Goal: Communication & Community: Answer question/provide support

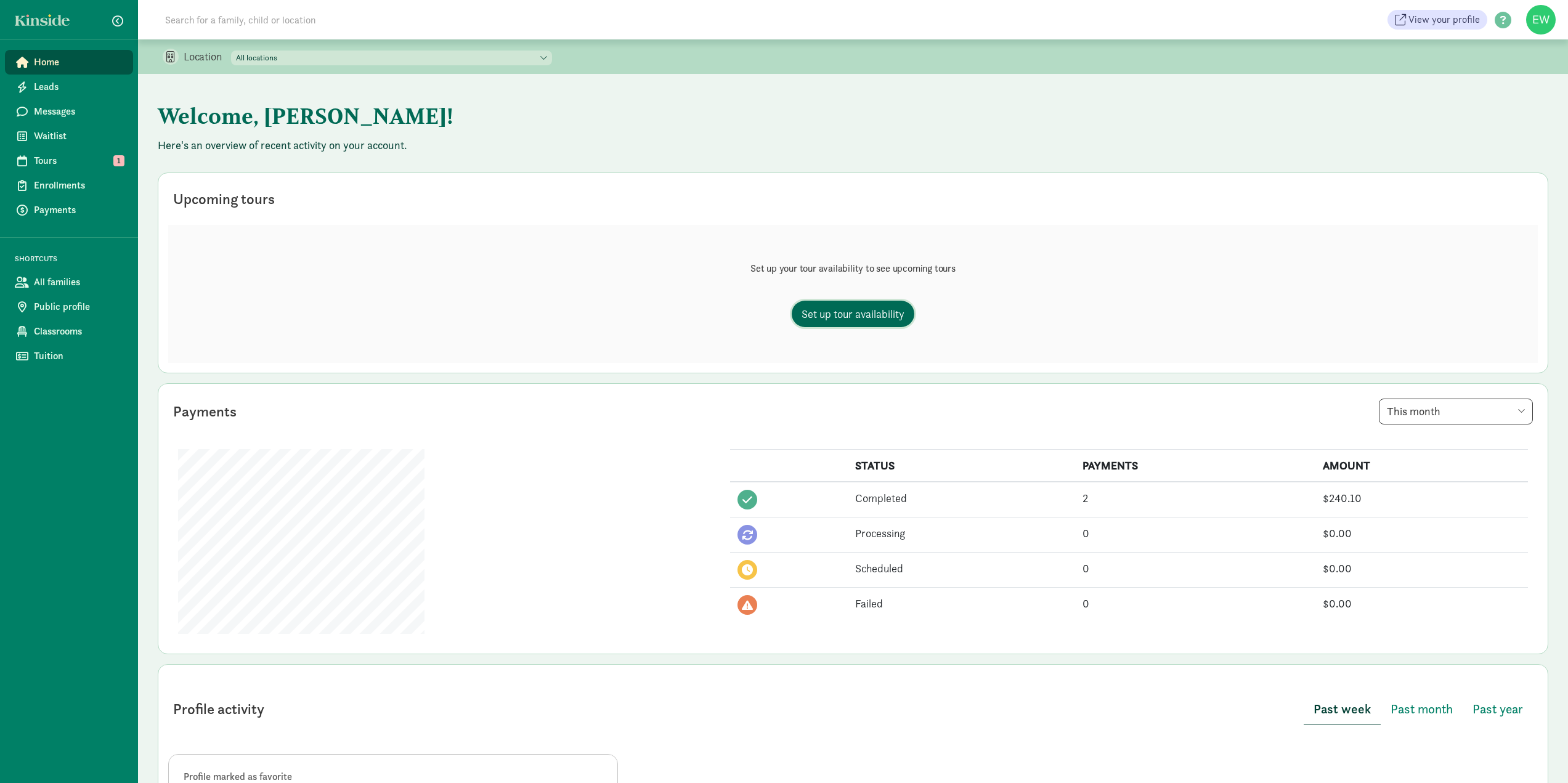
click at [882, 313] on span "Set up tour availability" at bounding box center [853, 314] width 103 height 17
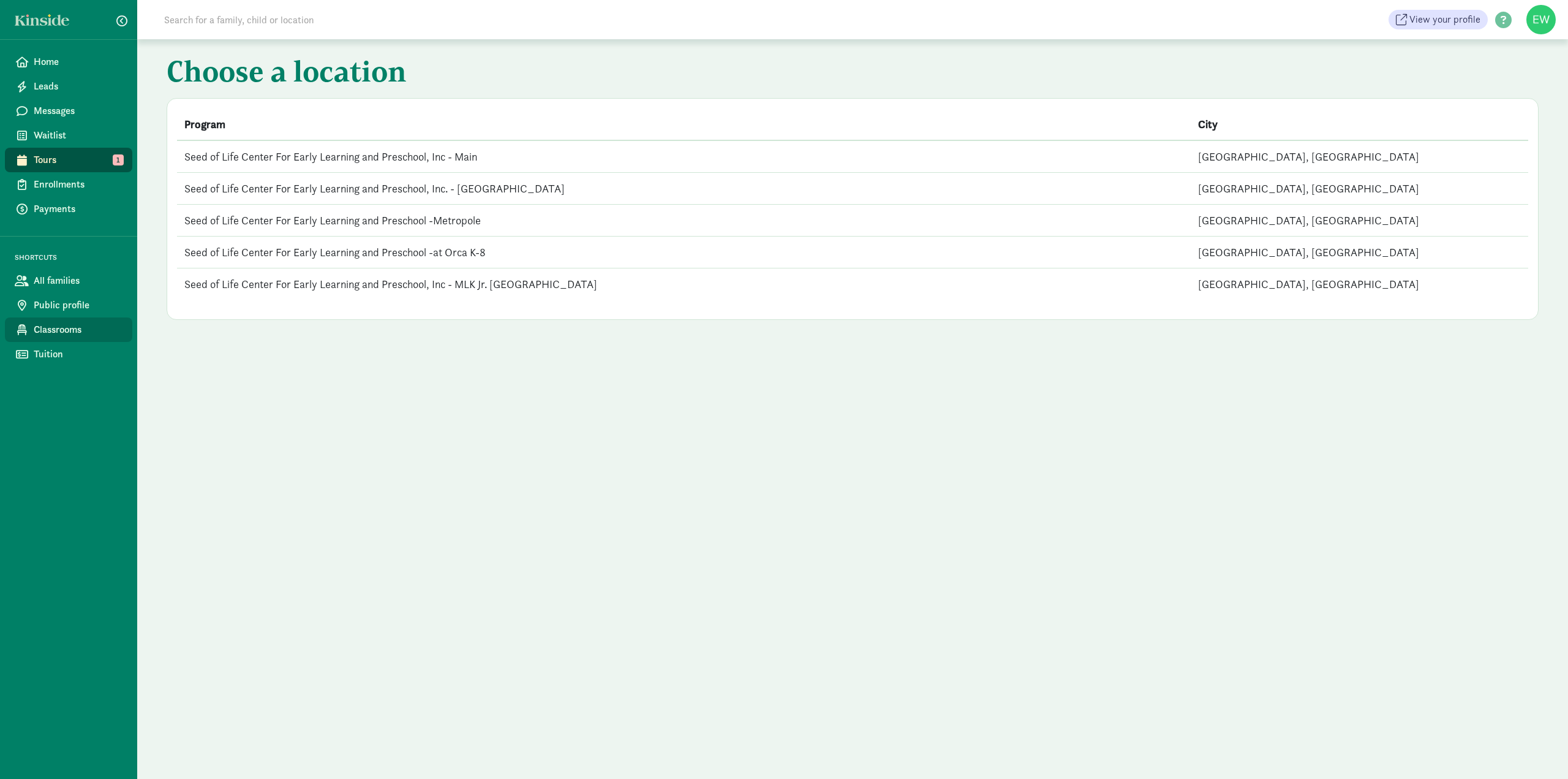
click at [33, 326] on link "Classrooms" at bounding box center [68, 330] width 127 height 24
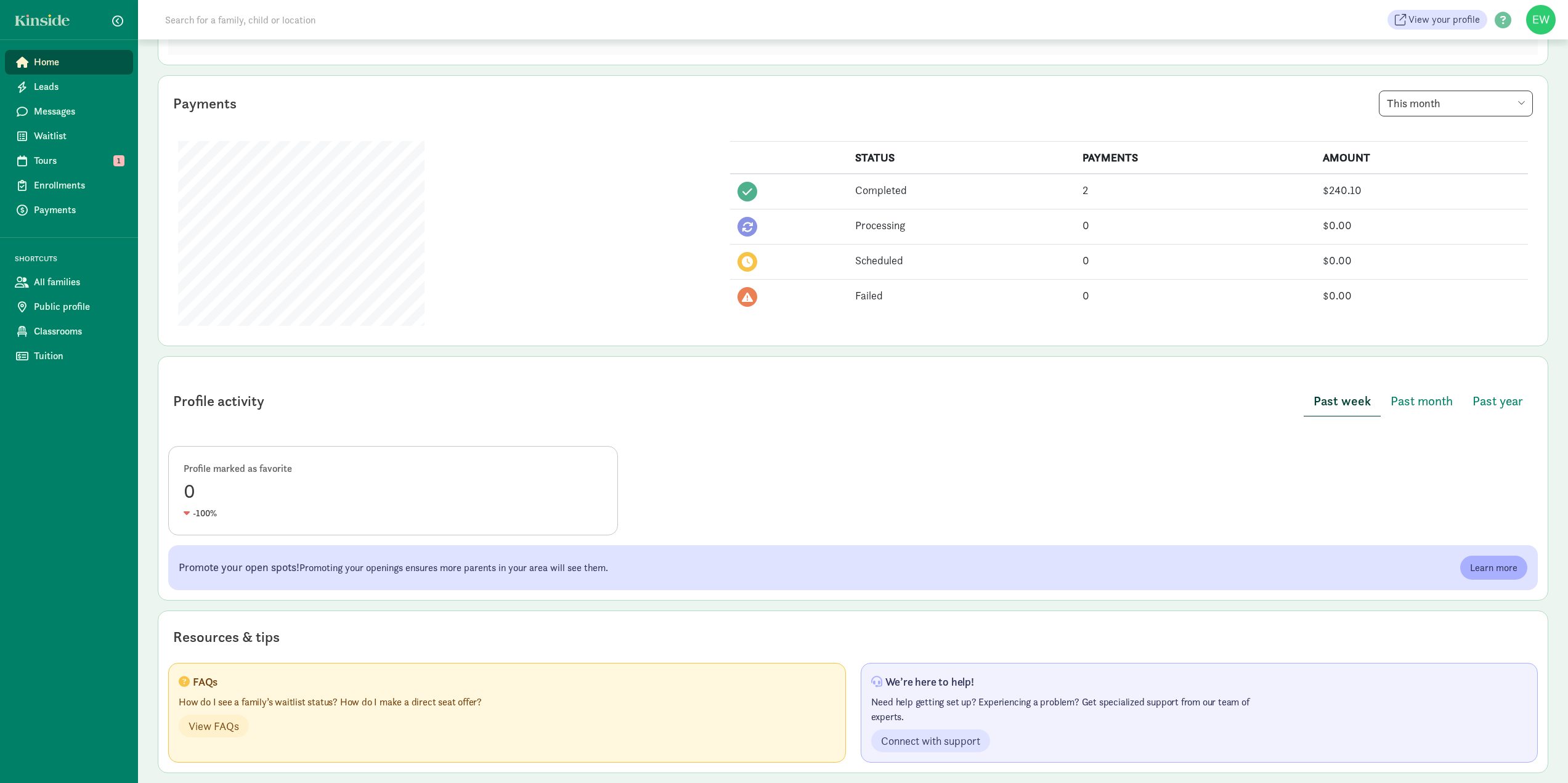
scroll to position [318, 0]
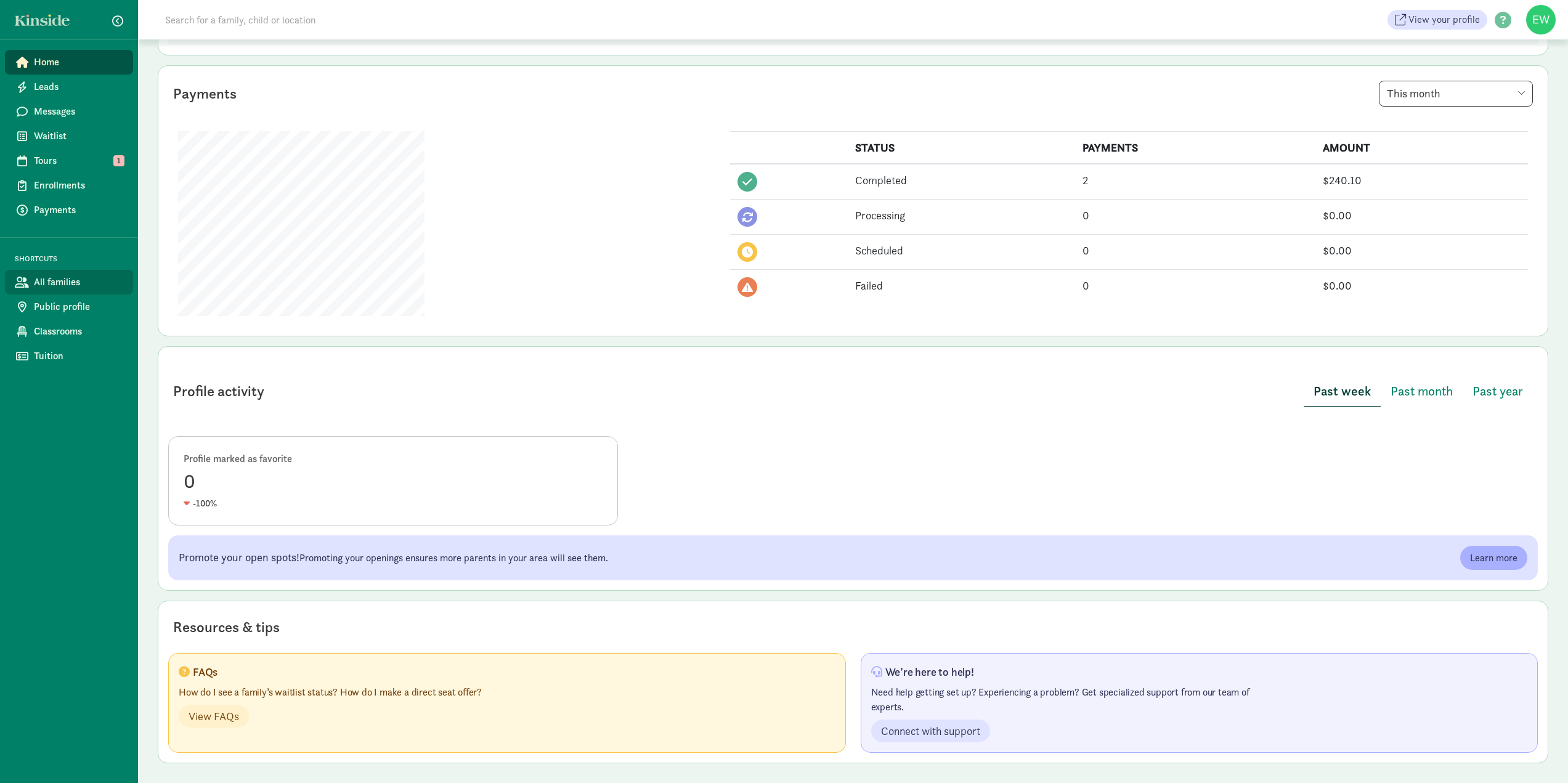
click at [55, 284] on span "All families" at bounding box center [78, 282] width 89 height 15
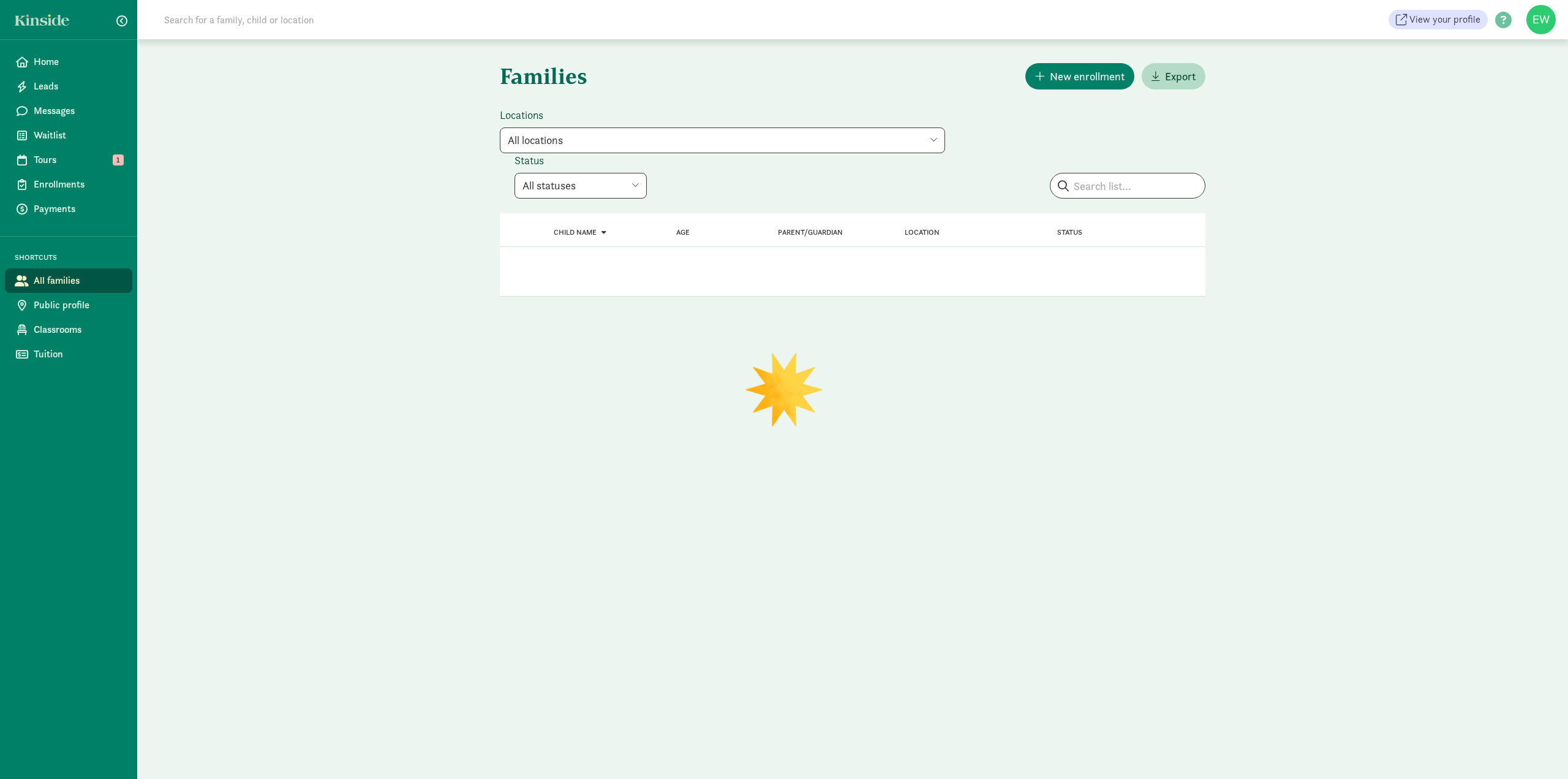
click at [642, 186] on select "All statuses Enrolled Inactive Removed from waitlist On waitlist Booked tour Le…" at bounding box center [580, 186] width 132 height 26
select select "on_waitlist"
click at [514, 173] on select "All statuses Enrolled Inactive Removed from waitlist On waitlist Booked tour Le…" at bounding box center [580, 186] width 132 height 26
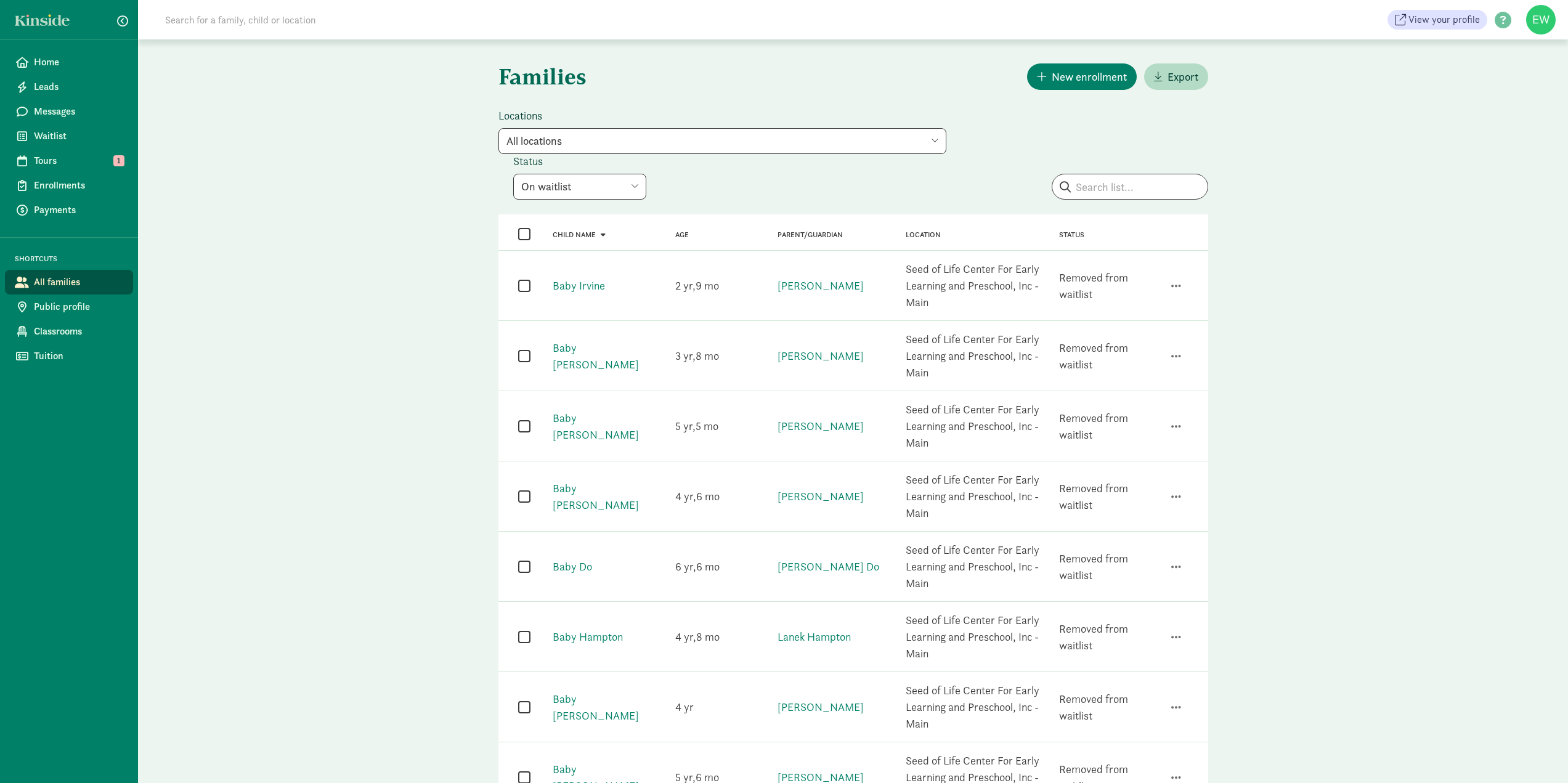
click at [636, 183] on select "All statuses Enrolled Inactive Removed from waitlist On waitlist Booked tour Le…" at bounding box center [580, 187] width 133 height 26
click at [513, 174] on select "All statuses Enrolled Inactive Removed from waitlist On waitlist Booked tour Le…" at bounding box center [580, 187] width 133 height 26
click at [640, 187] on select "All statuses Enrolled Inactive Removed from waitlist On waitlist Booked tour Le…" at bounding box center [580, 187] width 133 height 26
click at [513, 174] on select "All statuses Enrolled Inactive Removed from waitlist On waitlist Booked tour Le…" at bounding box center [580, 187] width 133 height 26
click at [586, 288] on link "Baby Irvine" at bounding box center [578, 286] width 52 height 14
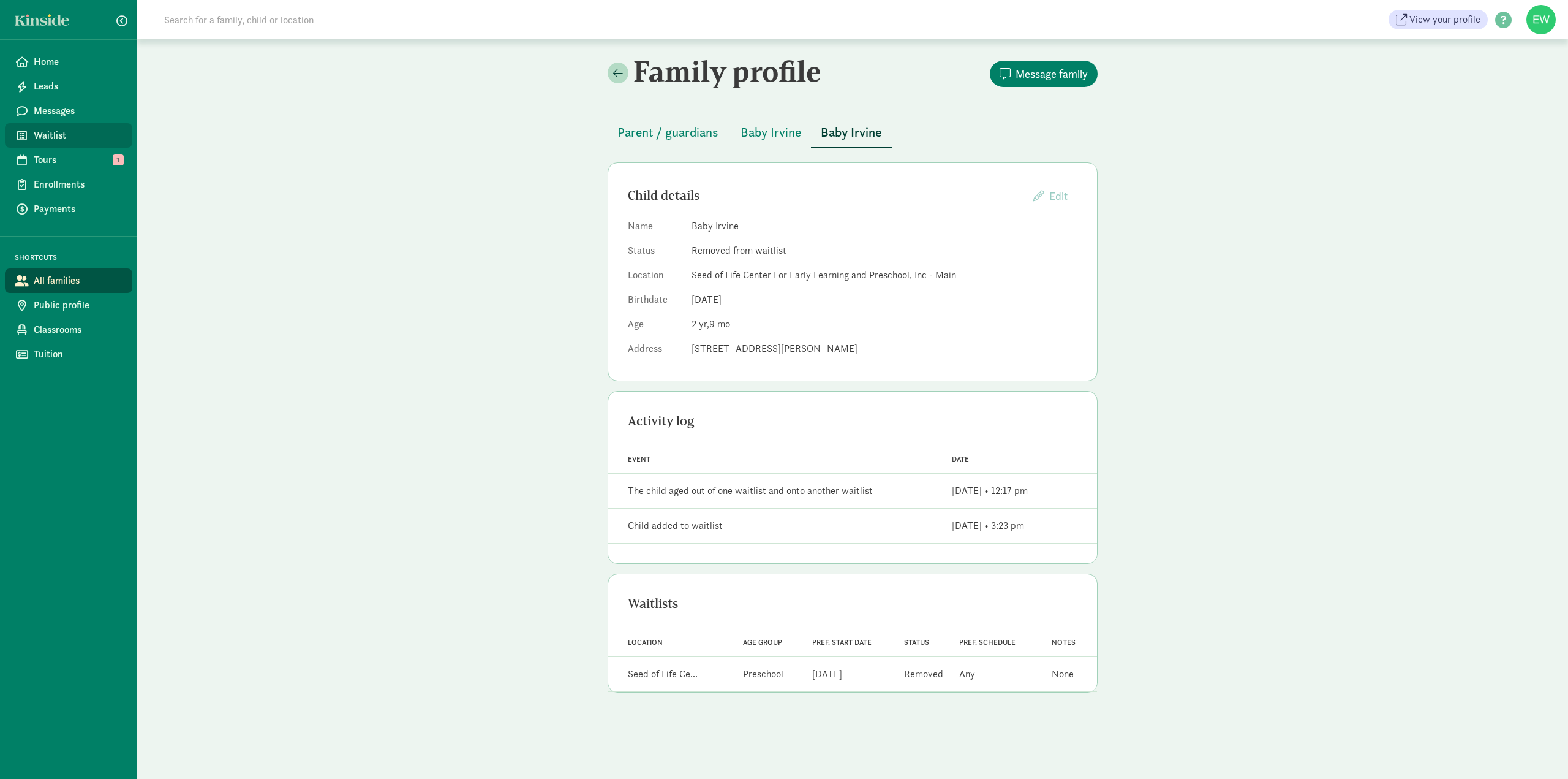
click at [60, 141] on span "Waitlist" at bounding box center [78, 135] width 89 height 15
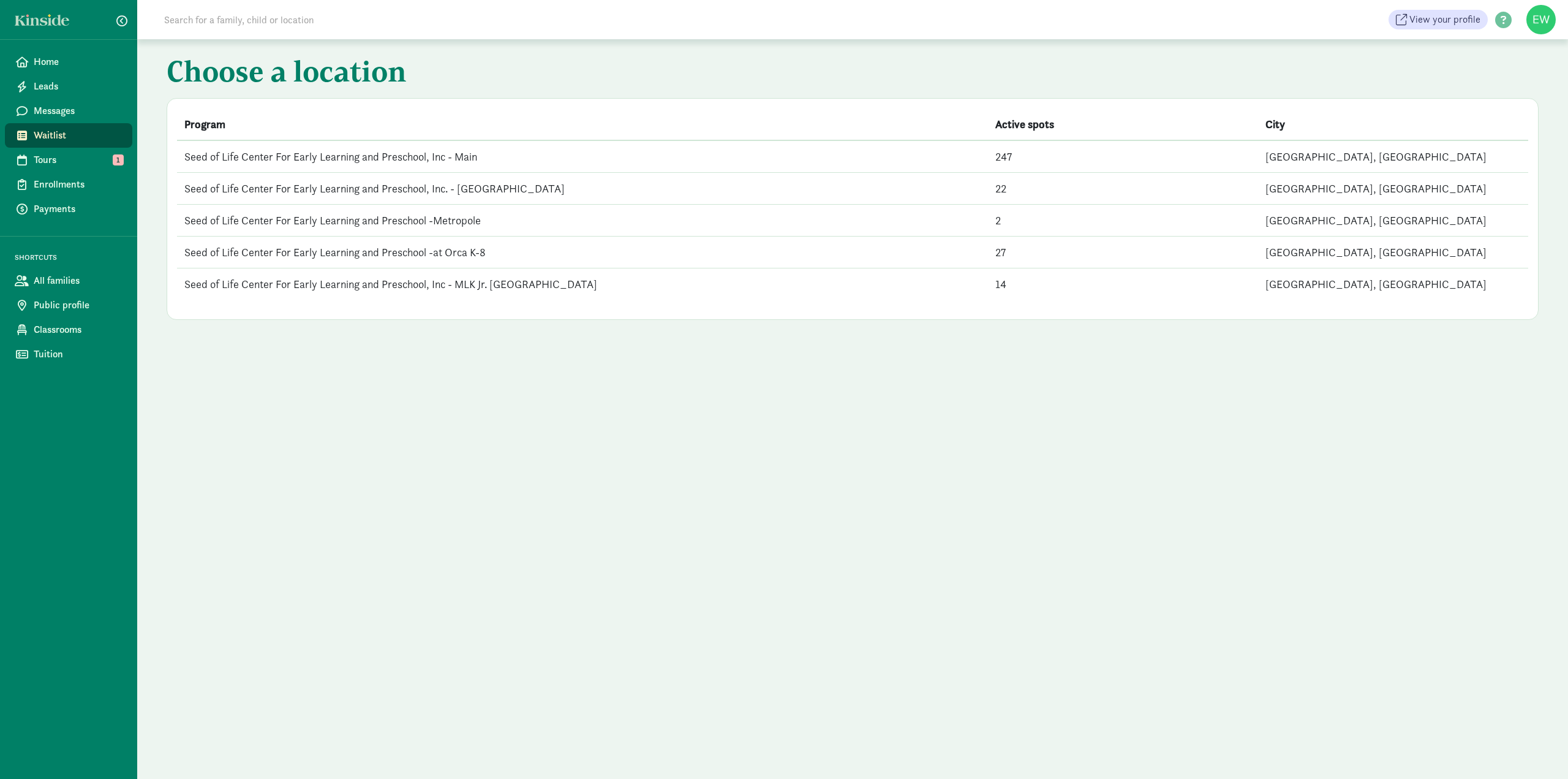
click at [468, 161] on td "Seed of Life Center For Early Learning and Preschool, Inc - Main" at bounding box center [583, 156] width 811 height 33
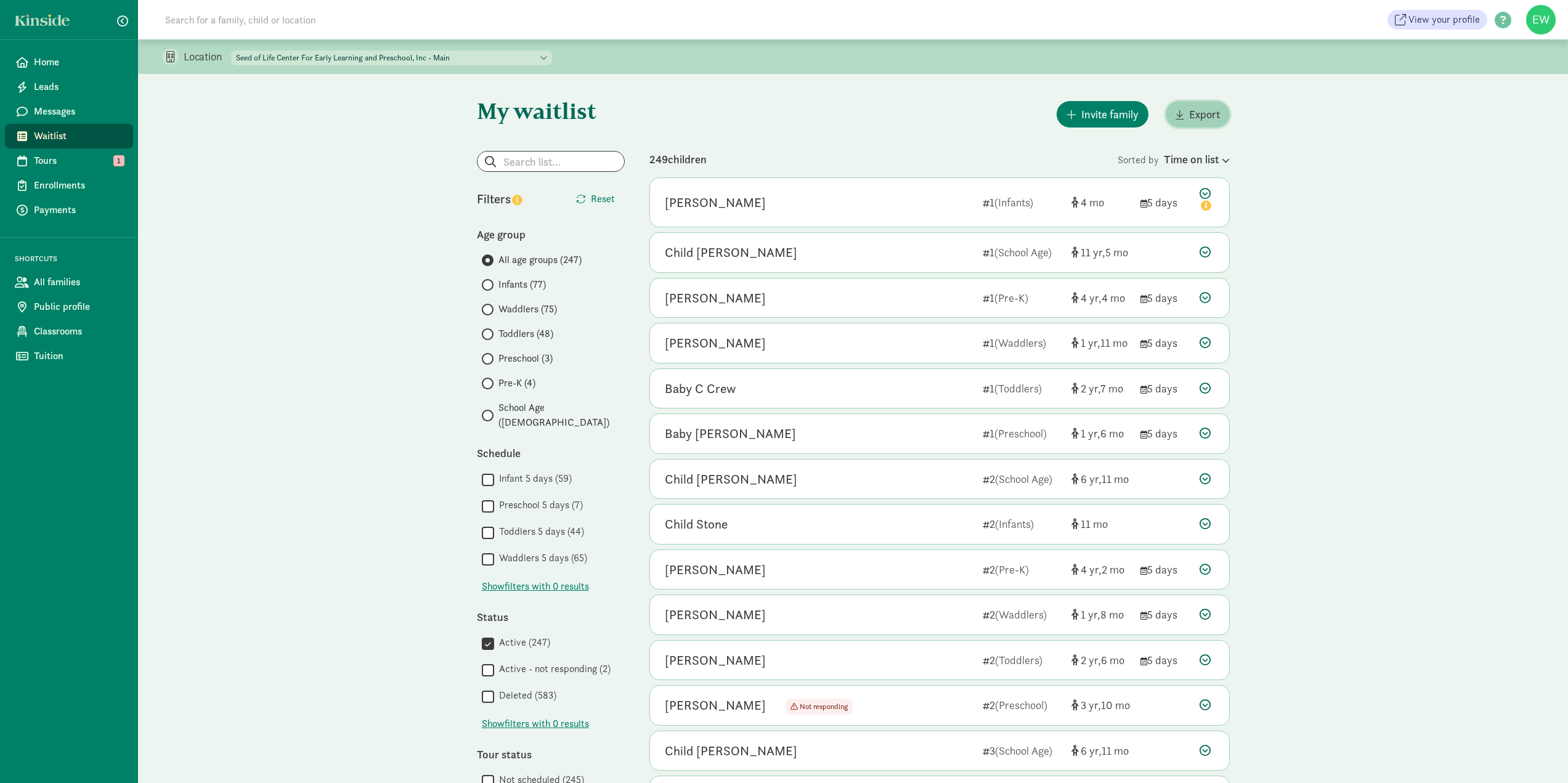
click at [1174, 113] on button "Export" at bounding box center [1197, 114] width 64 height 26
click at [77, 71] on link "Home" at bounding box center [69, 62] width 128 height 24
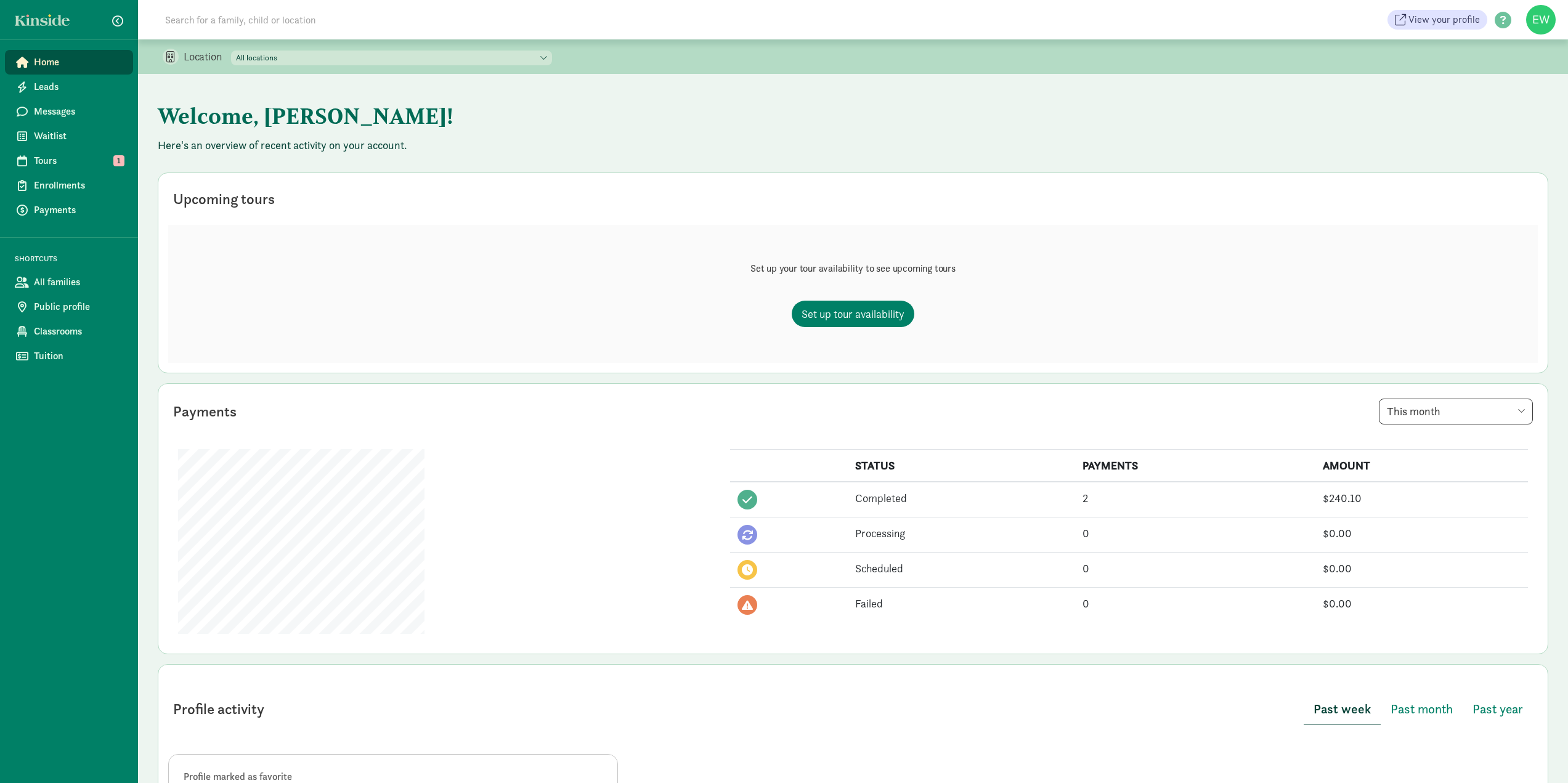
click at [552, 59] on select "All locations Seed of Life Center For Early Learning and Preschool, Inc - Main …" at bounding box center [391, 58] width 321 height 15
select select "350318"
click at [232, 51] on select "All locations Seed of Life Center For Early Learning and Preschool, Inc - Main …" at bounding box center [391, 58] width 321 height 15
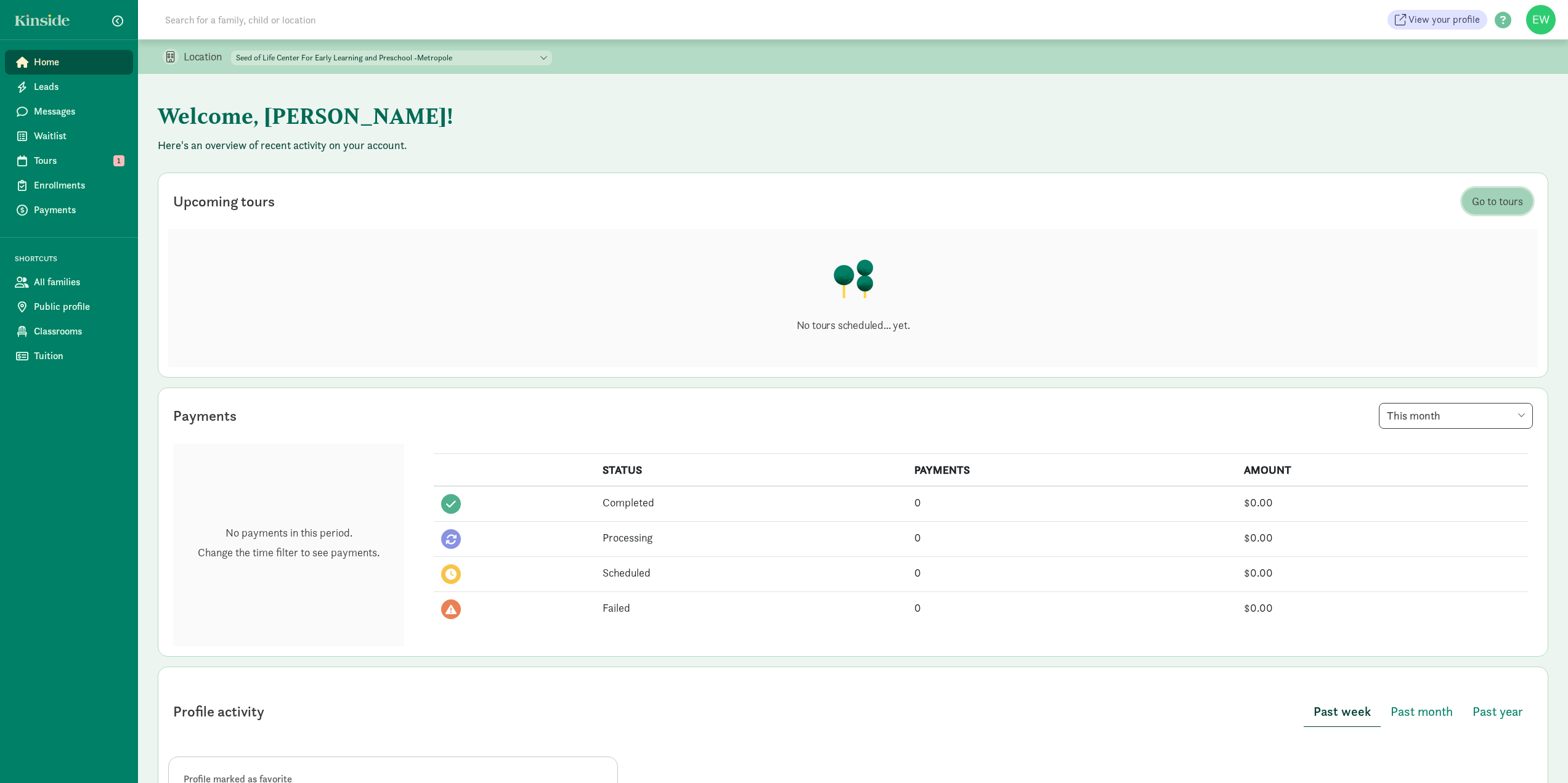
click at [1486, 207] on span "Go to tours" at bounding box center [1497, 201] width 51 height 17
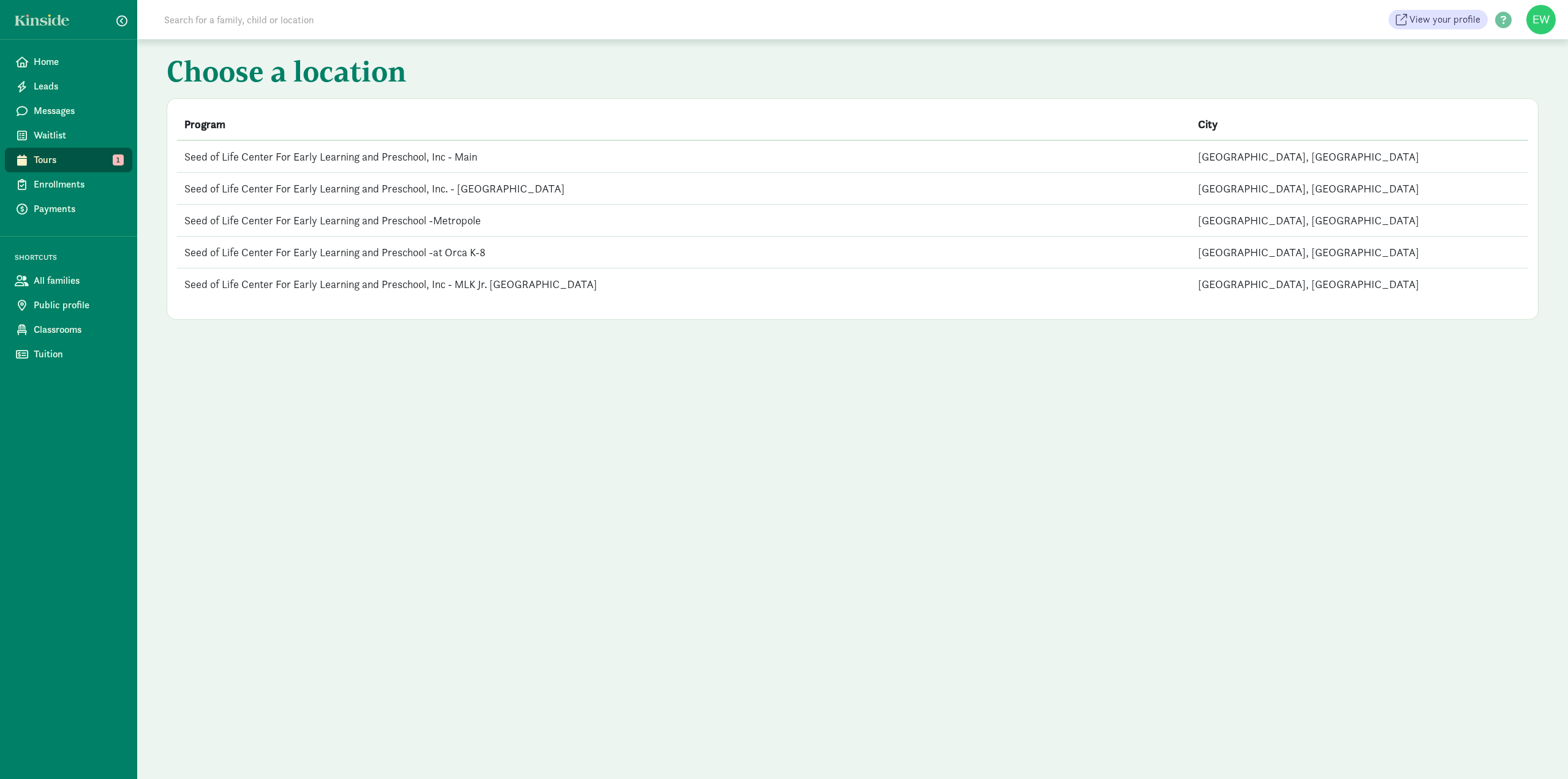
click at [439, 221] on td "Seed of Life Center For Early Learning and Preschool -Metropole" at bounding box center [684, 221] width 1014 height 32
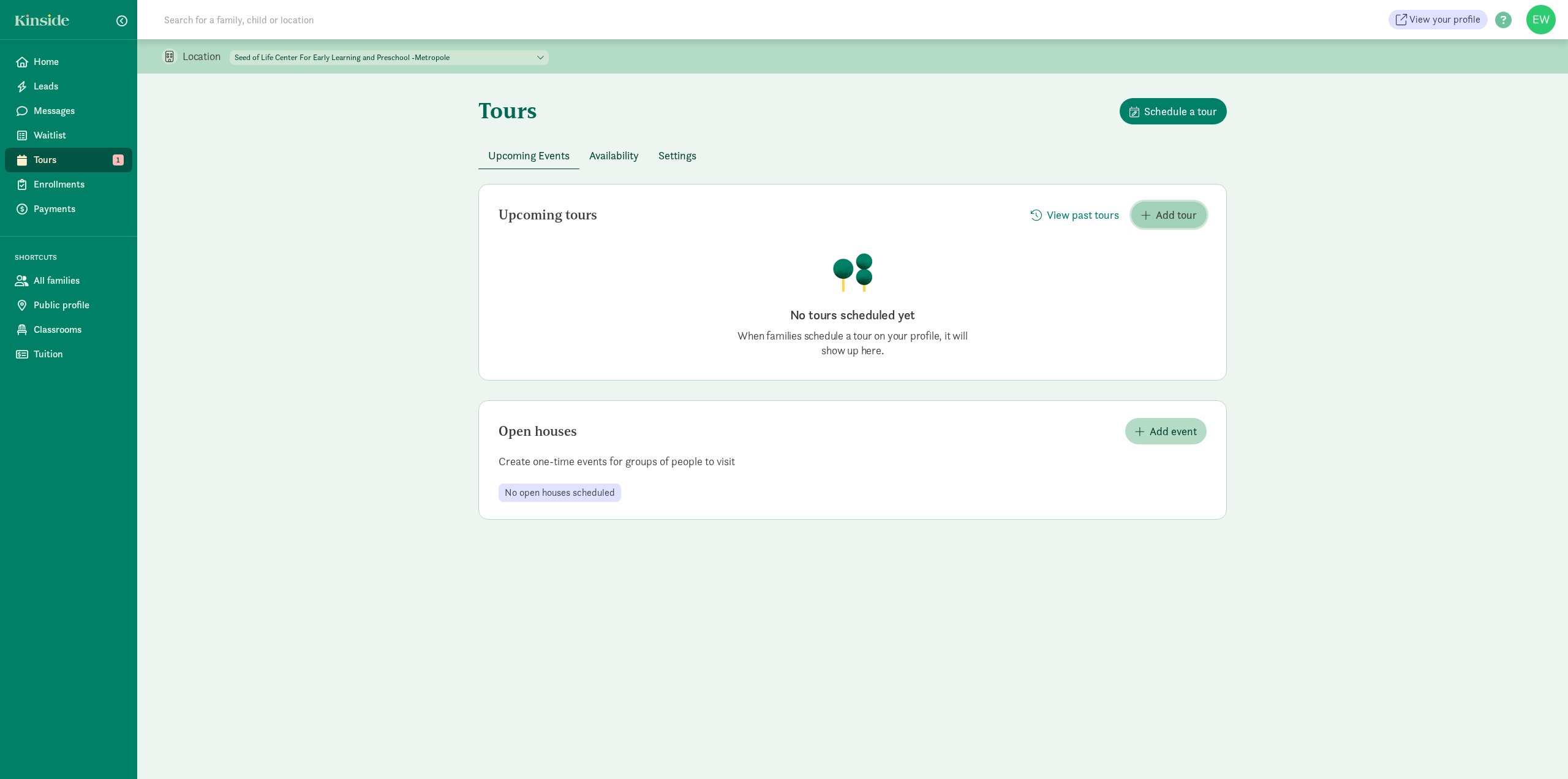
click at [1150, 221] on span "Add tour" at bounding box center [1169, 215] width 56 height 17
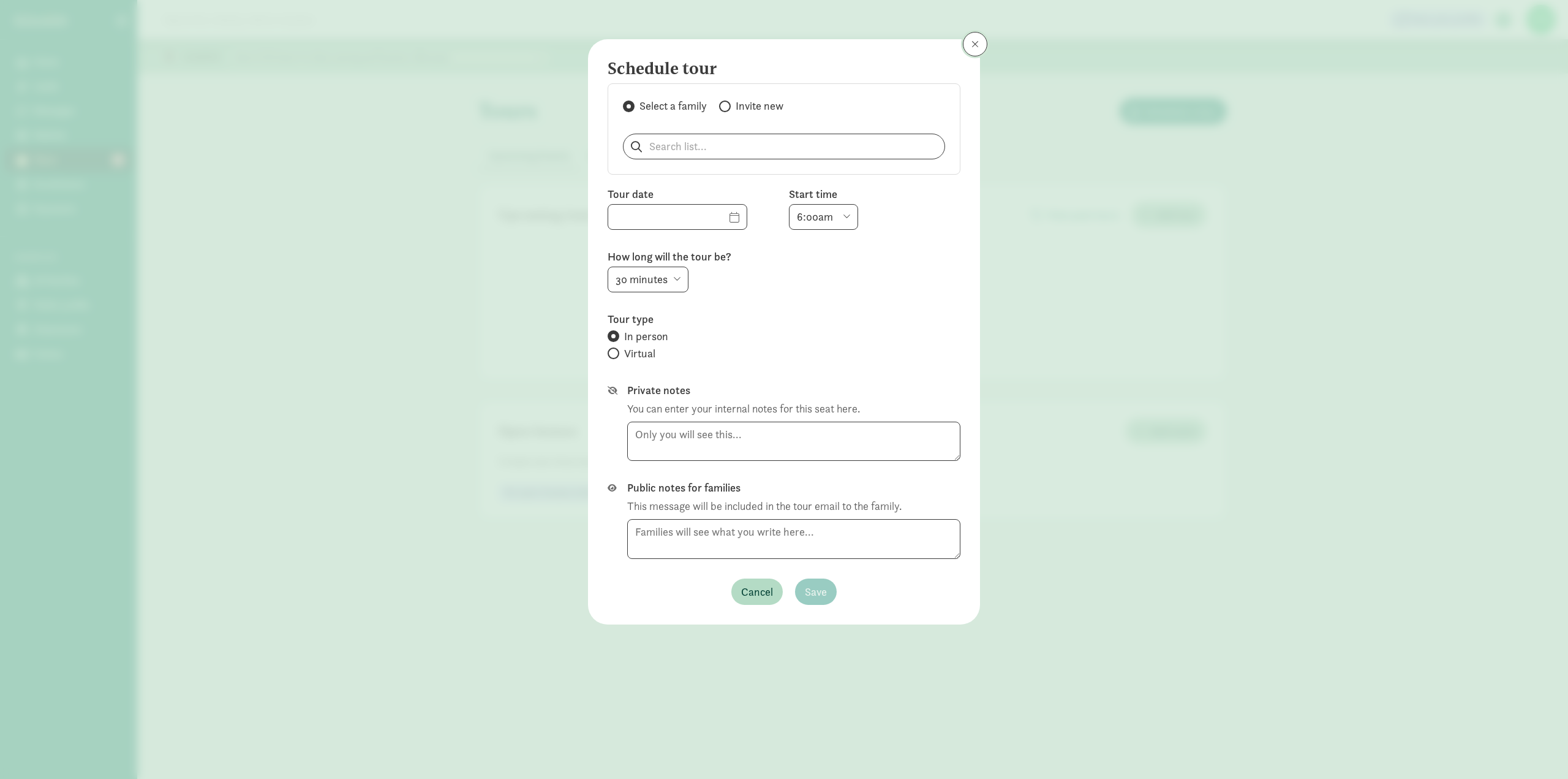
click at [972, 45] on span at bounding box center [974, 44] width 7 height 10
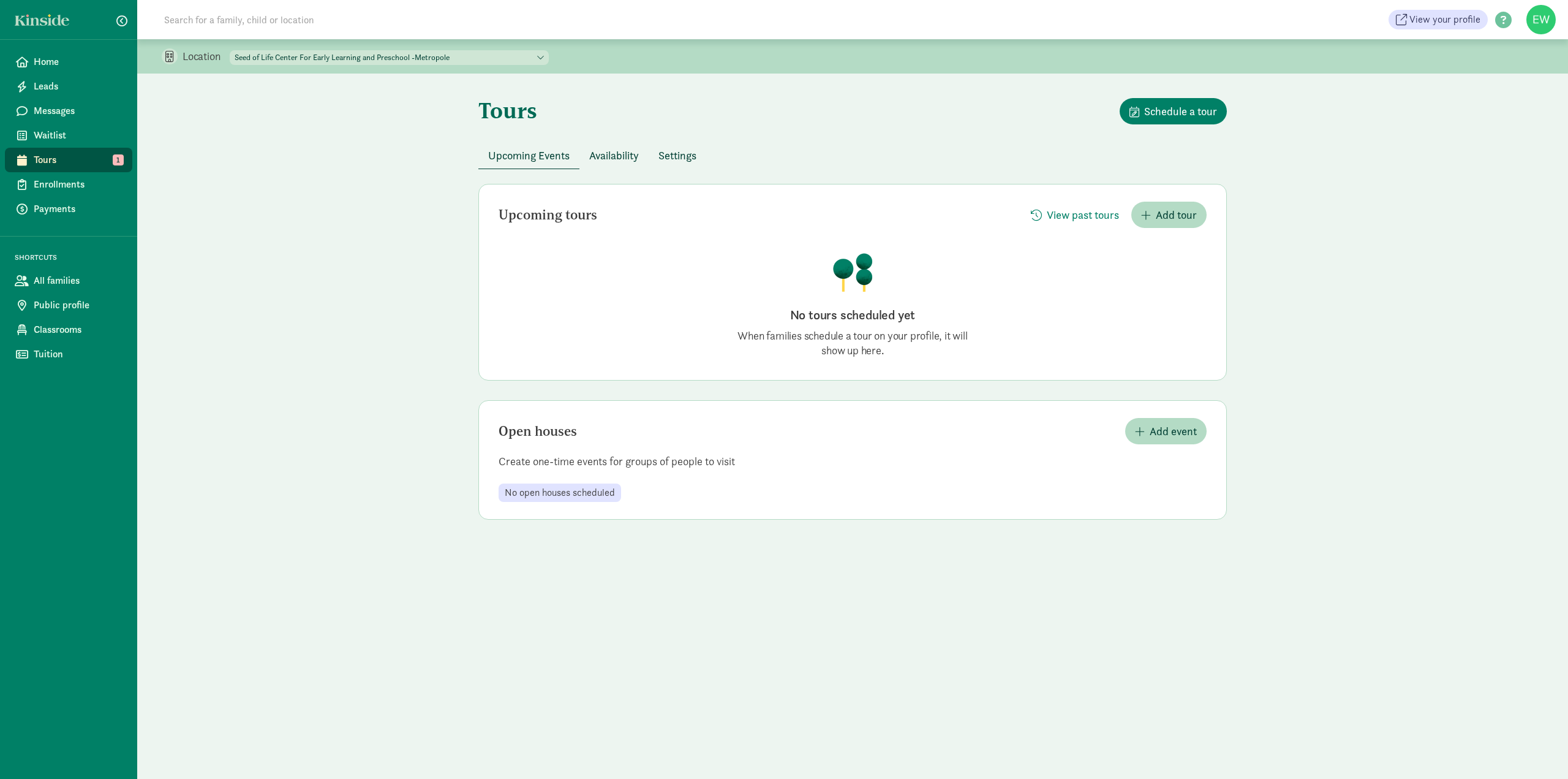
click at [677, 155] on span "Settings" at bounding box center [677, 156] width 38 height 17
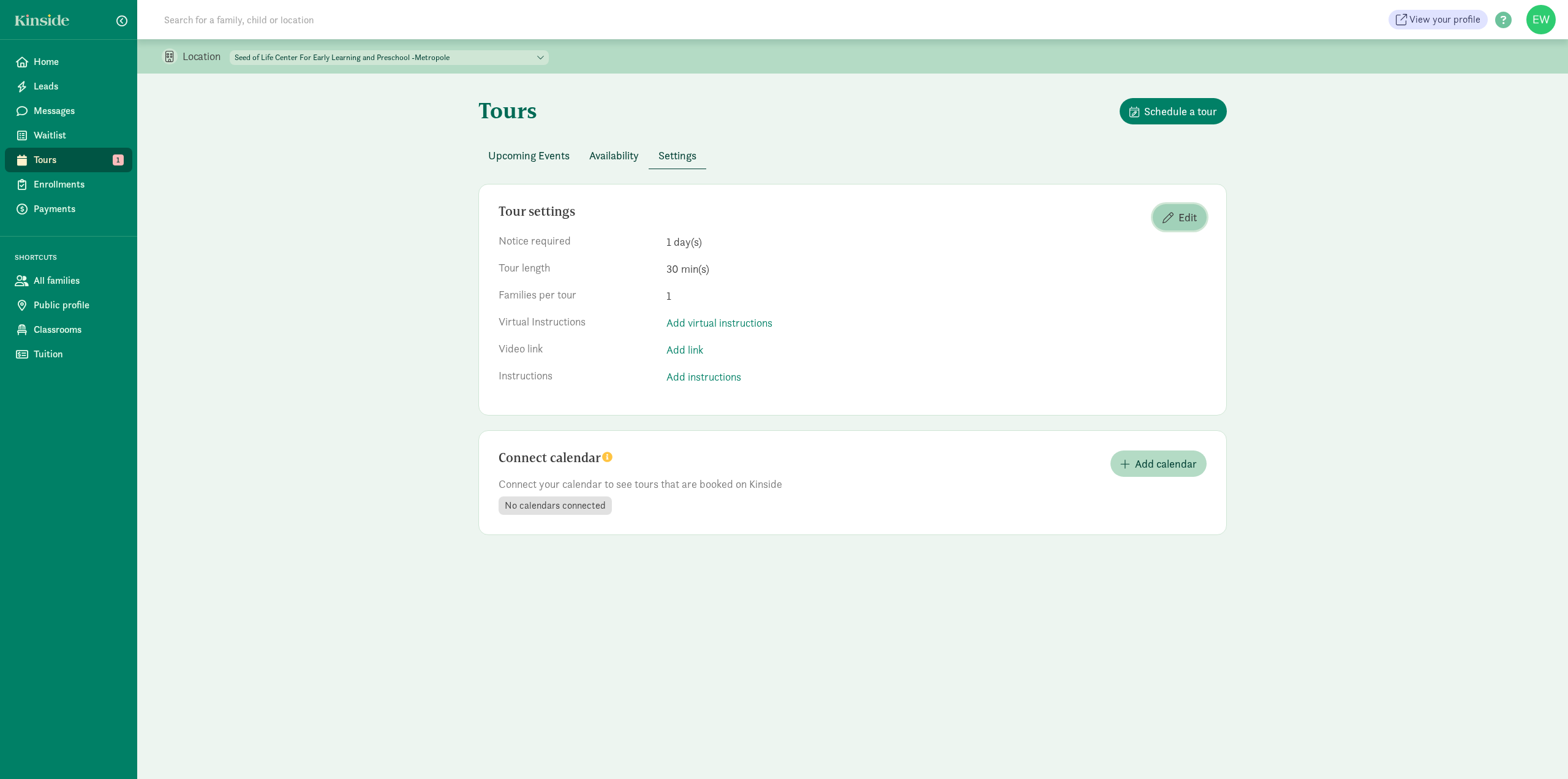
click at [1193, 209] on span "Edit" at bounding box center [1187, 217] width 19 height 17
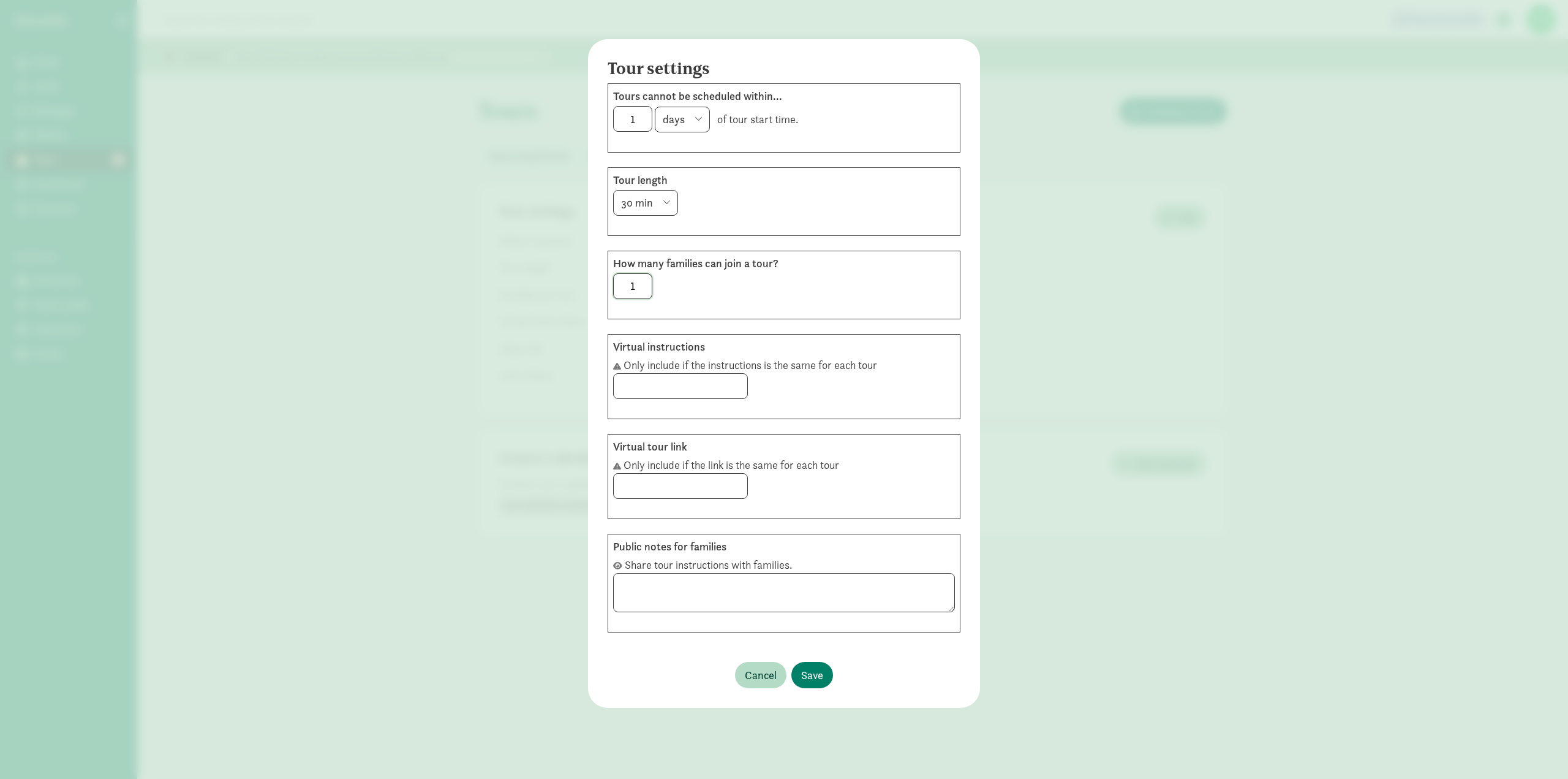
click at [638, 284] on input "1" at bounding box center [632, 286] width 38 height 24
drag, startPoint x: 638, startPoint y: 287, endPoint x: 617, endPoint y: 295, distance: 22.5
click at [617, 295] on input "1" at bounding box center [632, 286] width 38 height 24
type input "5"
click at [923, 287] on div "5" at bounding box center [784, 286] width 342 height 26
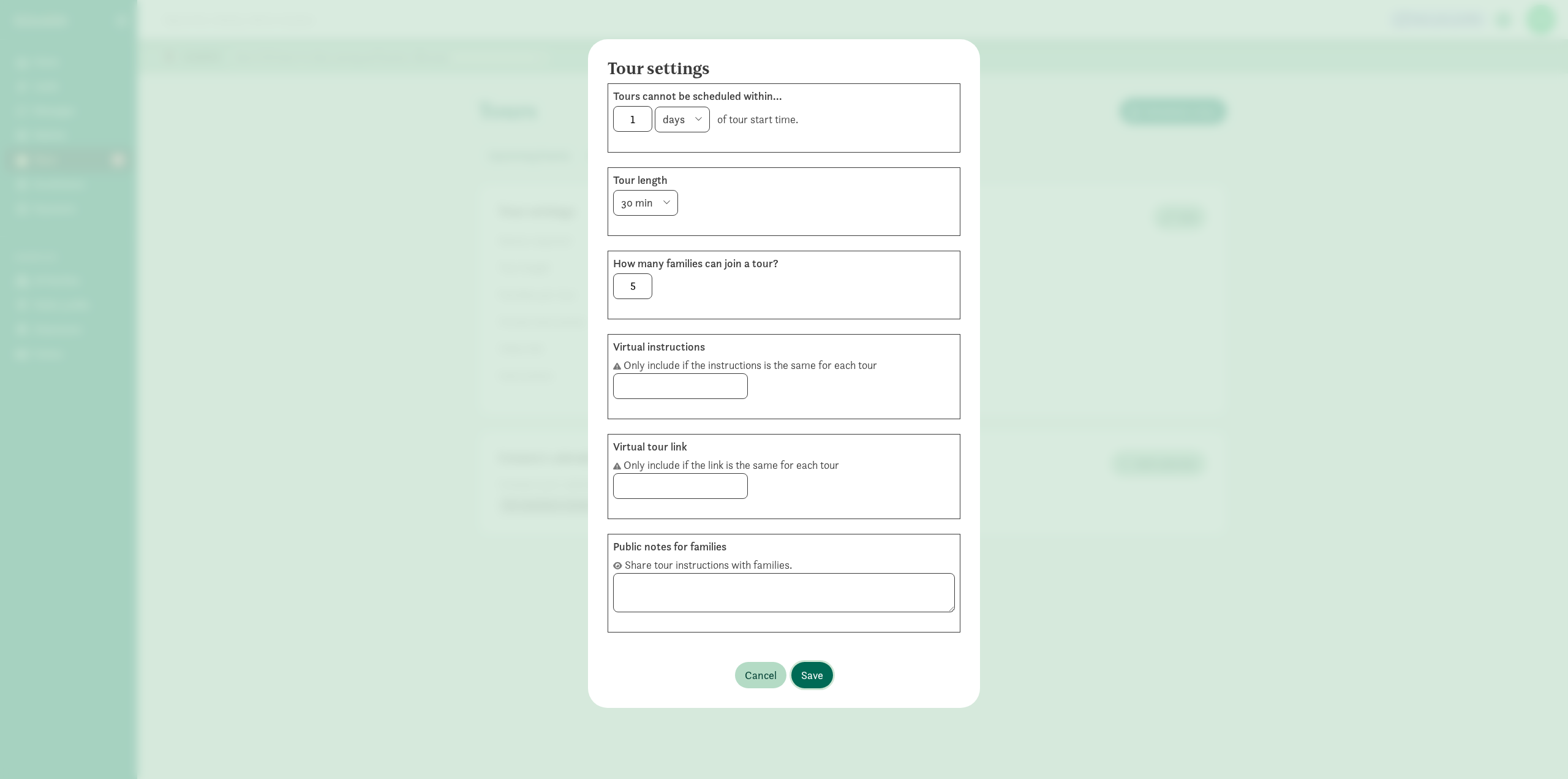
click at [807, 670] on span "Save" at bounding box center [812, 675] width 22 height 17
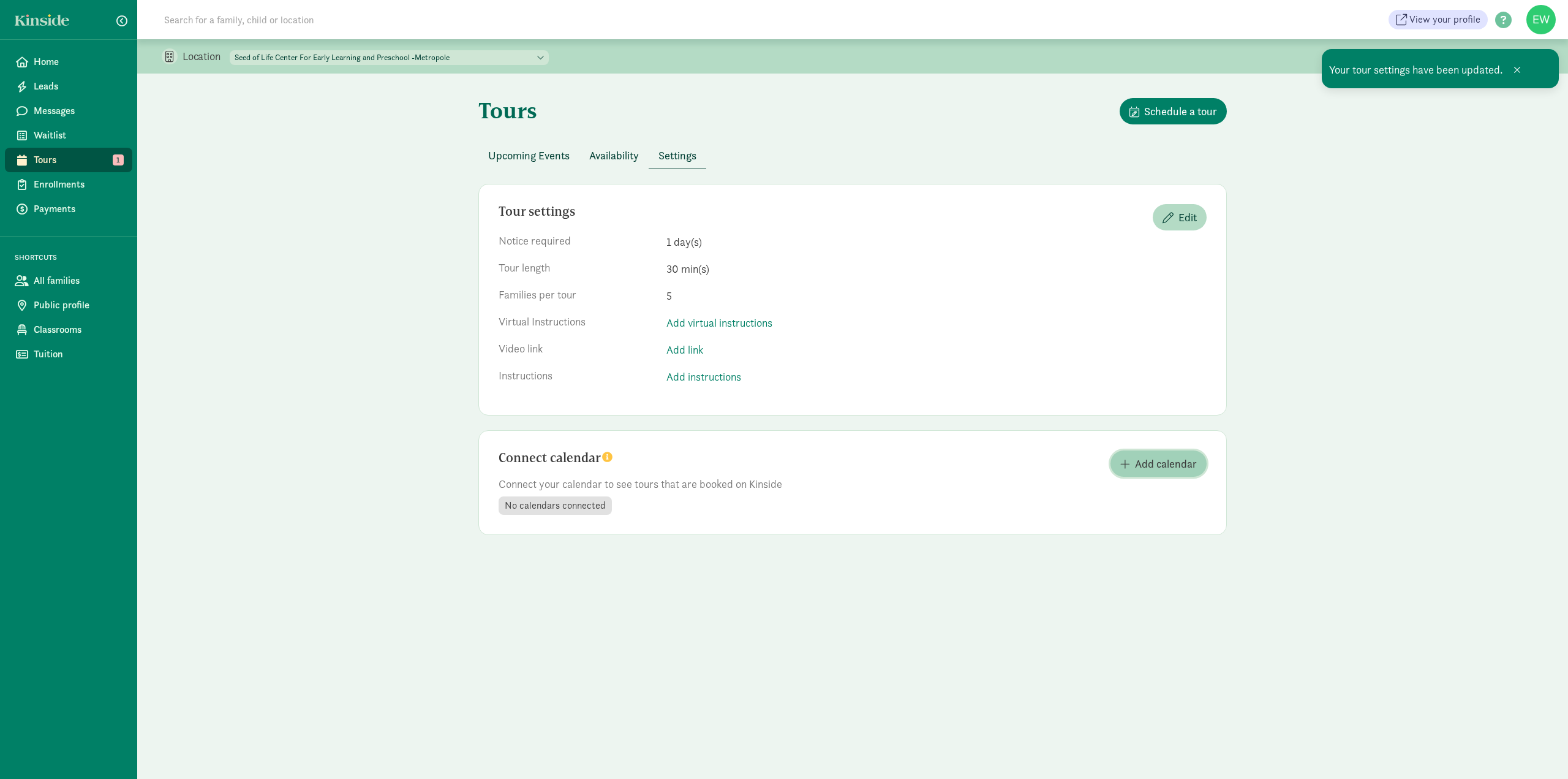
click at [1182, 463] on span "Add calendar" at bounding box center [1166, 463] width 62 height 17
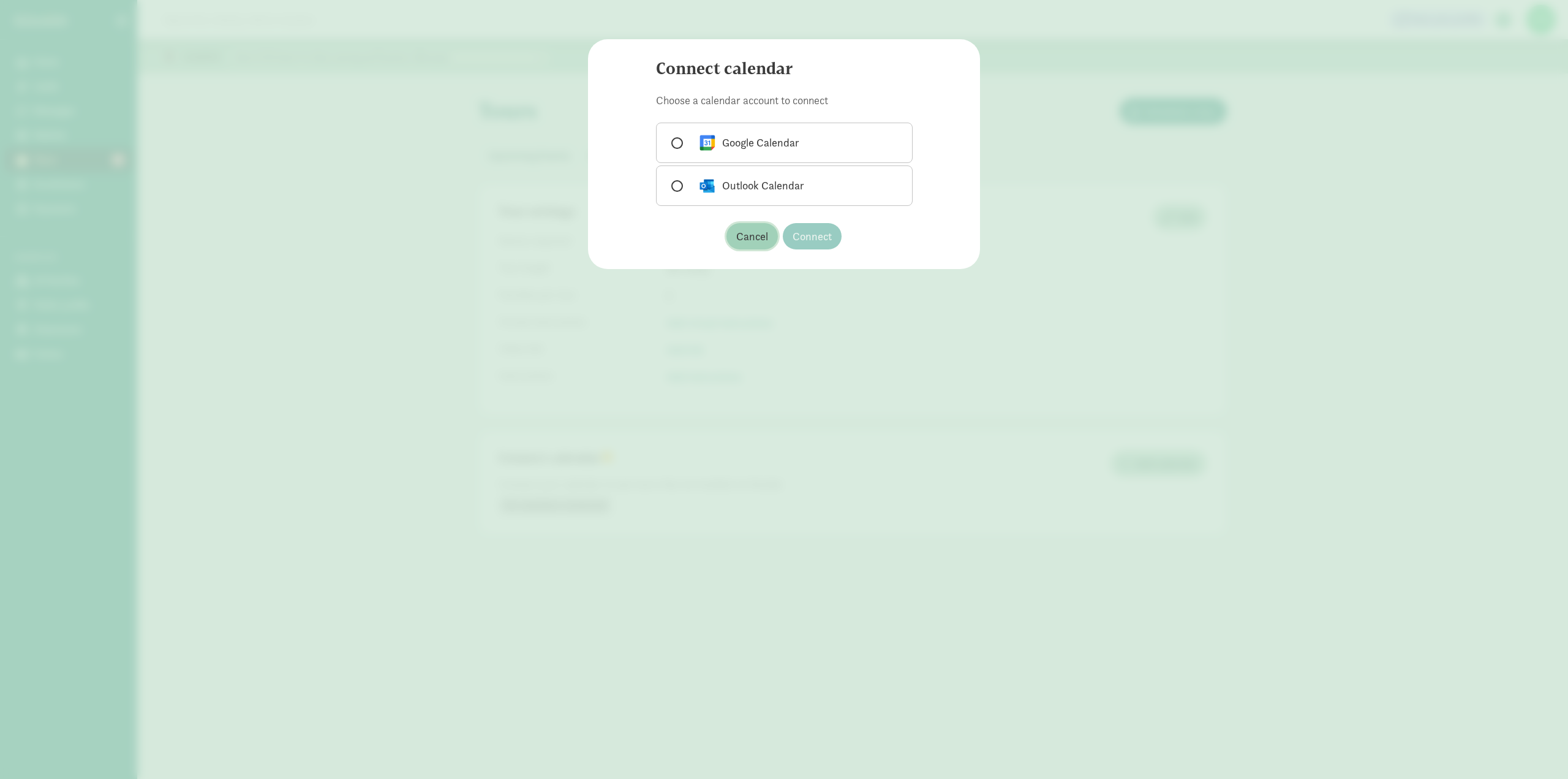
click at [752, 241] on span "Cancel" at bounding box center [752, 236] width 32 height 17
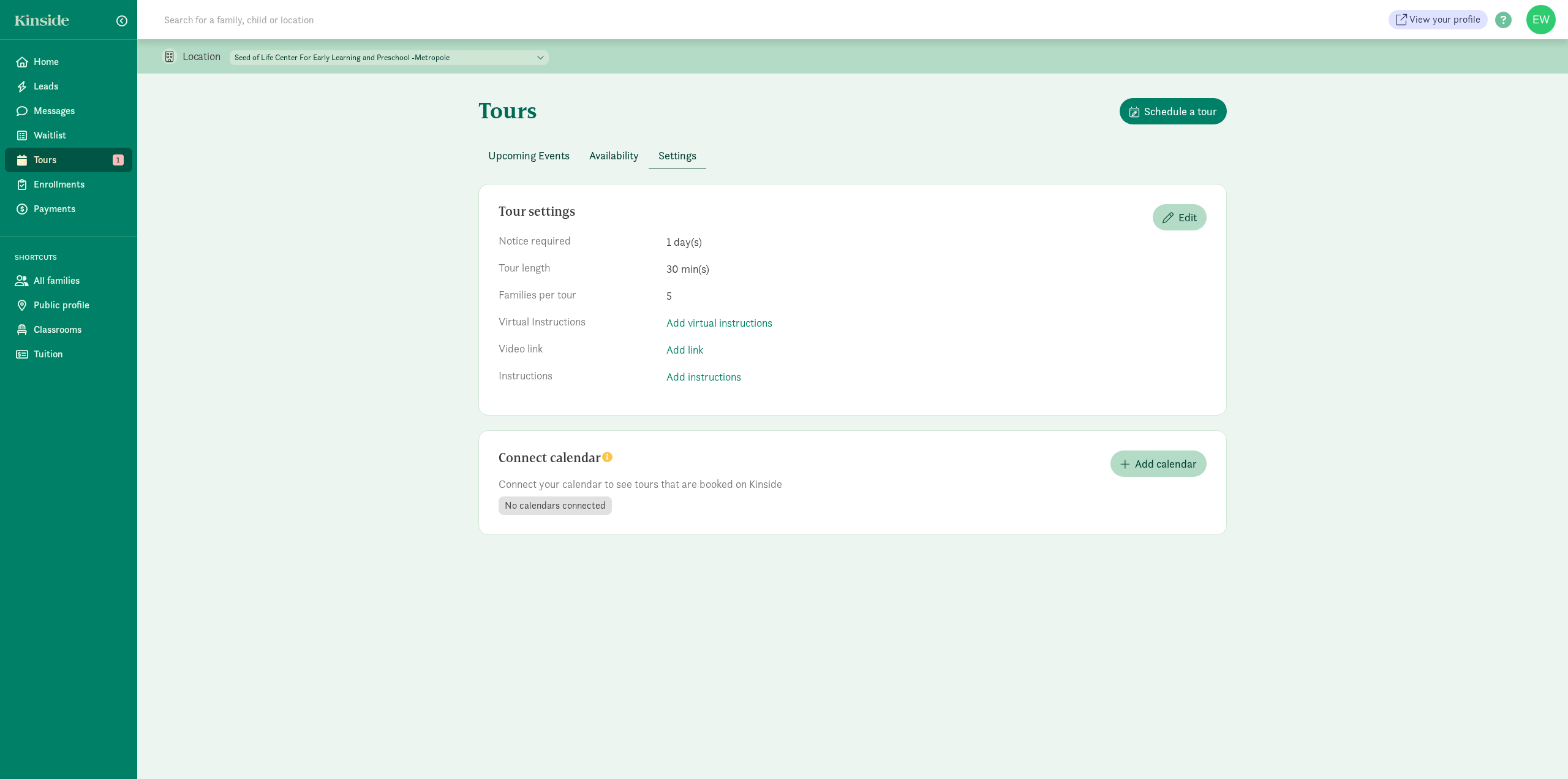
click at [601, 154] on span "Availability" at bounding box center [614, 156] width 50 height 17
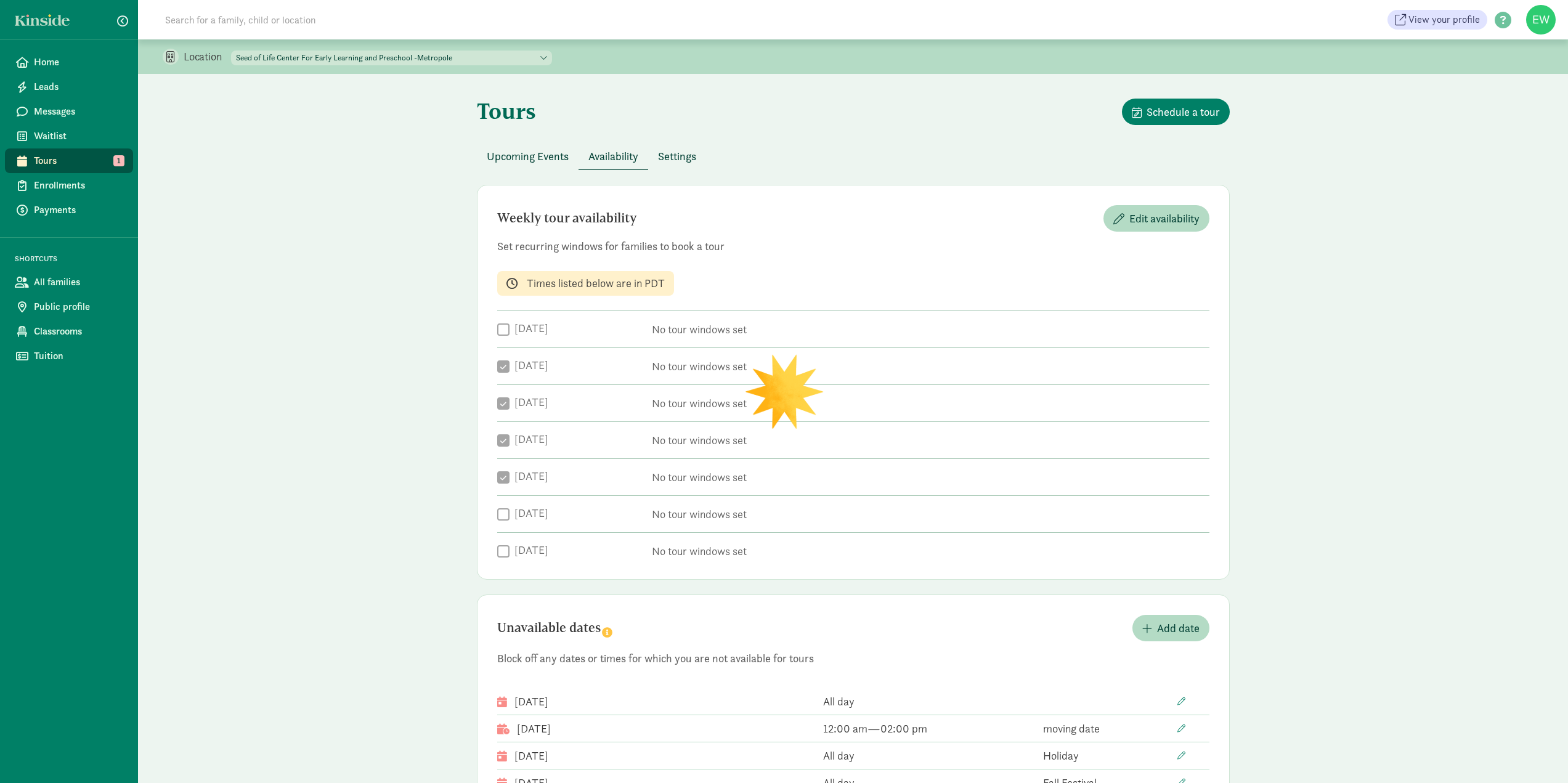
checkbox input "true"
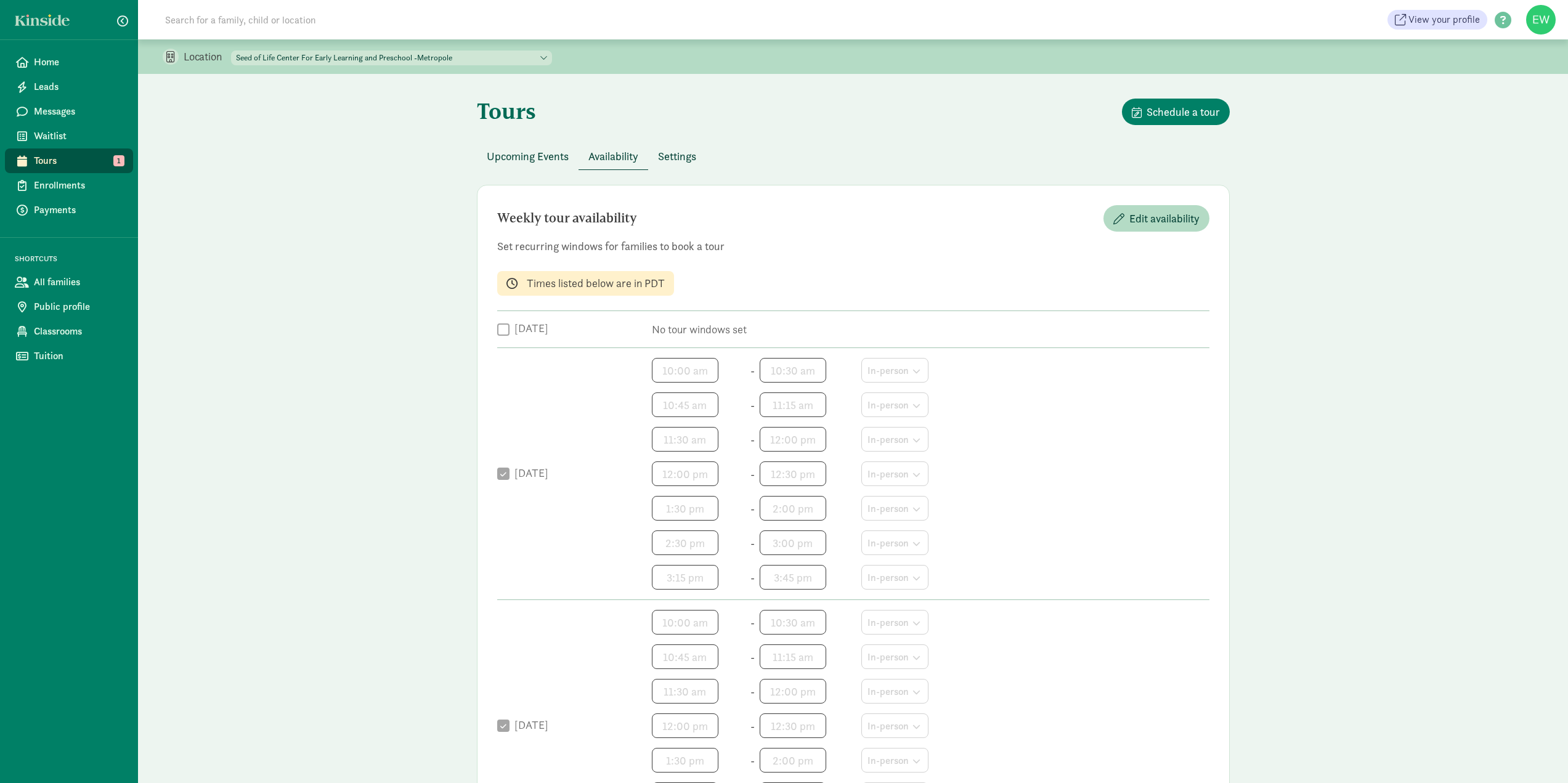
click at [679, 160] on span "Settings" at bounding box center [677, 156] width 38 height 17
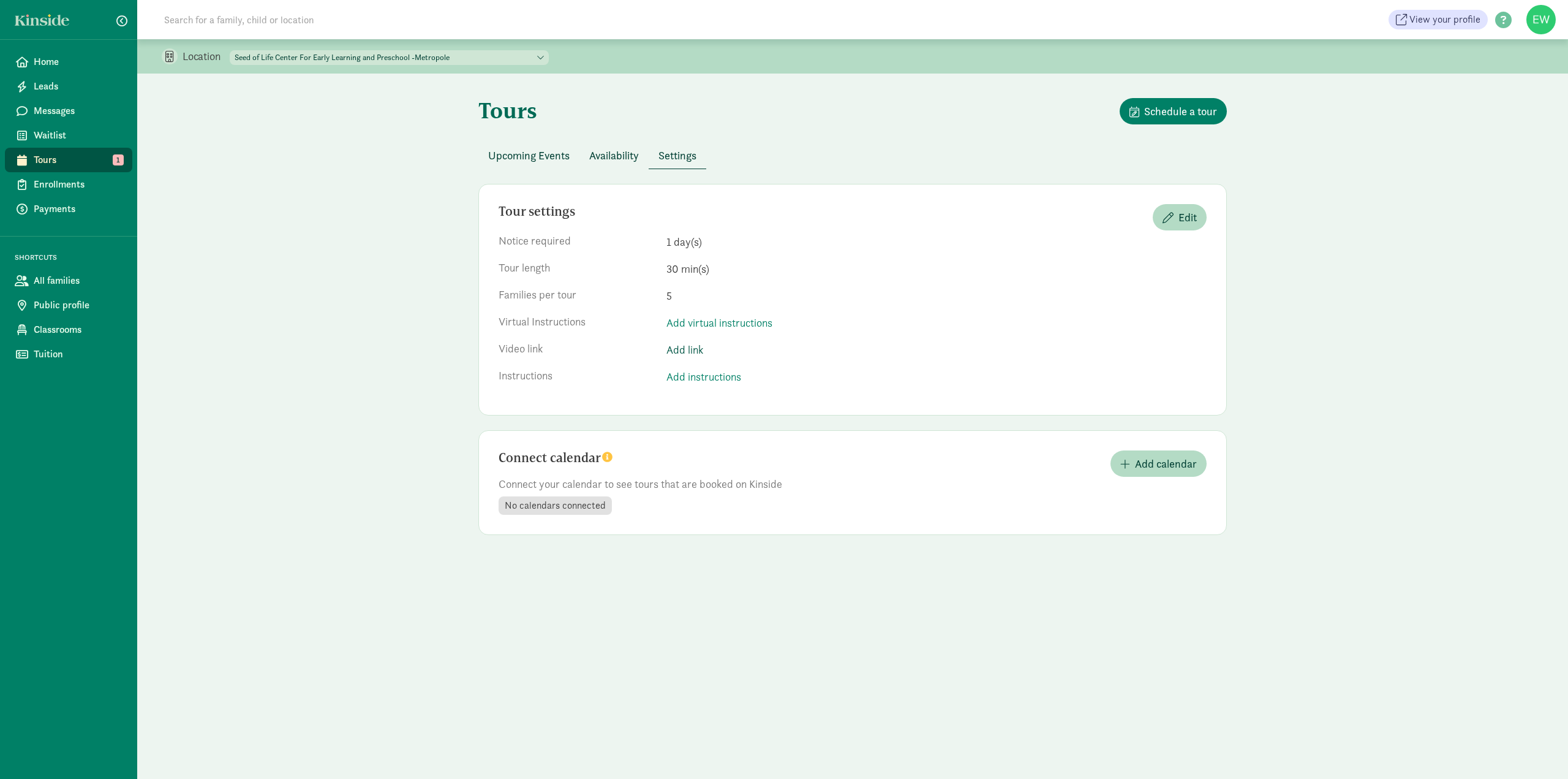
click at [691, 351] on link "Add link" at bounding box center [937, 349] width 540 height 17
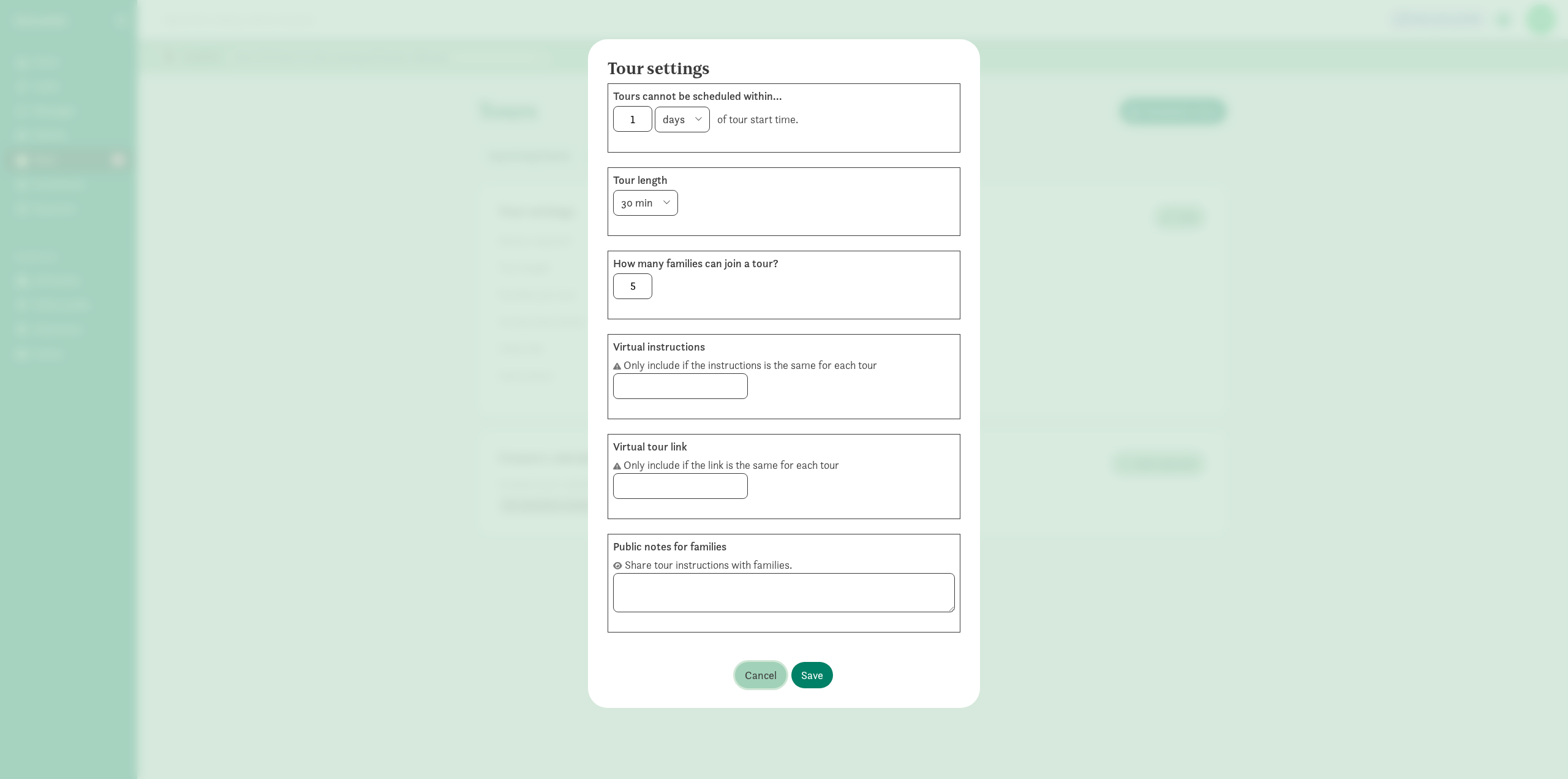
click at [763, 682] on span "Cancel" at bounding box center [761, 675] width 32 height 17
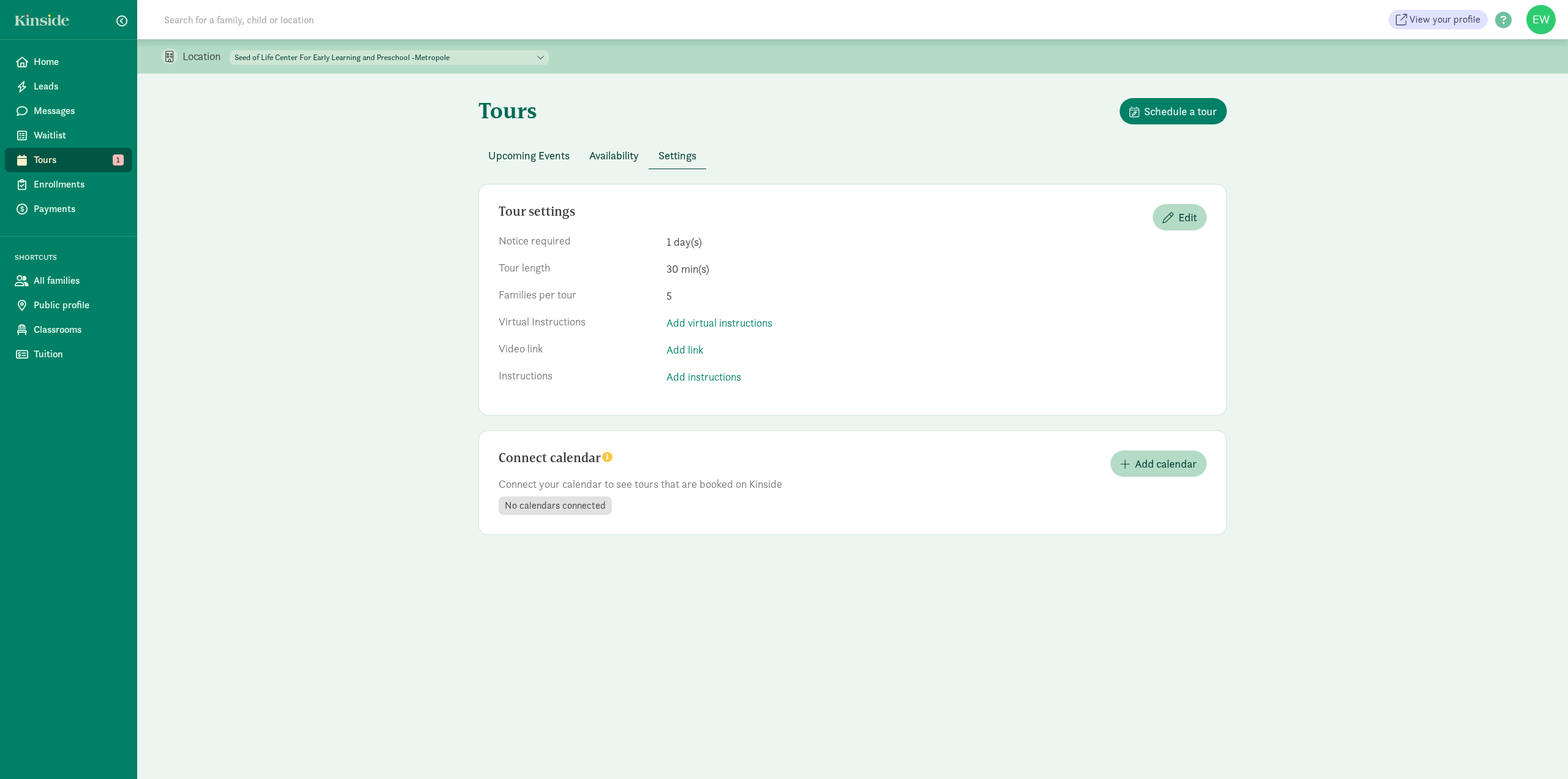
click at [553, 157] on span "Upcoming Events" at bounding box center [528, 156] width 81 height 17
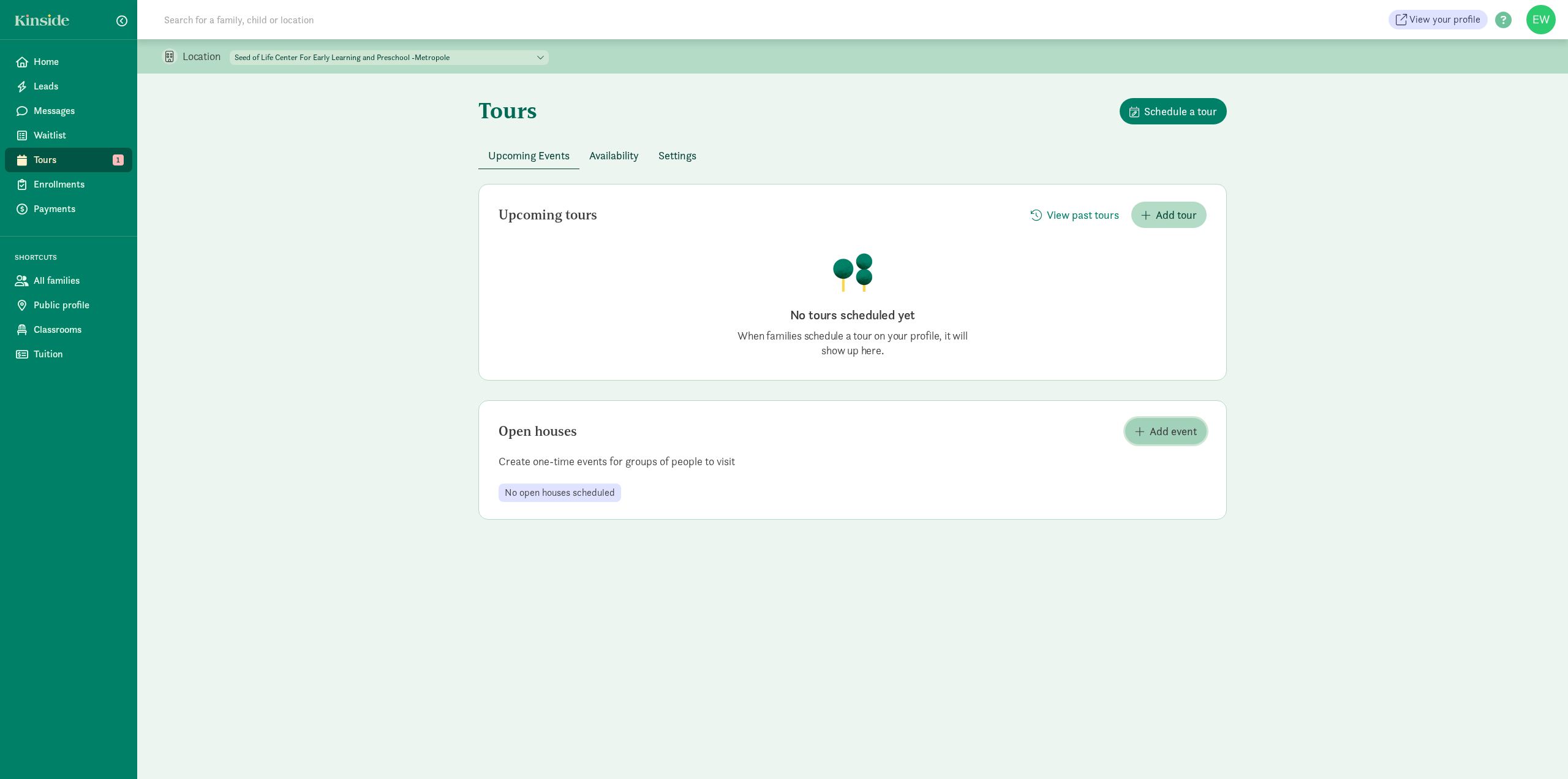
click at [1163, 433] on span "Add event" at bounding box center [1173, 431] width 47 height 17
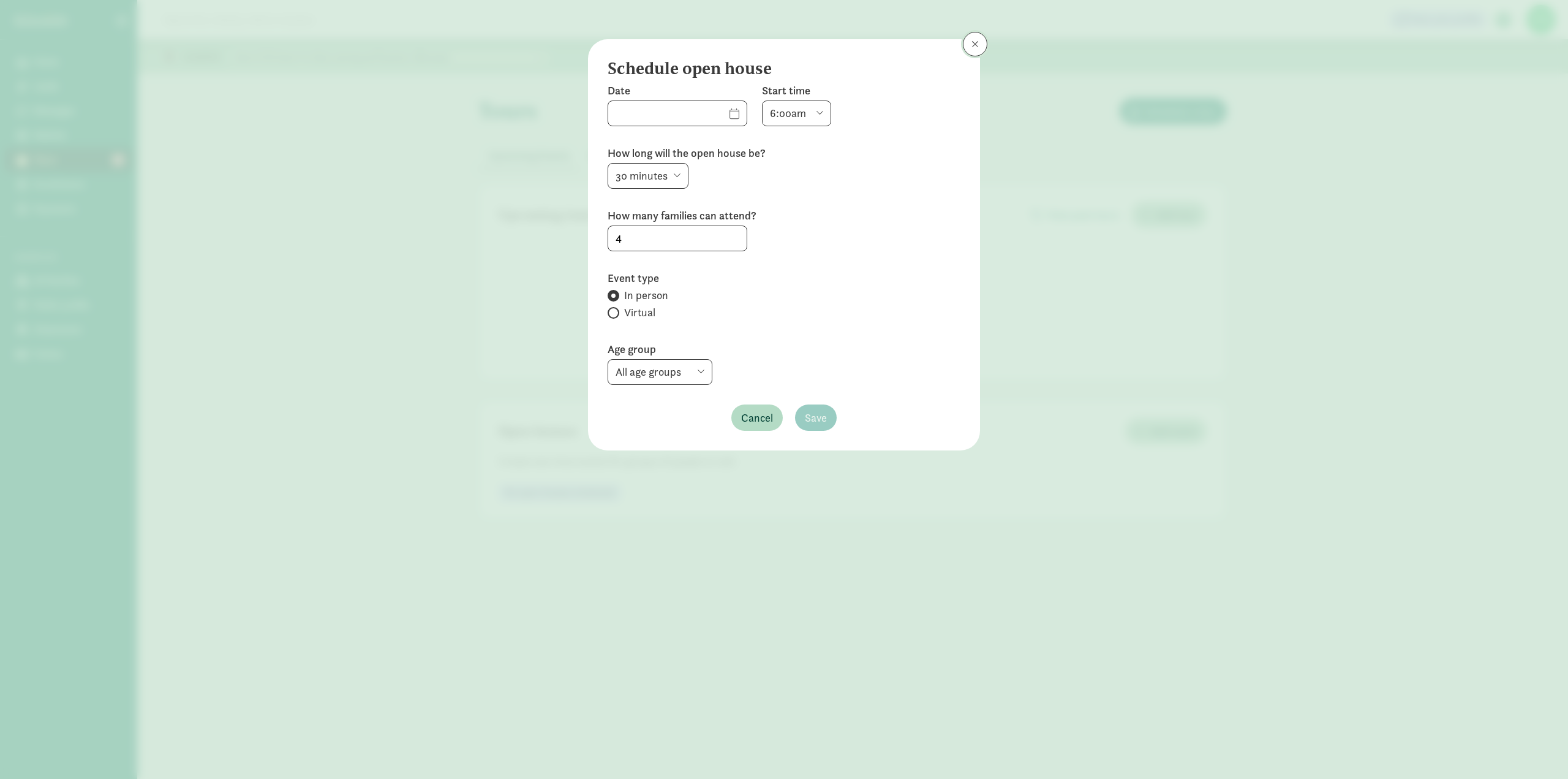
click at [975, 50] on button at bounding box center [975, 44] width 24 height 24
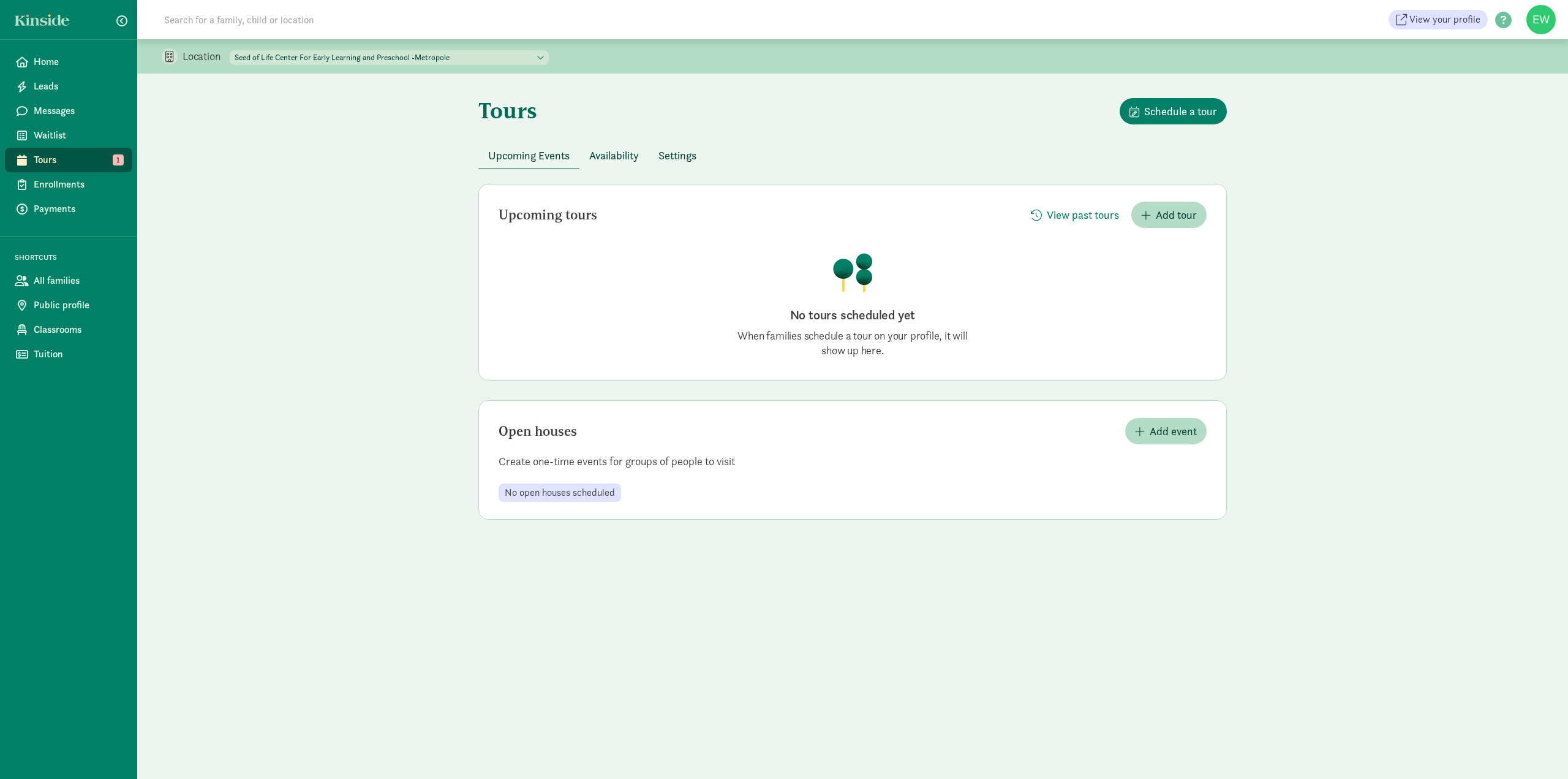
click at [549, 54] on select "Seed of Life Center For Early Learning and Preschool, Inc - Main Seed of Life C…" at bounding box center [389, 58] width 319 height 15
click at [230, 51] on select "Seed of Life Center For Early Learning and Preschool, Inc - Main Seed of Life C…" at bounding box center [389, 58] width 319 height 15
click at [640, 117] on div "Tours Schedule a tour" at bounding box center [853, 120] width 748 height 44
click at [55, 306] on span "Public profile" at bounding box center [78, 305] width 89 height 15
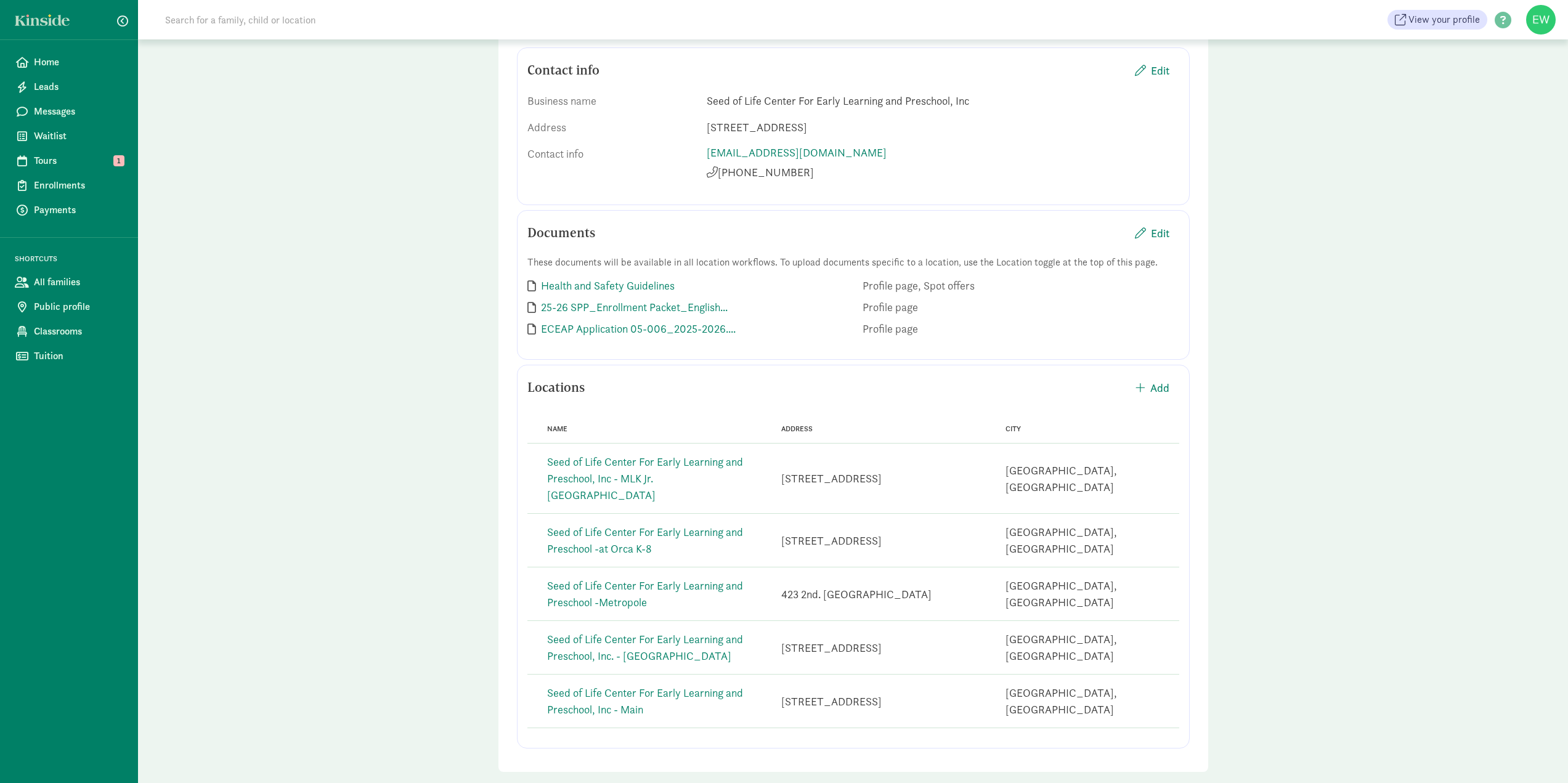
scroll to position [172, 0]
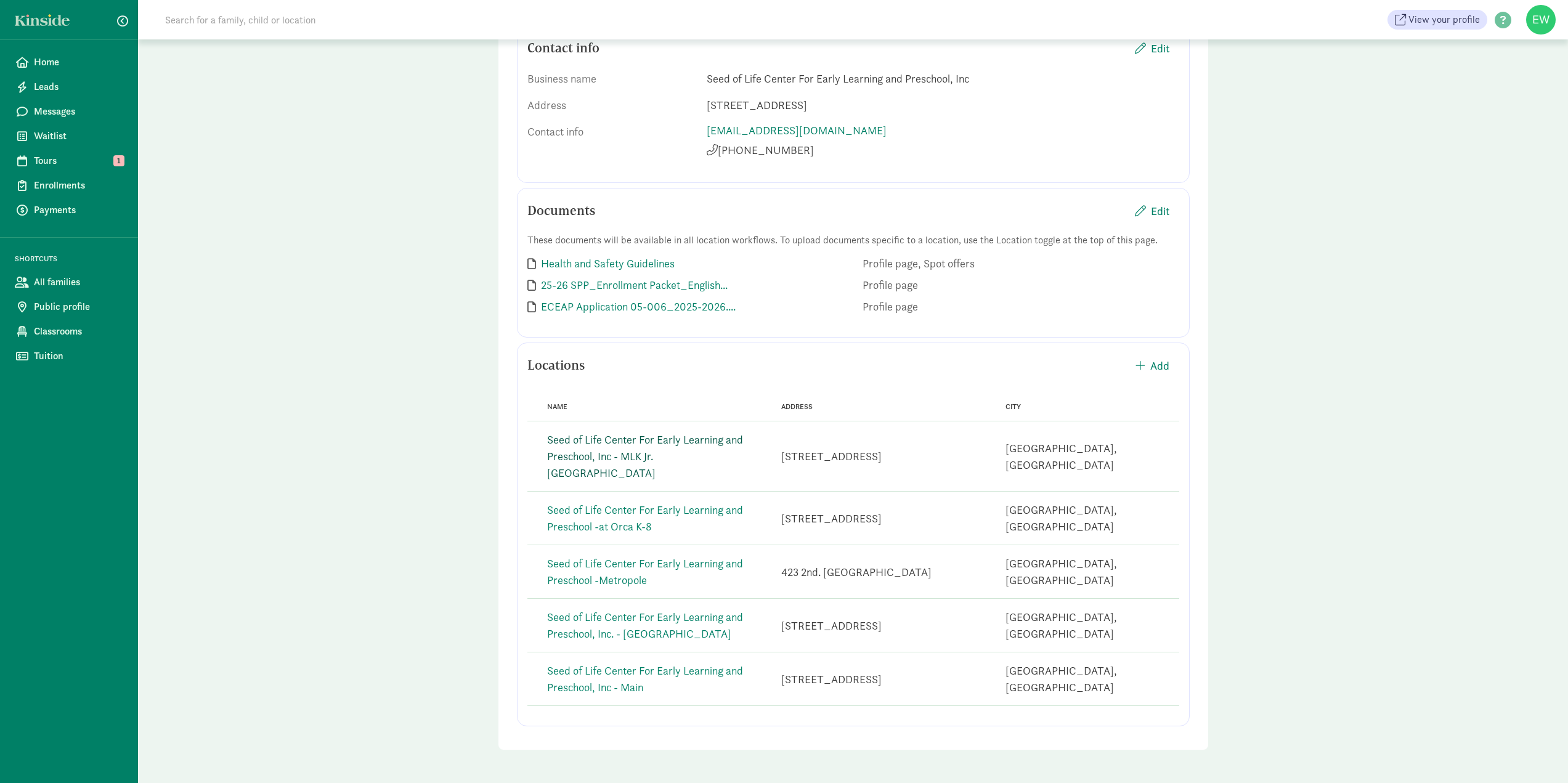
click at [649, 456] on link "Seed of Life Center For Early Learning and Preschool, Inc - MLK Jr. [GEOGRAPHIC…" at bounding box center [645, 456] width 196 height 48
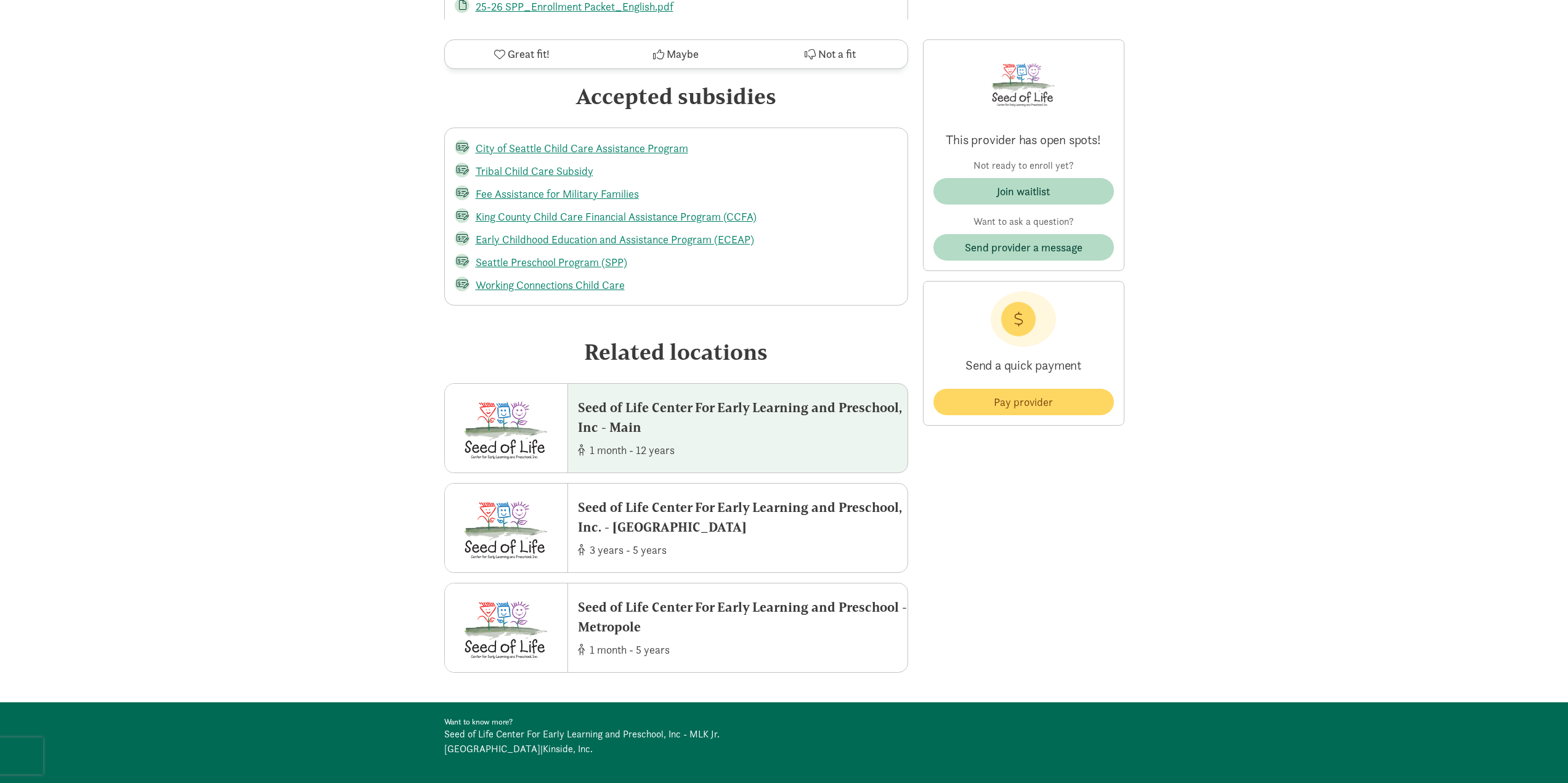
scroll to position [3511, 0]
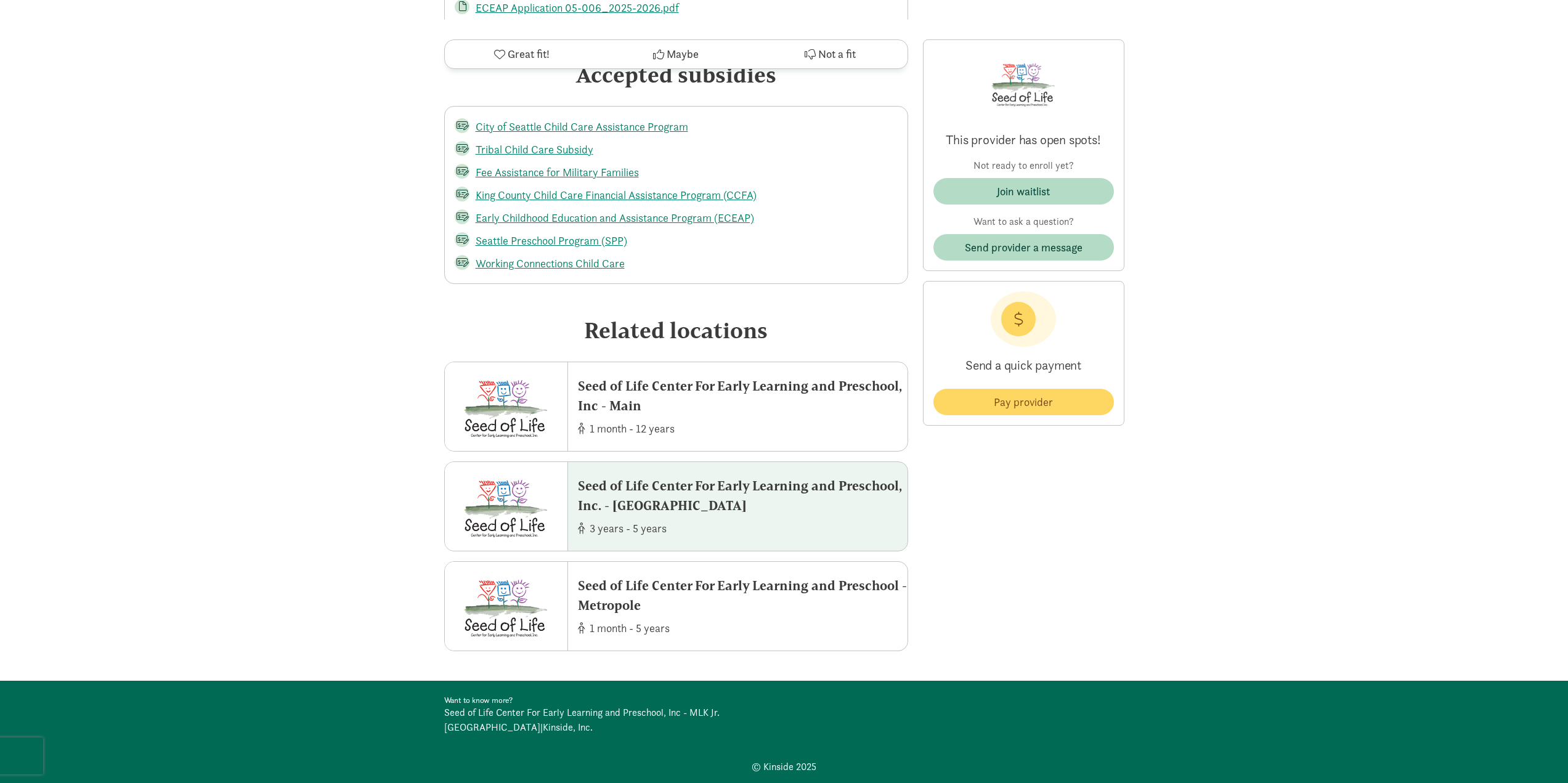
click at [677, 515] on div "Seed of Life Center For Early Learning and Preschool, Inc. - [GEOGRAPHIC_DATA]" at bounding box center [742, 495] width 329 height 39
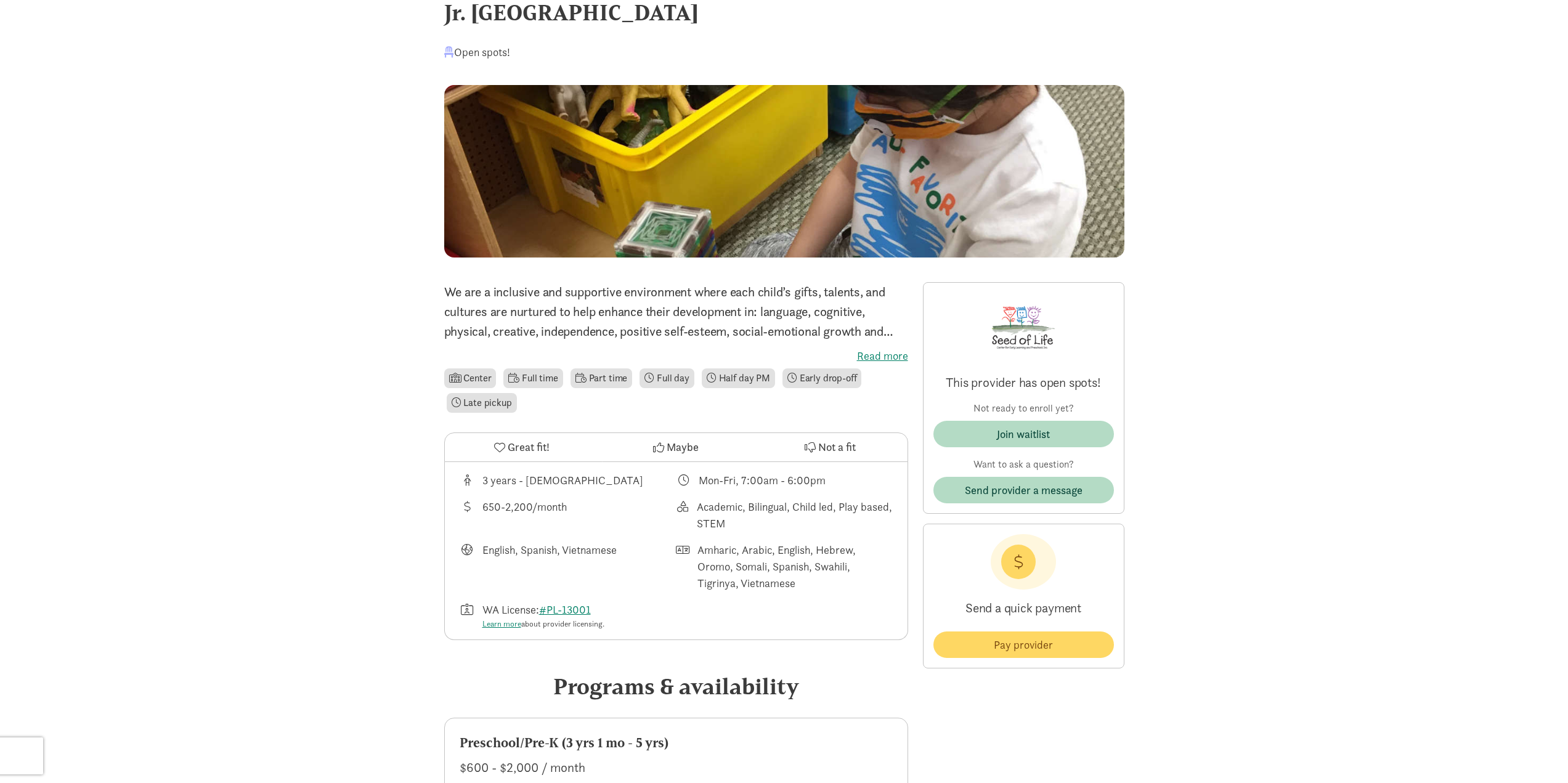
scroll to position [0, 0]
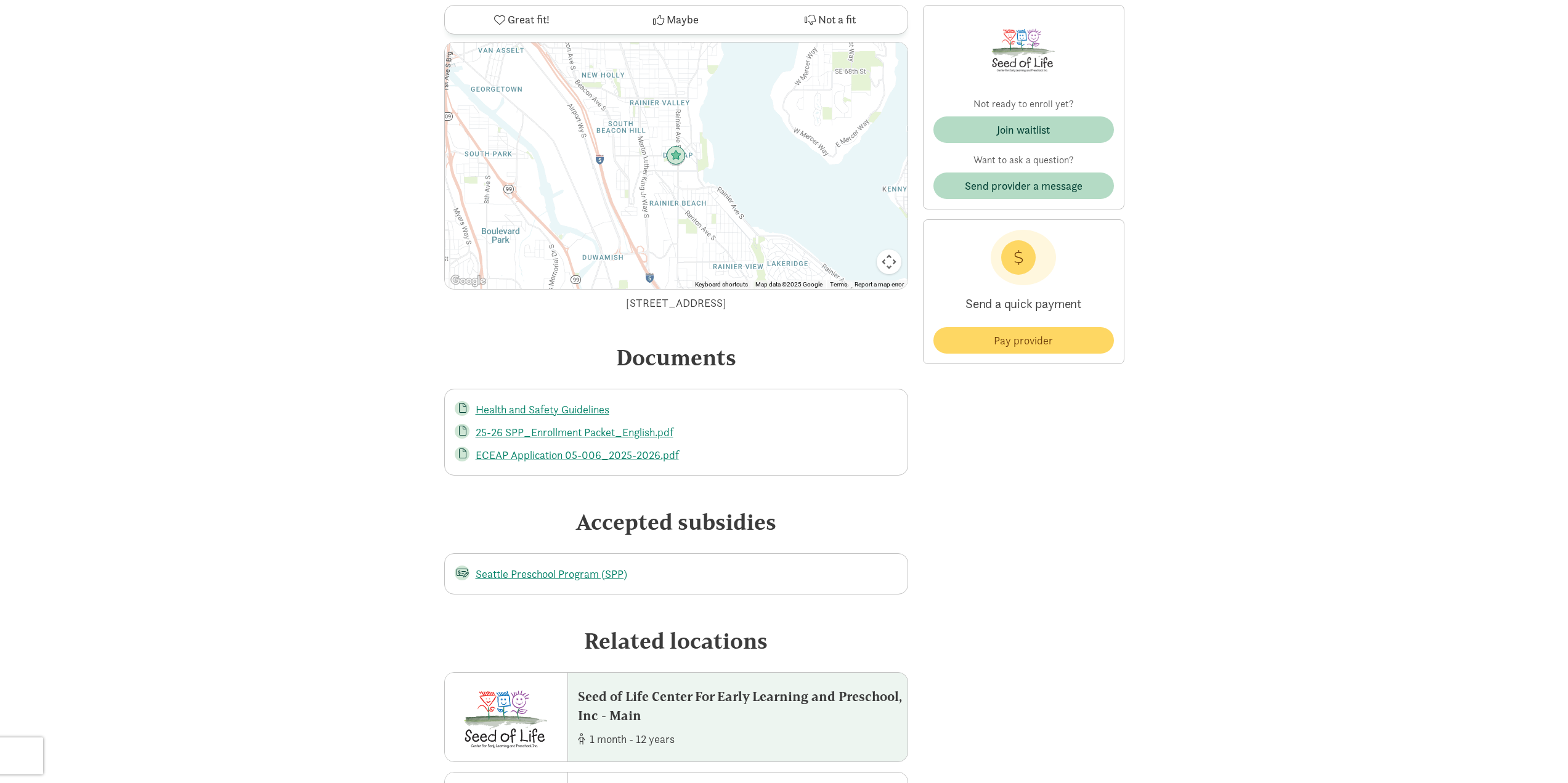
scroll to position [2525, 0]
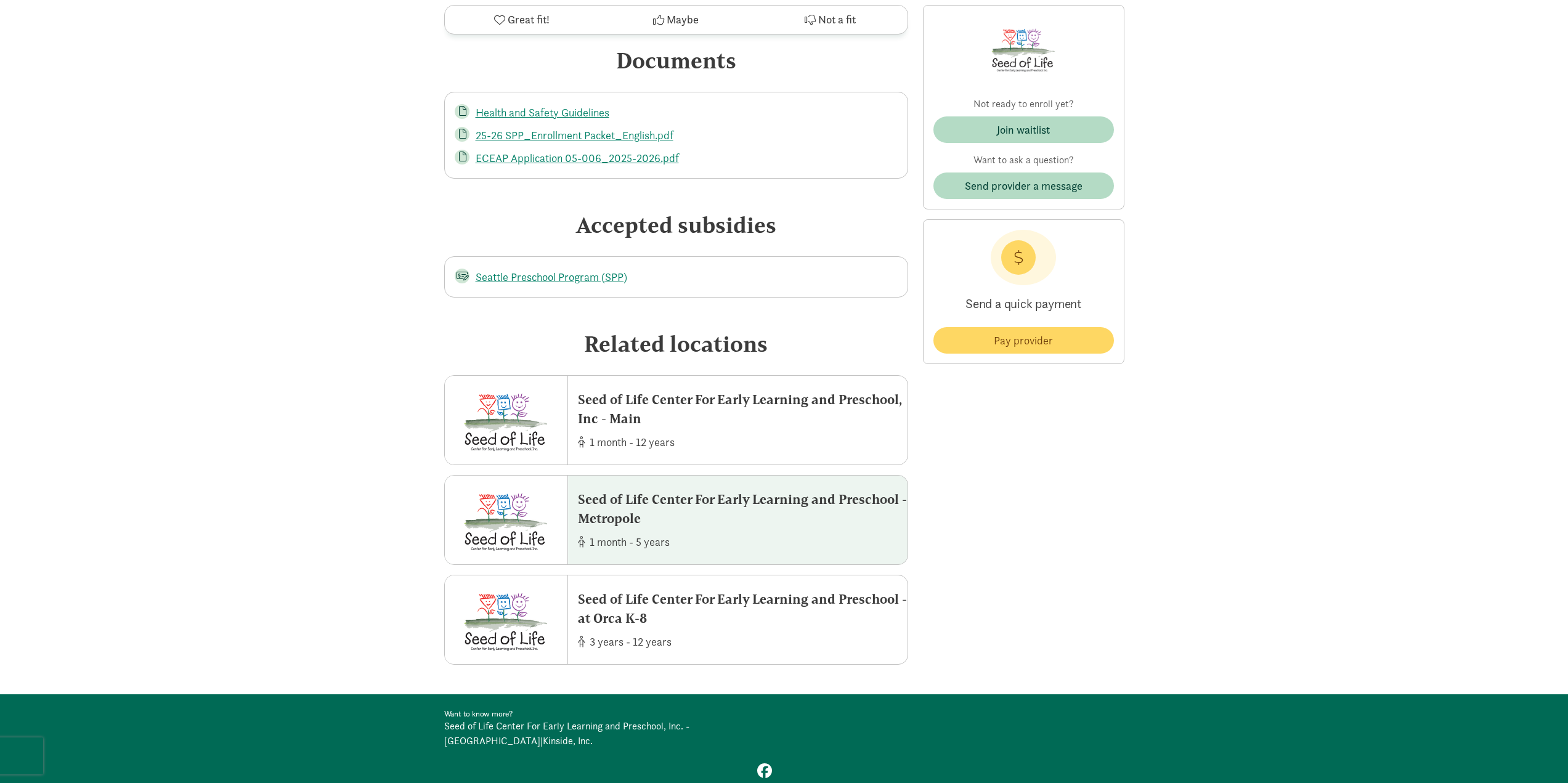
click at [616, 533] on div "1 month - 5 years" at bounding box center [742, 542] width 329 height 17
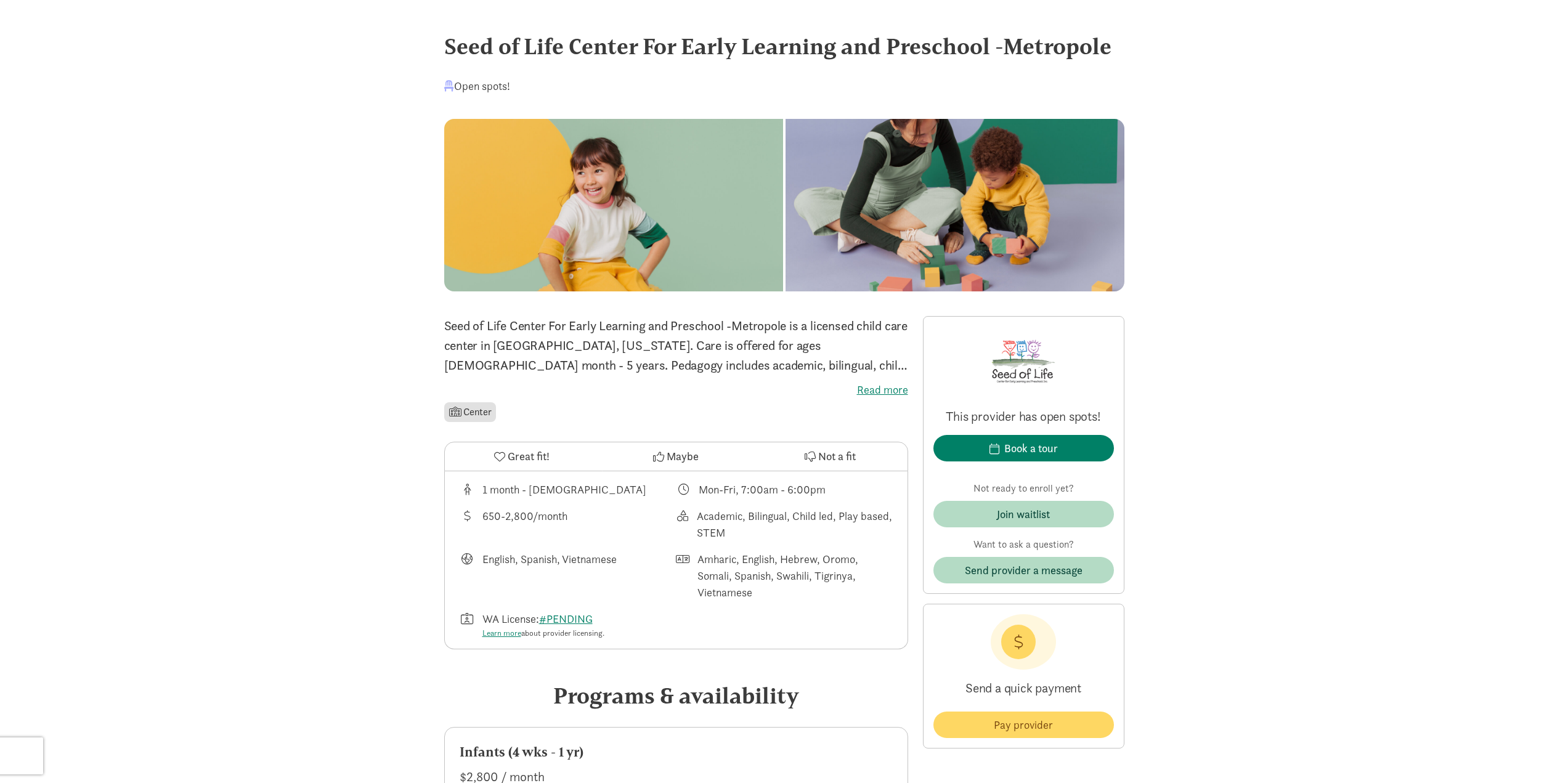
click at [886, 389] on label "Read more" at bounding box center [676, 390] width 464 height 15
click at [0, 0] on input "Read more" at bounding box center [0, 0] width 0 height 0
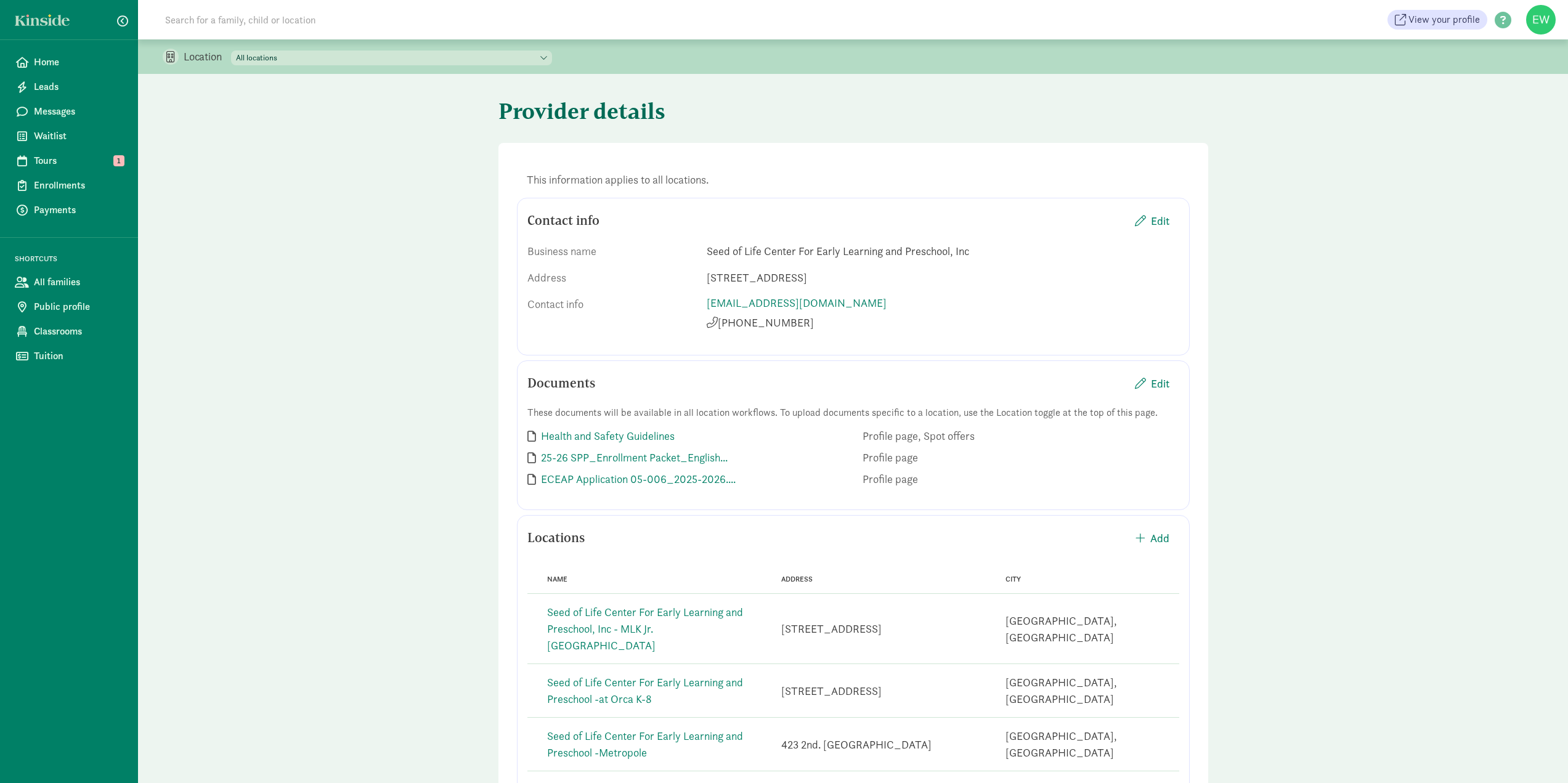
scroll to position [172, 0]
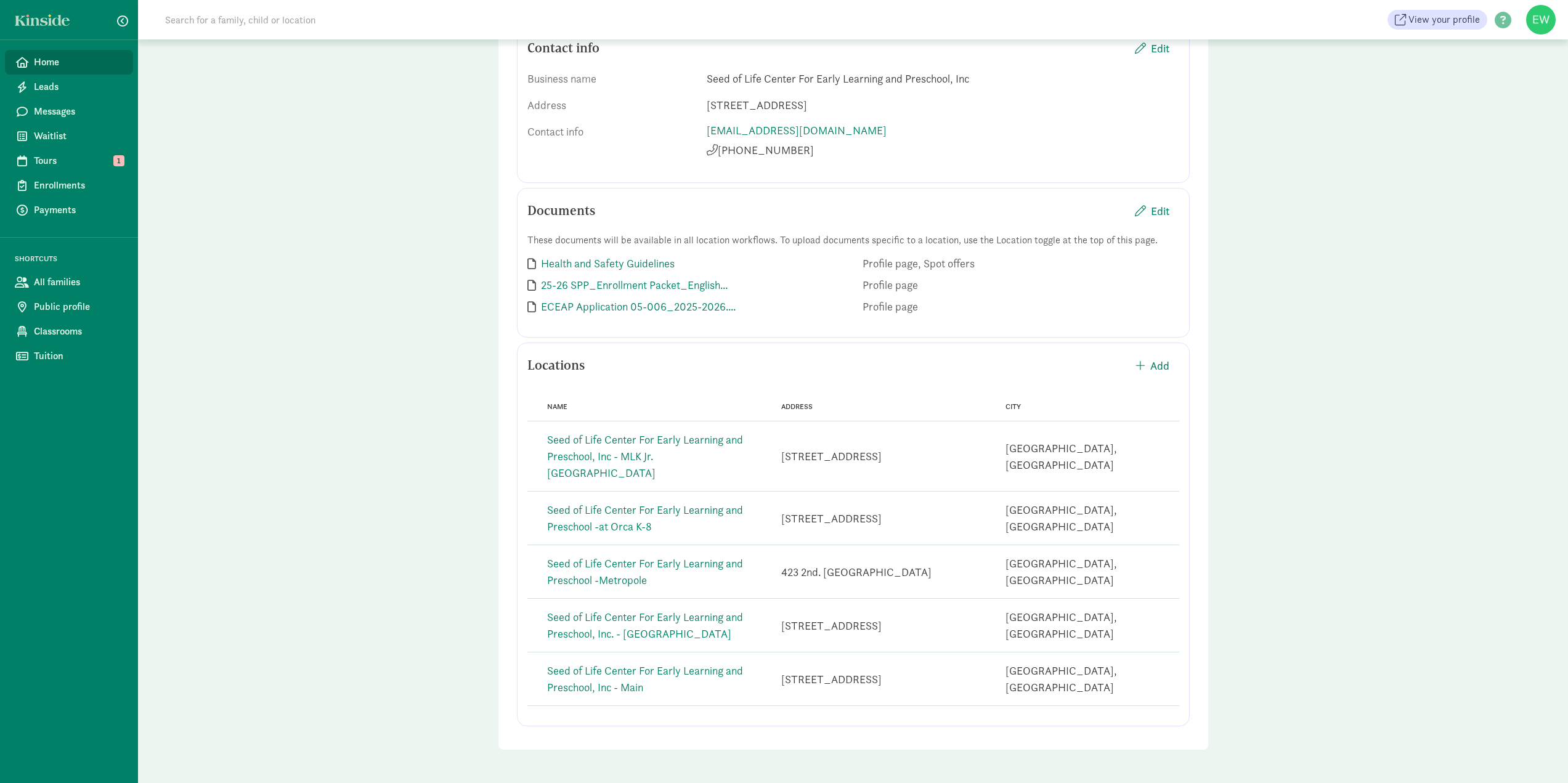
click at [51, 64] on span "Home" at bounding box center [78, 62] width 89 height 15
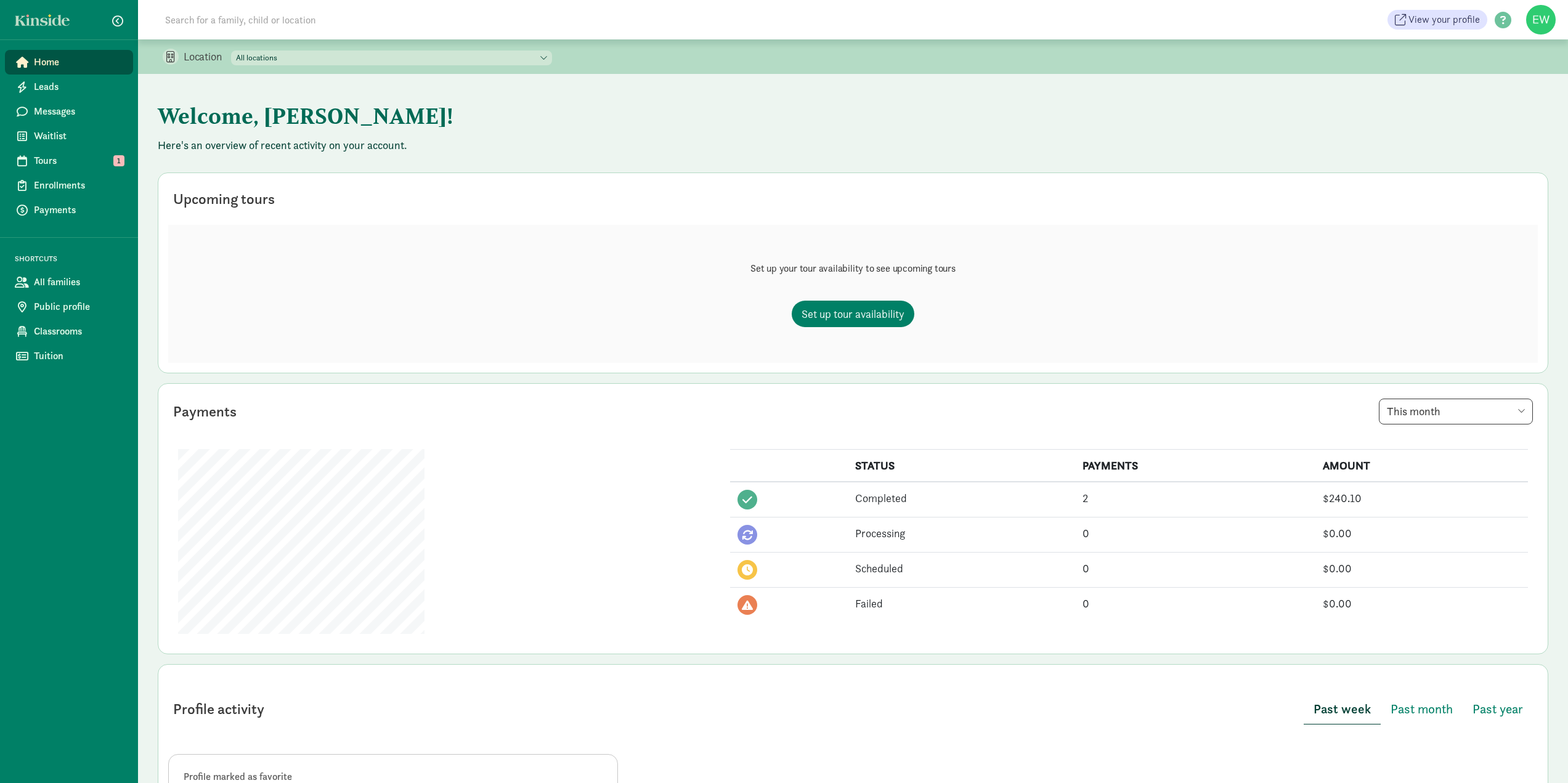
click at [552, 55] on select "All locations Seed of Life Center For Early Learning and Preschool, Inc - Main …" at bounding box center [391, 58] width 321 height 15
select select "350318"
click at [232, 51] on select "All locations Seed of Life Center For Early Learning and Preschool, Inc - Main …" at bounding box center [391, 58] width 321 height 15
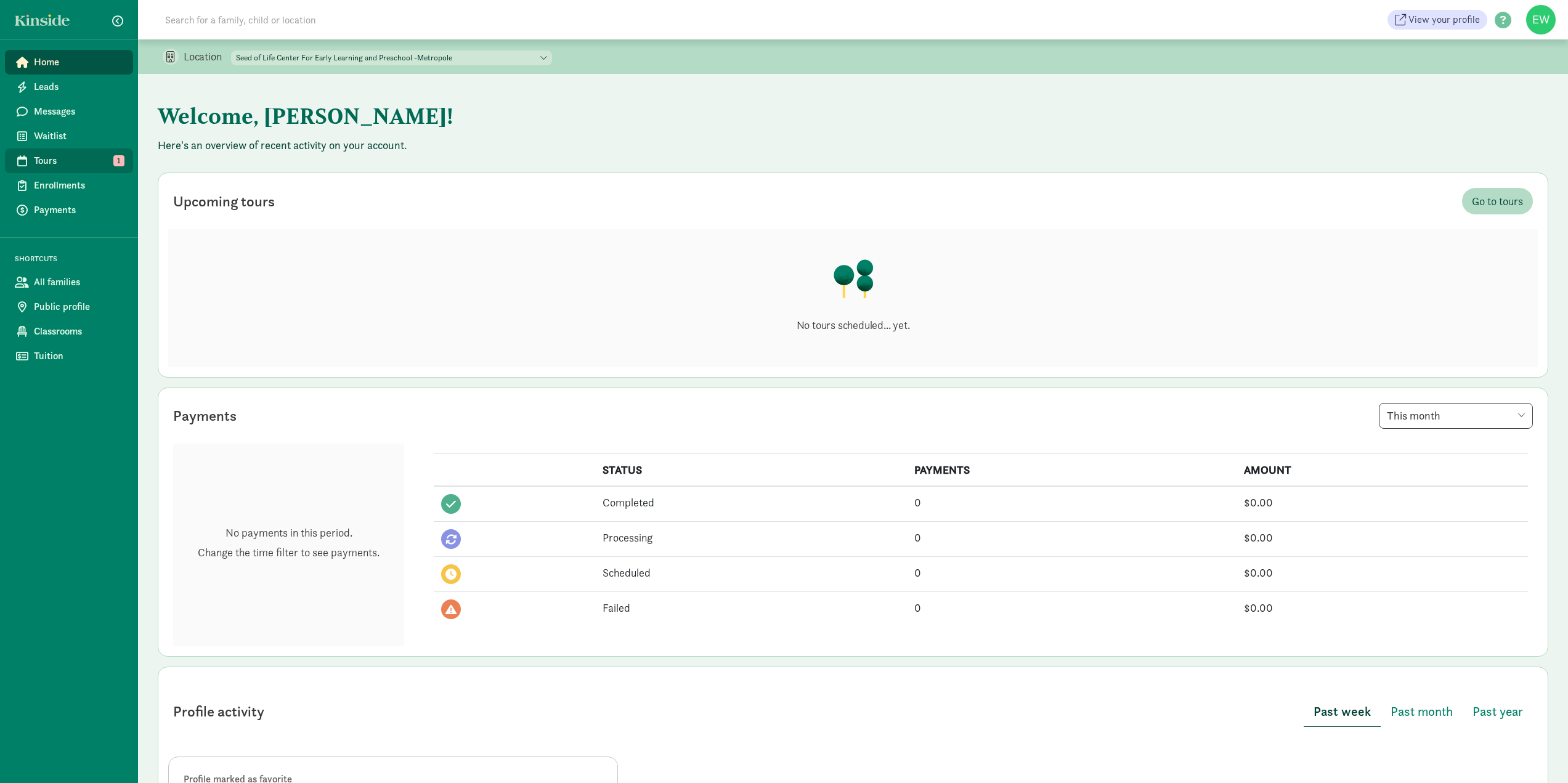
click at [48, 163] on span "Tours" at bounding box center [78, 160] width 89 height 15
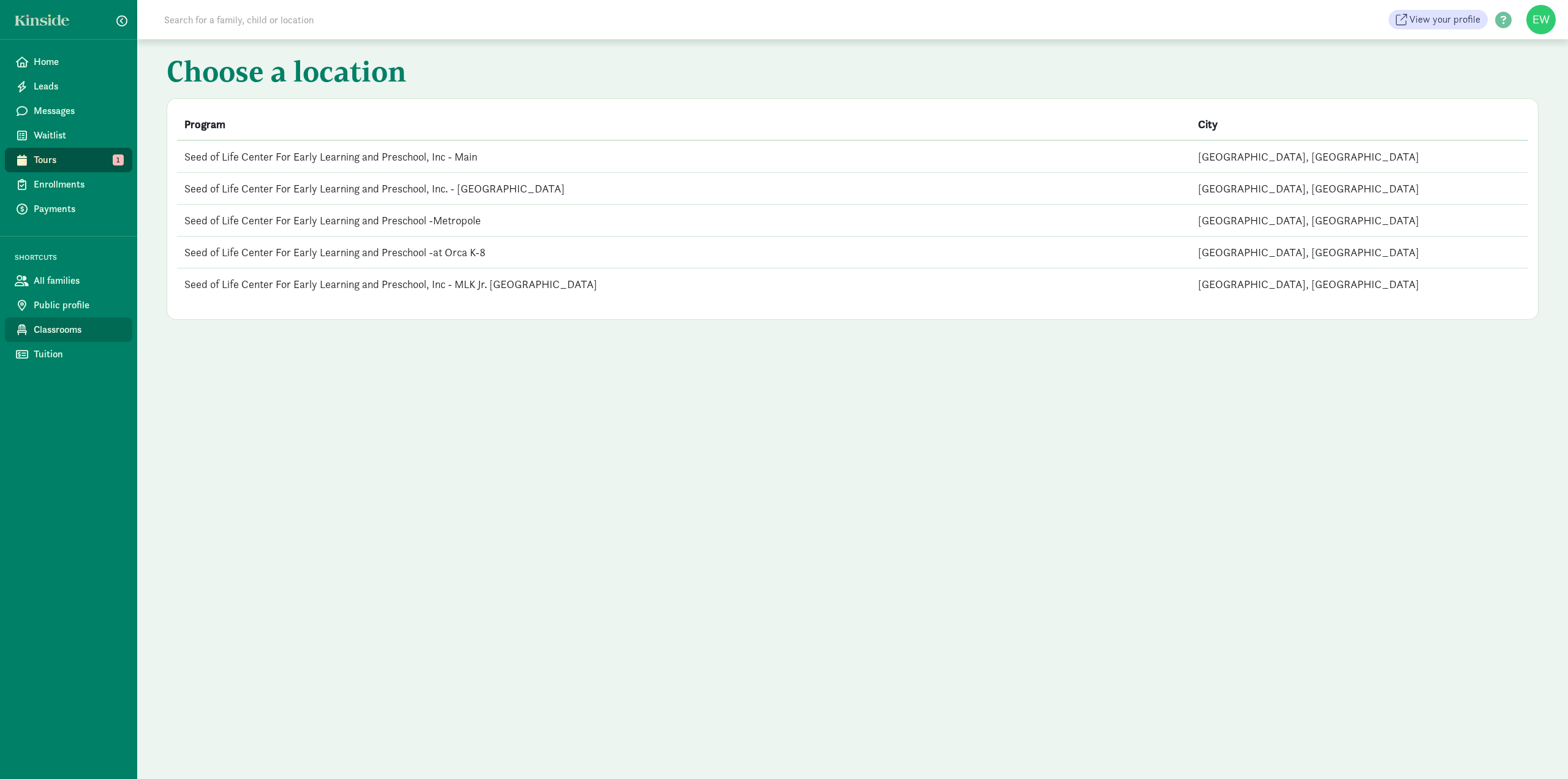
click at [74, 332] on span "Classrooms" at bounding box center [78, 330] width 89 height 15
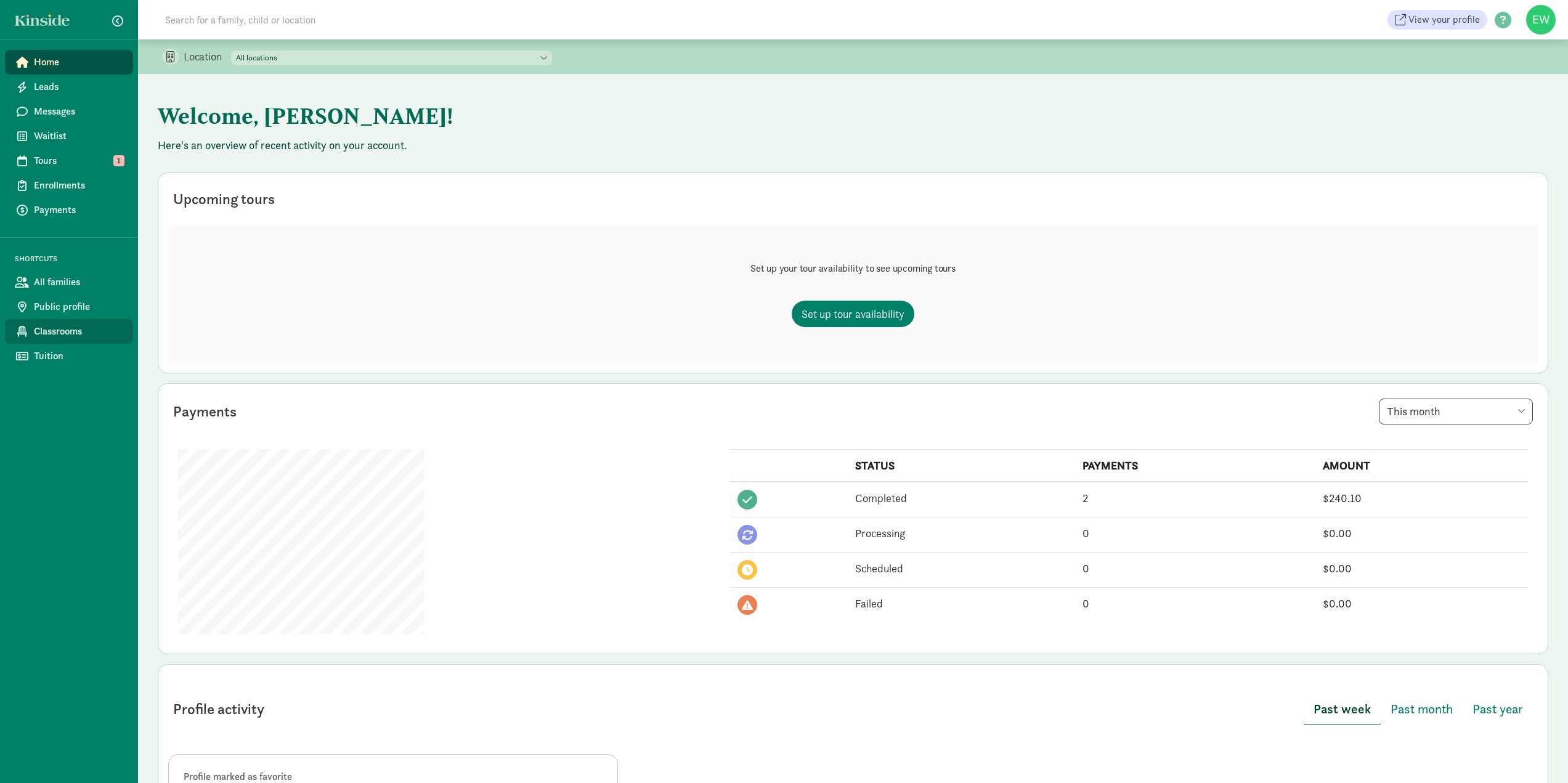
click at [53, 333] on span "Classrooms" at bounding box center [78, 331] width 89 height 15
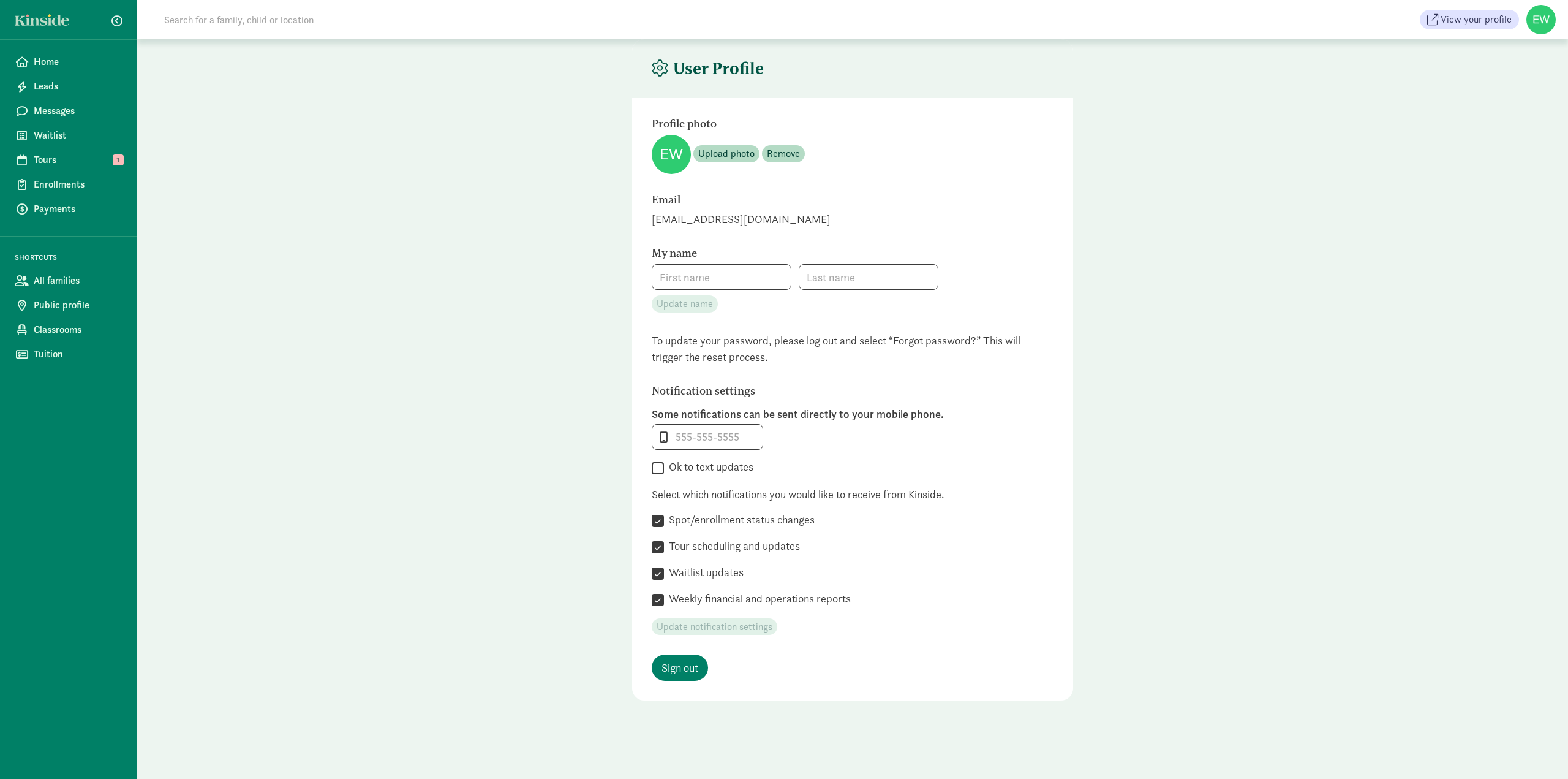
type input "[PERSON_NAME]"
type input "Linear"
type input "_"
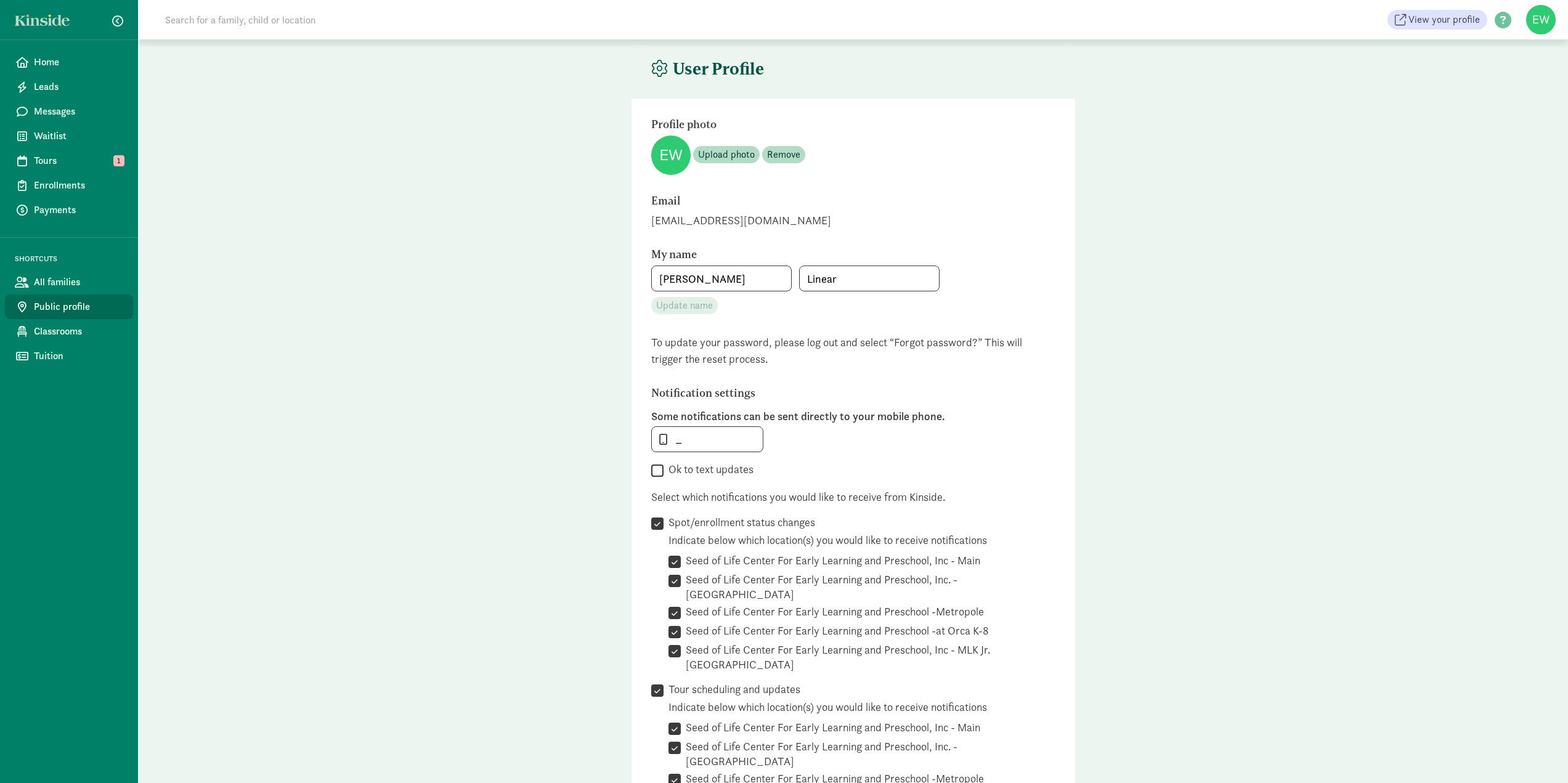
click at [36, 305] on span "Public profile" at bounding box center [78, 306] width 89 height 15
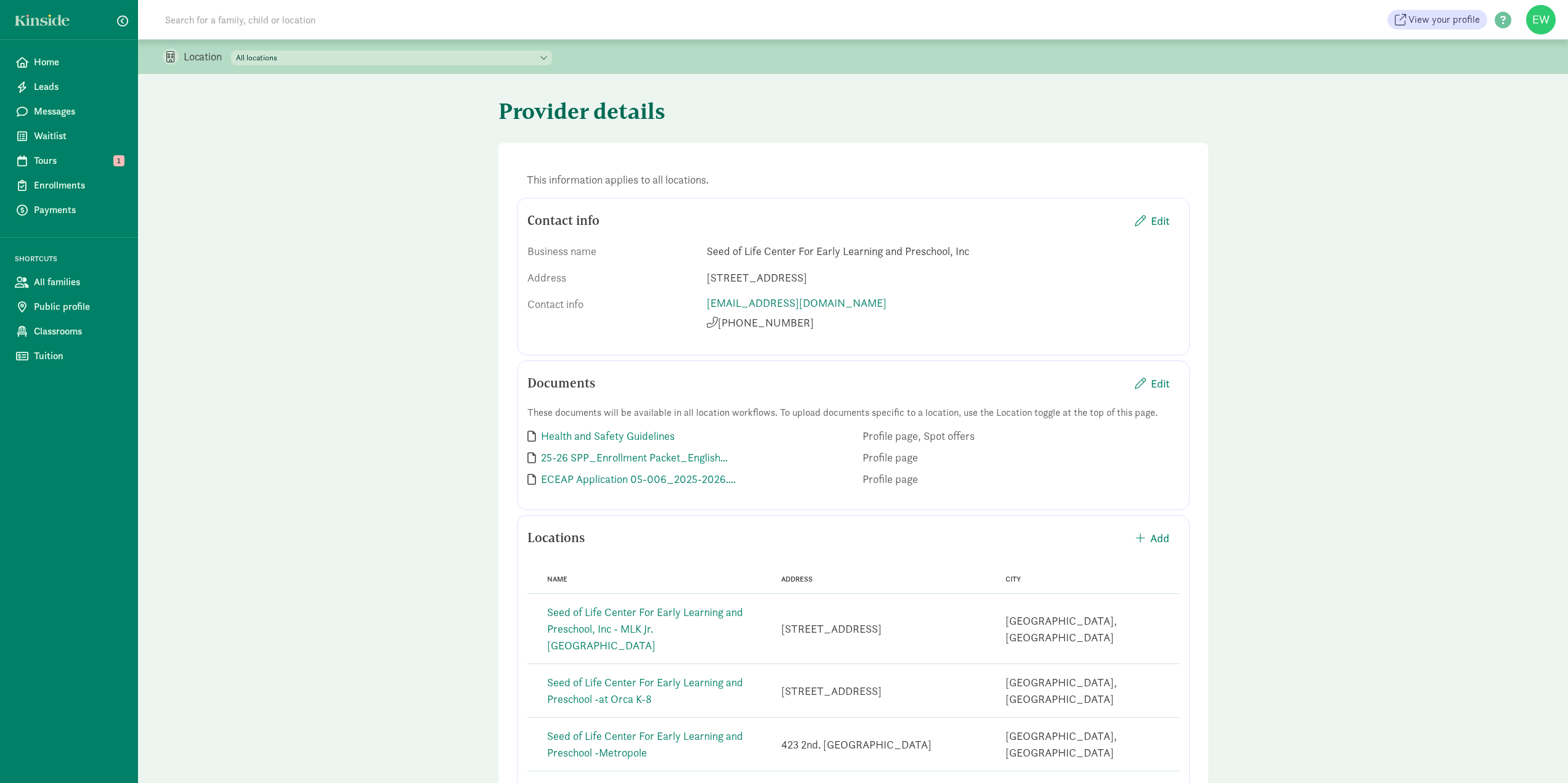
click at [552, 56] on select "All locations Seed of Life Center For Early Learning and Preschool, Inc - Main …" at bounding box center [391, 58] width 321 height 15
select select "350318"
click at [232, 51] on select "All locations Seed of Life Center For Early Learning and Preschool, Inc - Main …" at bounding box center [391, 58] width 321 height 15
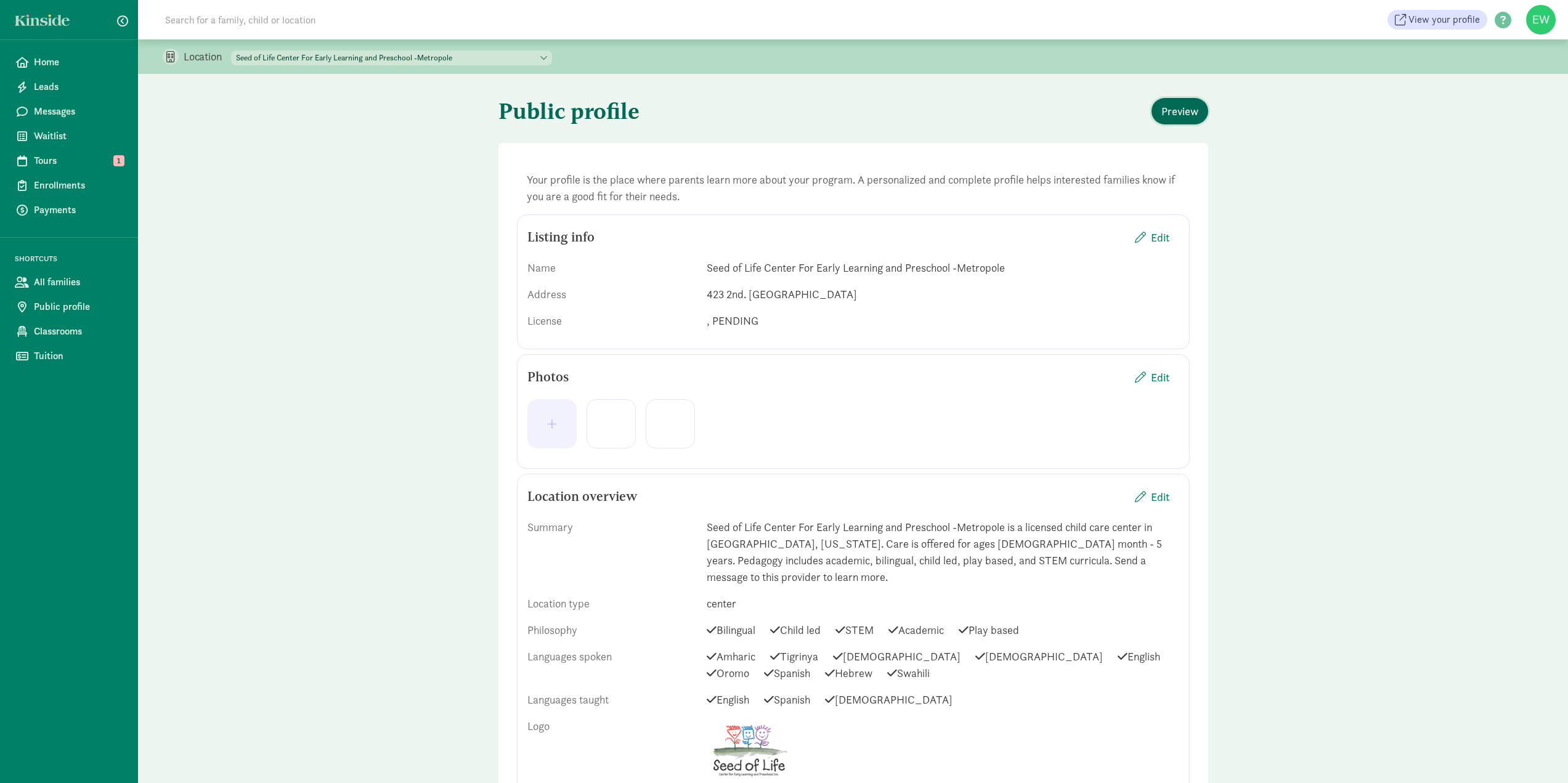
click at [1194, 117] on span "Preview" at bounding box center [1179, 111] width 37 height 17
click at [56, 187] on span "Enrollments" at bounding box center [78, 185] width 89 height 15
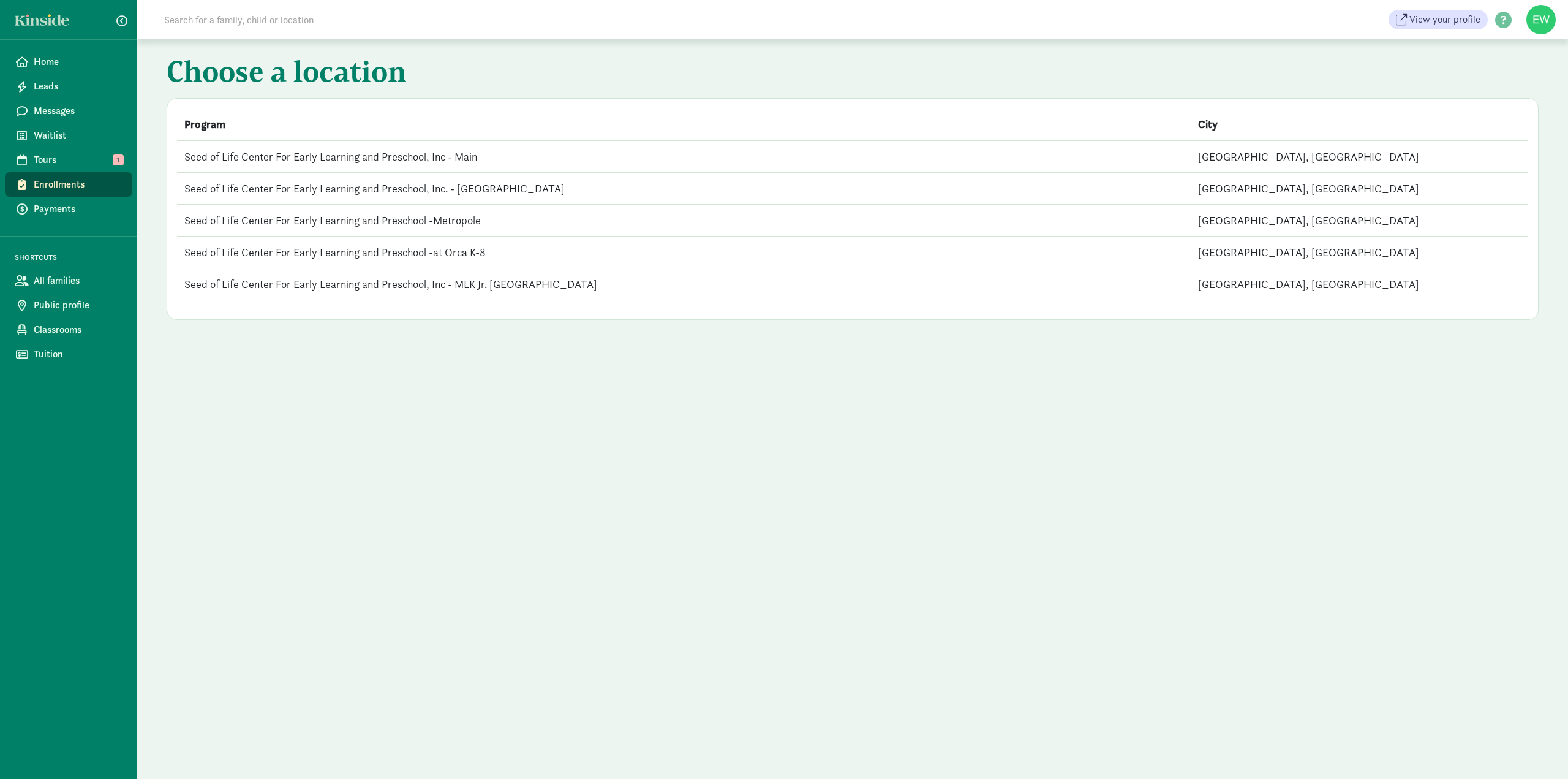
click at [356, 221] on td "Seed of Life Center For Early Learning and Preschool -Metropole" at bounding box center [684, 221] width 1014 height 32
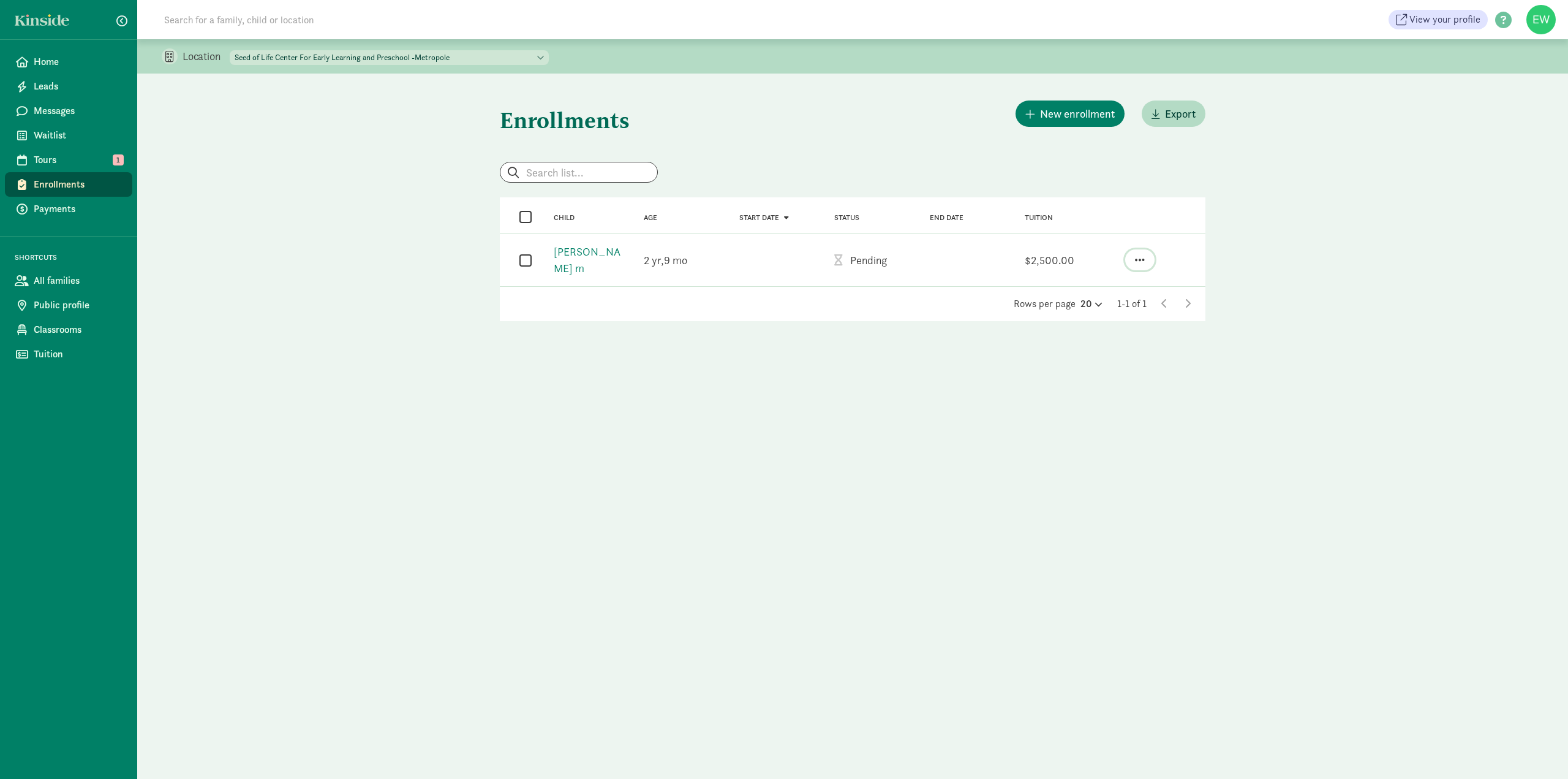
click at [1139, 255] on span "button" at bounding box center [1139, 259] width 10 height 11
click at [1185, 181] on div at bounding box center [852, 172] width 706 height 21
click at [52, 329] on span "Classrooms" at bounding box center [78, 330] width 89 height 15
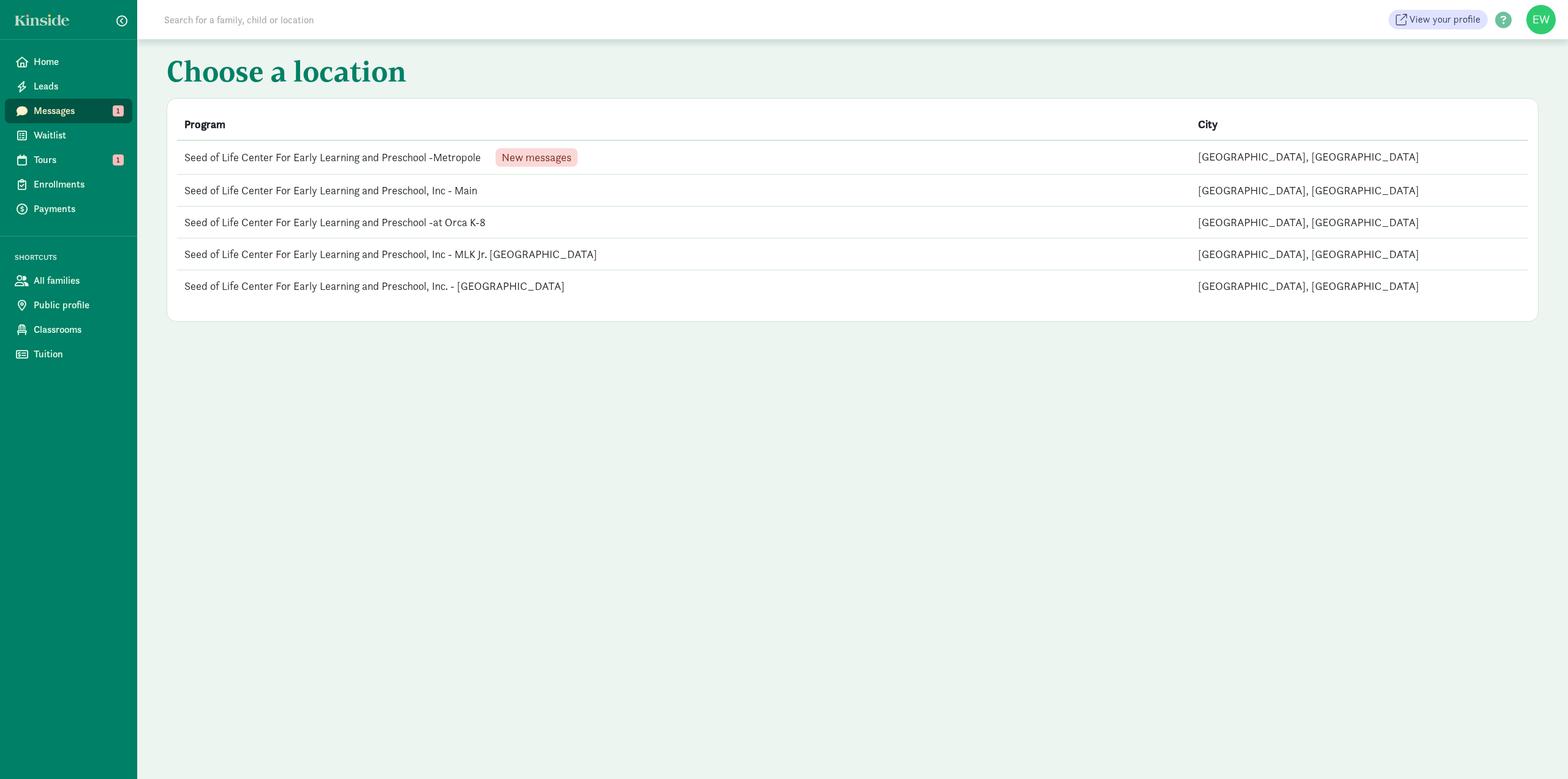
click at [549, 154] on span "New messages" at bounding box center [536, 157] width 70 height 11
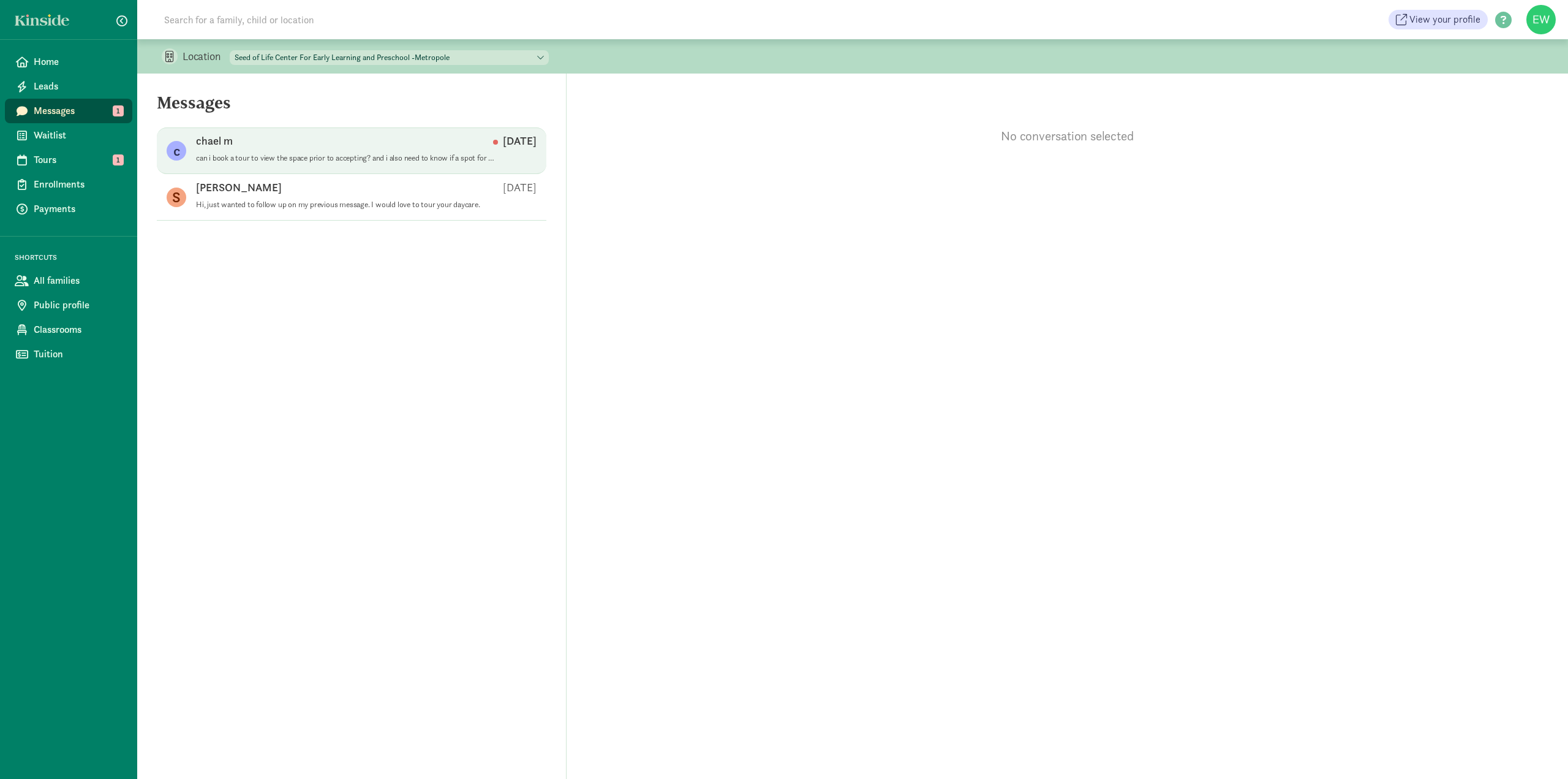
click at [440, 159] on p "can i book a tour to view the space prior to accepting? and i also need to know…" at bounding box center [345, 157] width 300 height 10
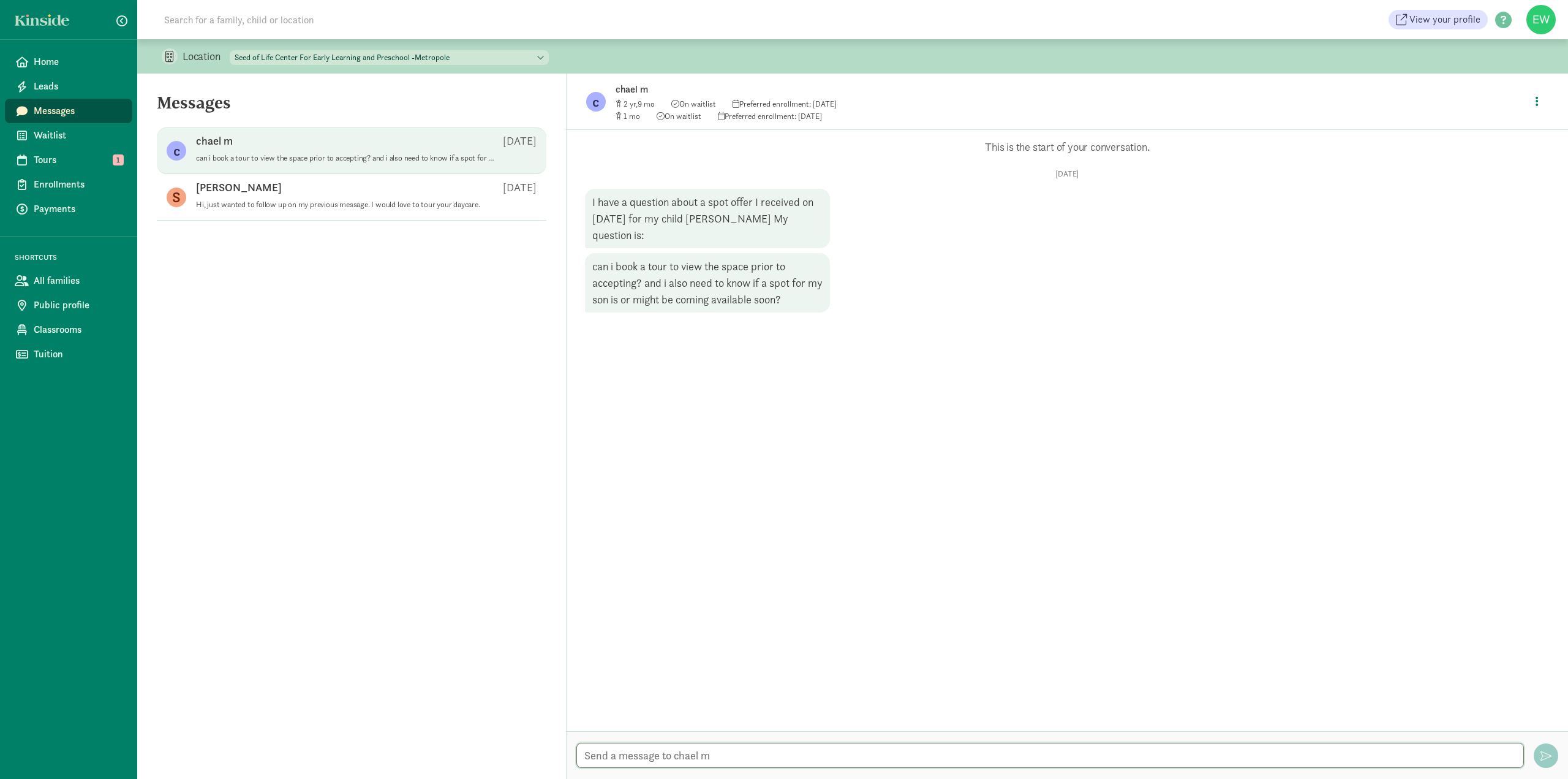
click at [722, 754] on textarea at bounding box center [1050, 755] width 947 height 25
drag, startPoint x: 1084, startPoint y: 756, endPoint x: 1100, endPoint y: 753, distance: 16.3
click at [1088, 756] on textarea "Yes, we can book a tour. I don't know why the tours are not posting. We can eit…" at bounding box center [1050, 755] width 947 height 25
type textarea "Yes, we can book a tour. I don't know why the tours are not posting. We can eit…"
click at [1548, 755] on span "button" at bounding box center [1546, 755] width 11 height 11
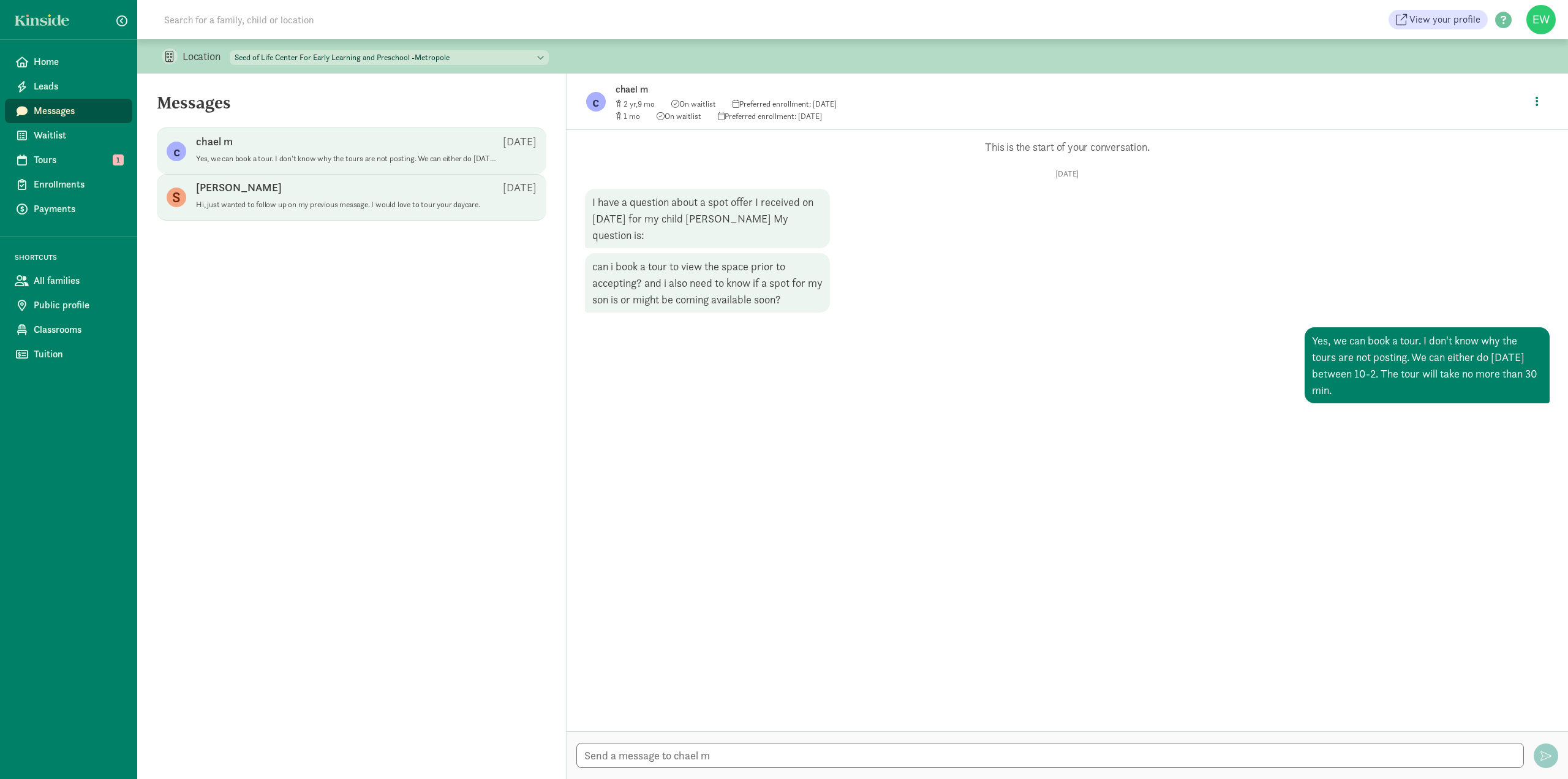
click at [329, 202] on p "Hi, just wanted to follow up on my previous message. I would love to tour your …" at bounding box center [345, 204] width 300 height 10
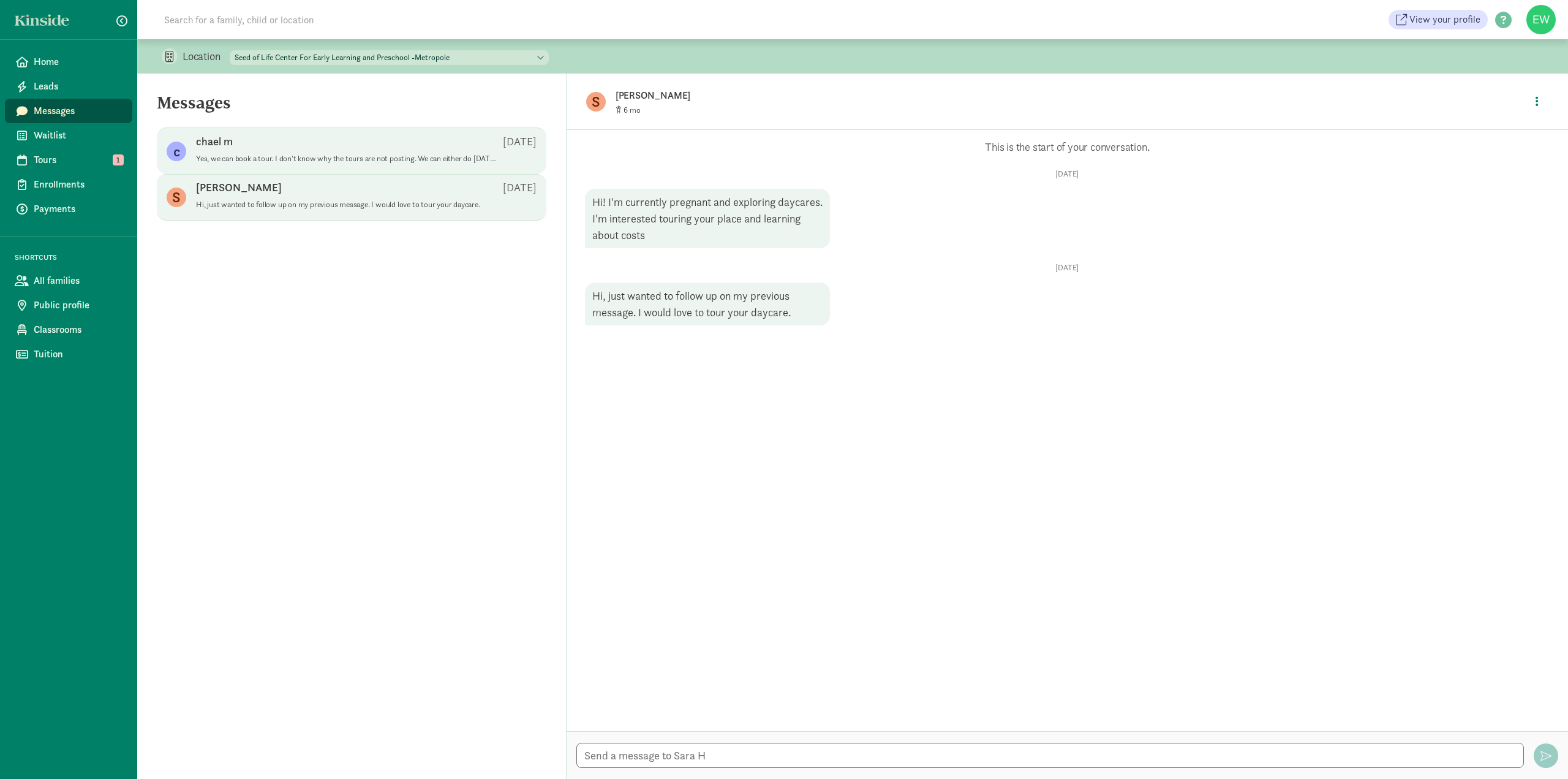
click at [360, 165] on span "chael m Aug 28 Yes, we can book a tour. I don't know why the tours are not post…" at bounding box center [366, 152] width 340 height 35
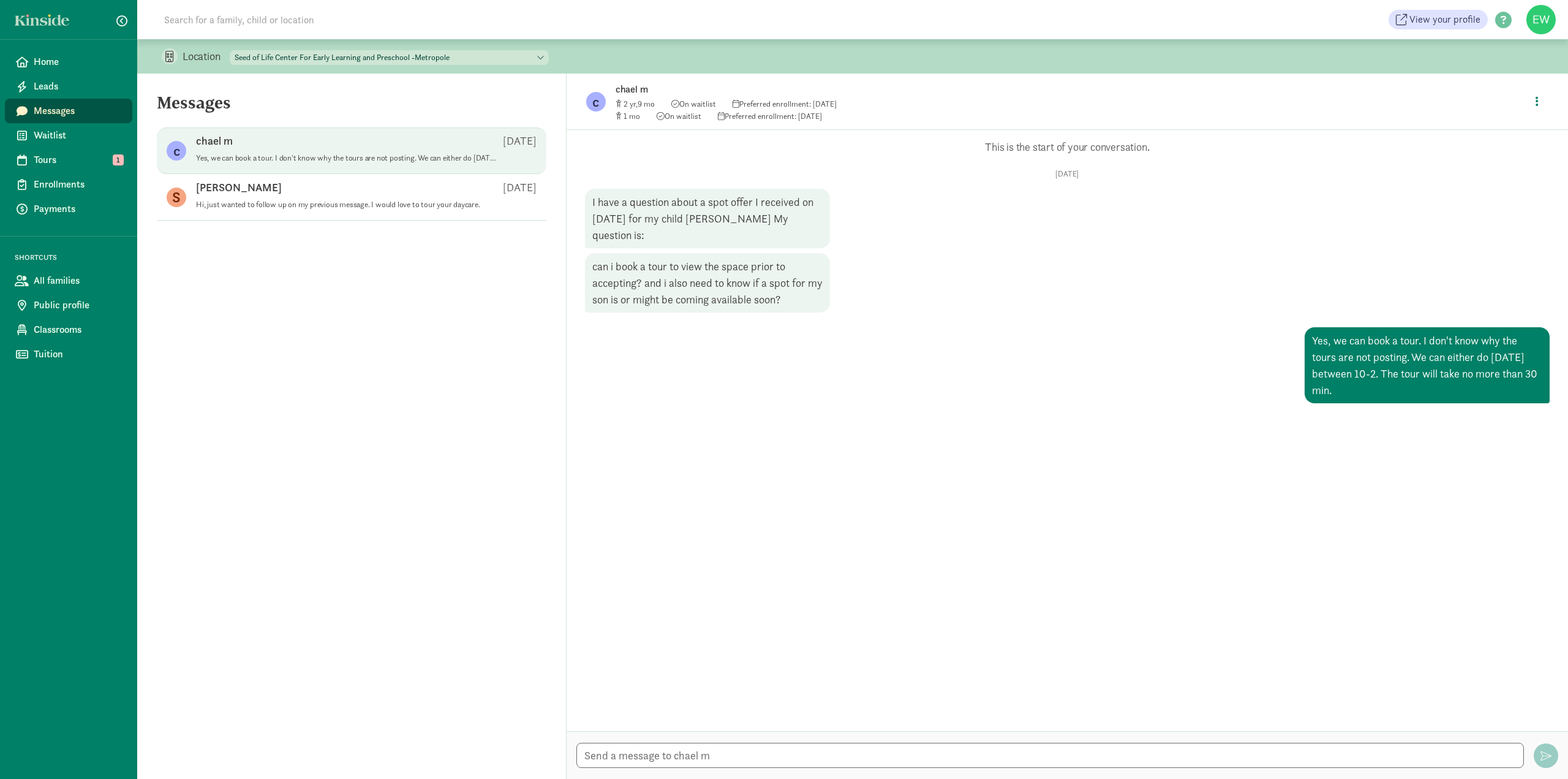
click at [1365, 389] on div "Yes, we can book a tour. I don't know why the tours are not posting. We can eit…" at bounding box center [1427, 365] width 245 height 76
drag, startPoint x: 1333, startPoint y: 389, endPoint x: 1294, endPoint y: 336, distance: 65.8
click at [1294, 336] on div "Thu, Aug 28 I have a question about a spot offer I received on August 28, 2025 …" at bounding box center [1067, 286] width 965 height 234
copy div "Yes, we can book a tour. I don't know why the tours are not posting. We can eit…"
click at [625, 746] on textarea at bounding box center [1050, 755] width 947 height 25
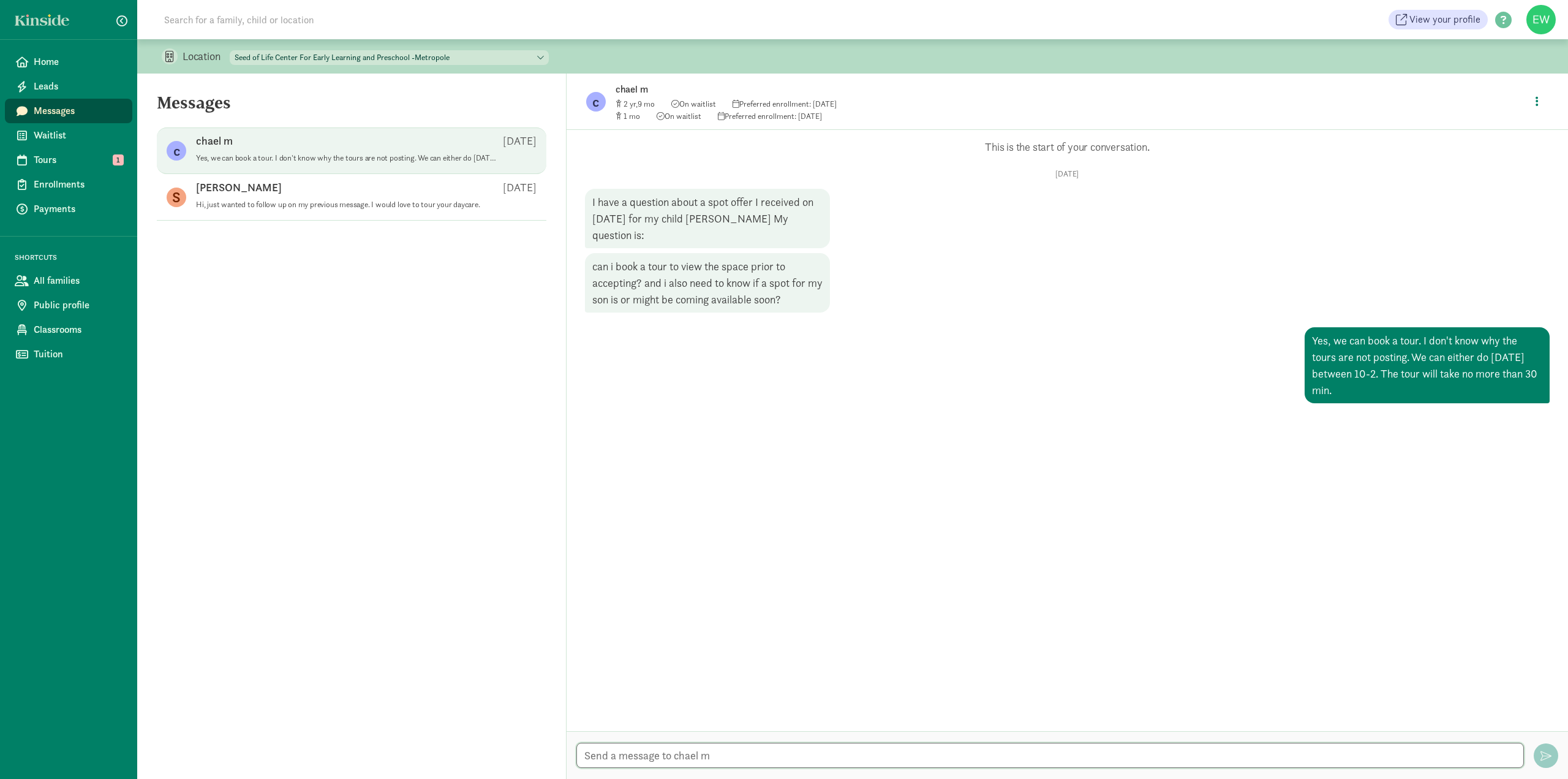
paste textarea "Yes, we can book a tour. I don't know why the tours are not posting. We can eit…"
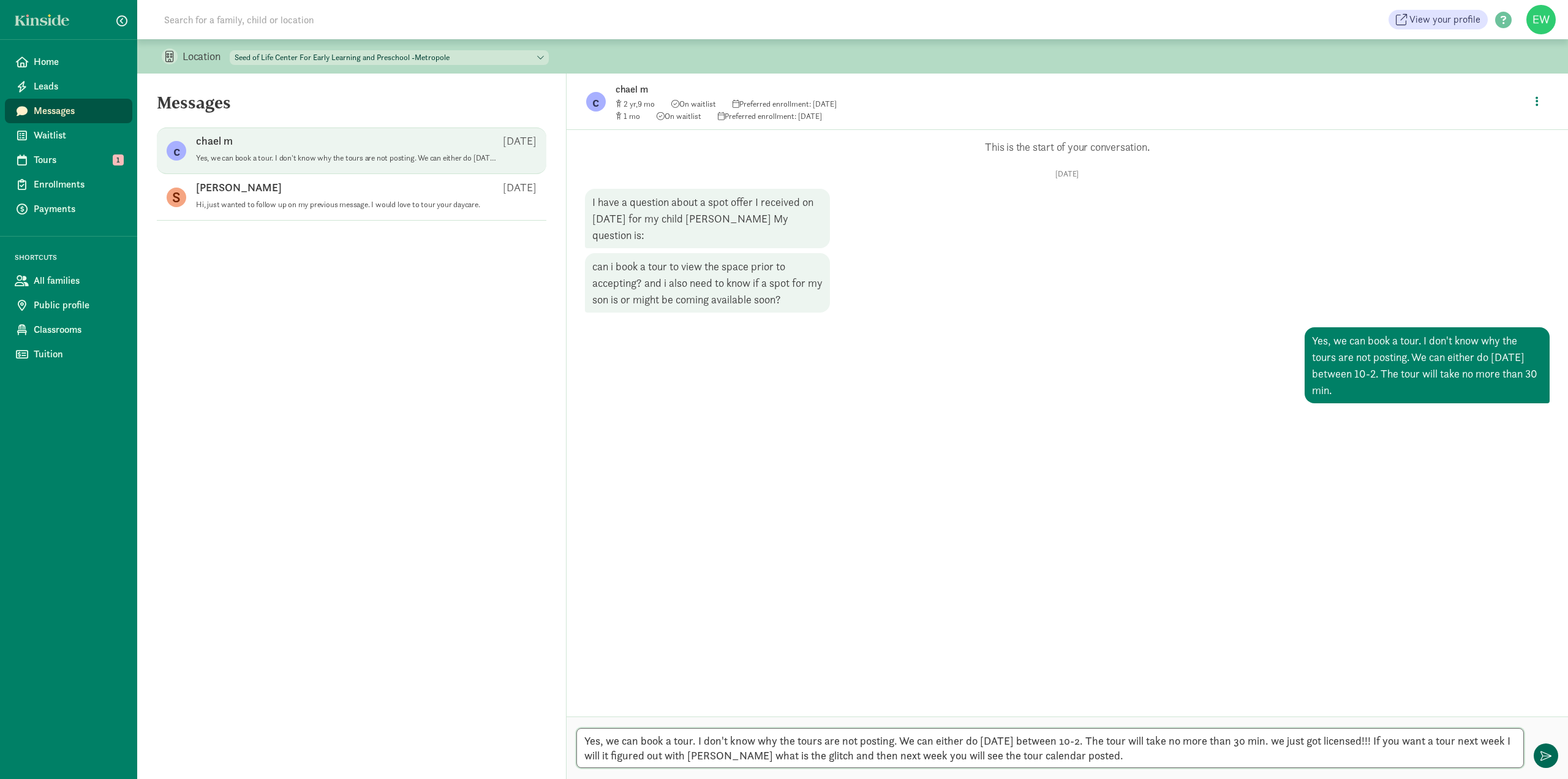
type textarea "Yes, we can book a tour. I don't know why the tours are not posting. We can eit…"
click at [1547, 753] on span "button" at bounding box center [1546, 755] width 11 height 11
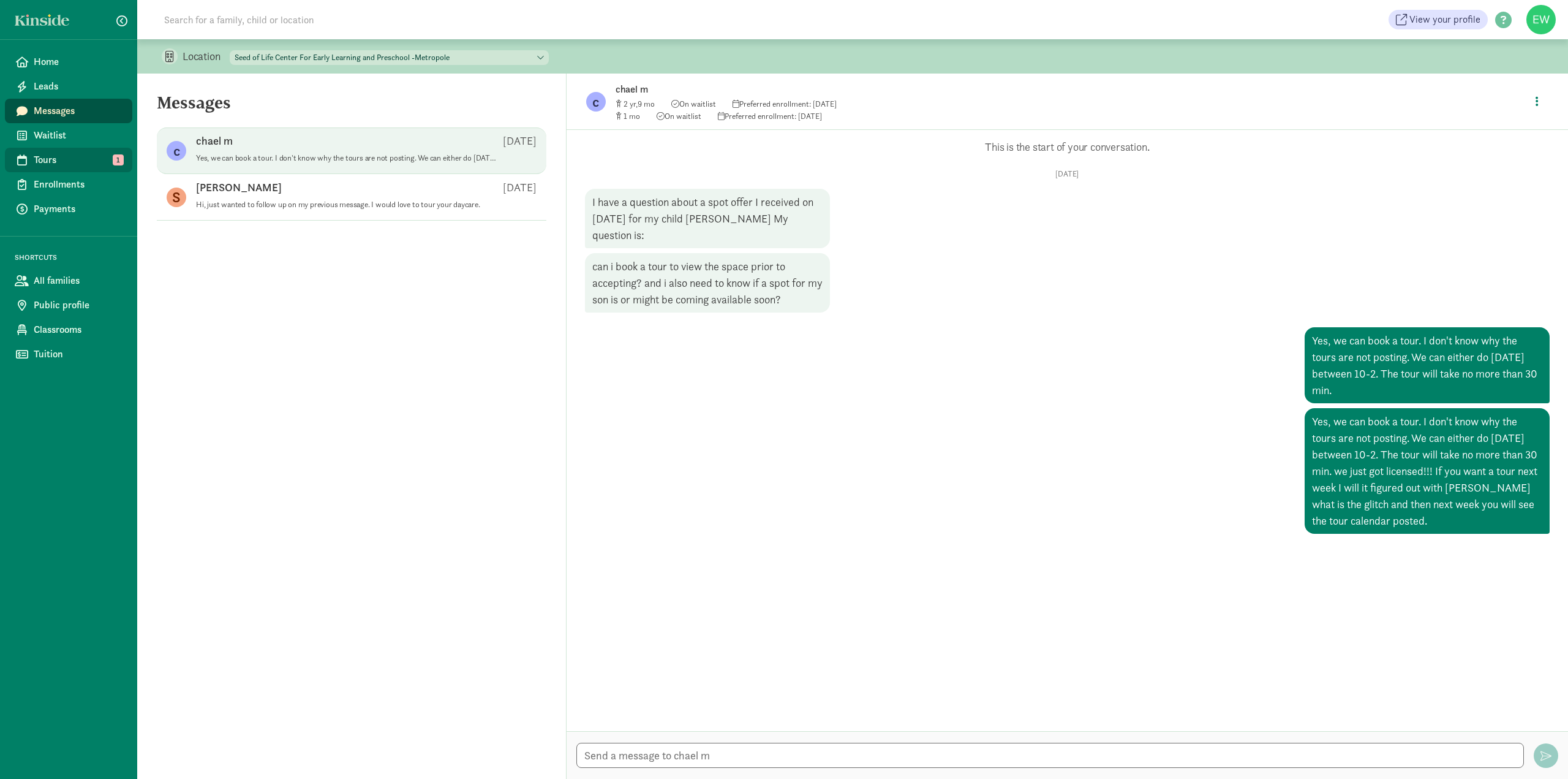
click at [76, 165] on span "Tours" at bounding box center [78, 159] width 89 height 15
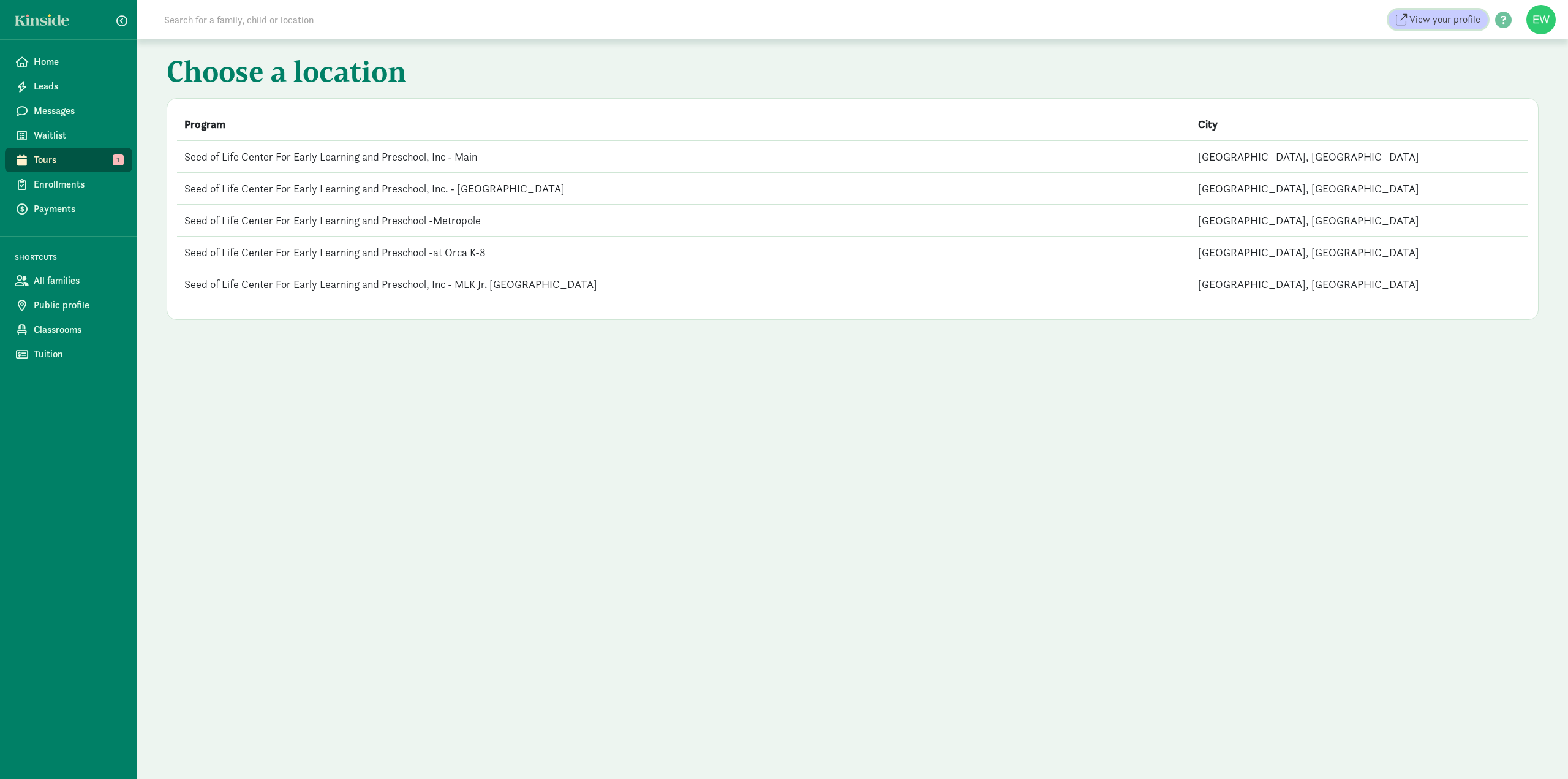
click at [1448, 19] on span "View your profile" at bounding box center [1445, 19] width 71 height 15
